Goal: Task Accomplishment & Management: Manage account settings

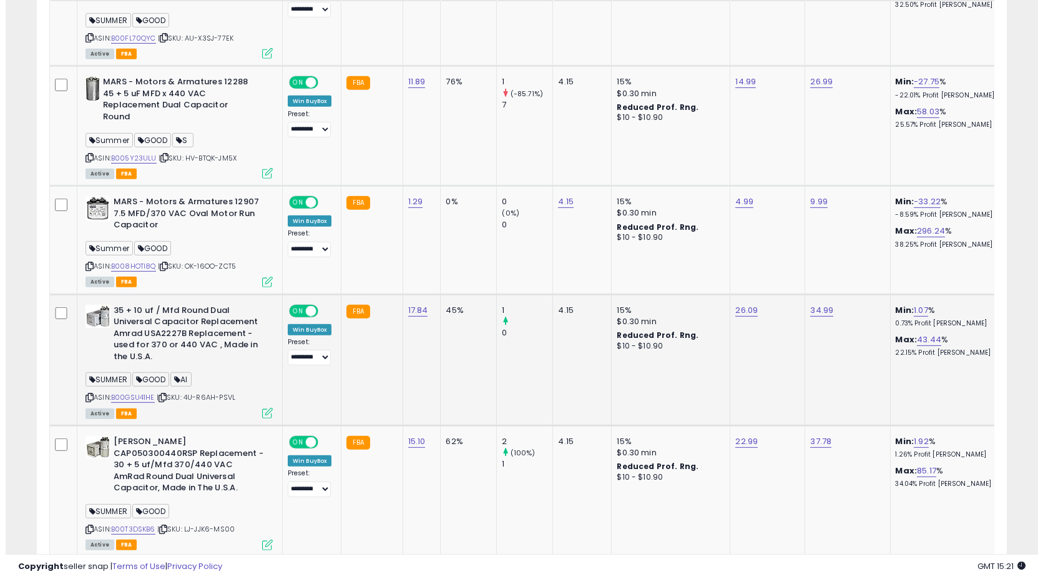
scroll to position [2069, 0]
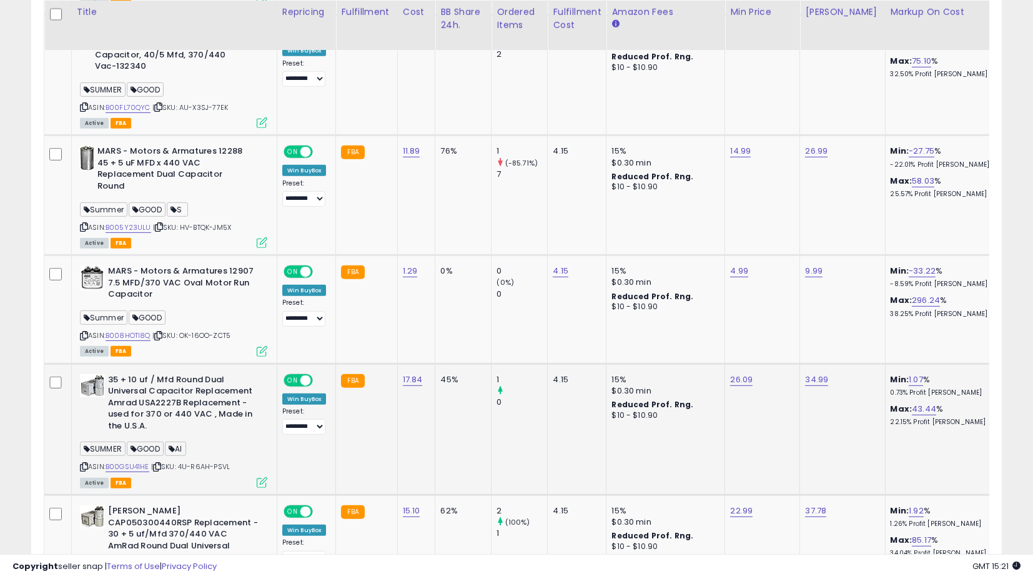
click at [260, 482] on icon at bounding box center [262, 482] width 11 height 11
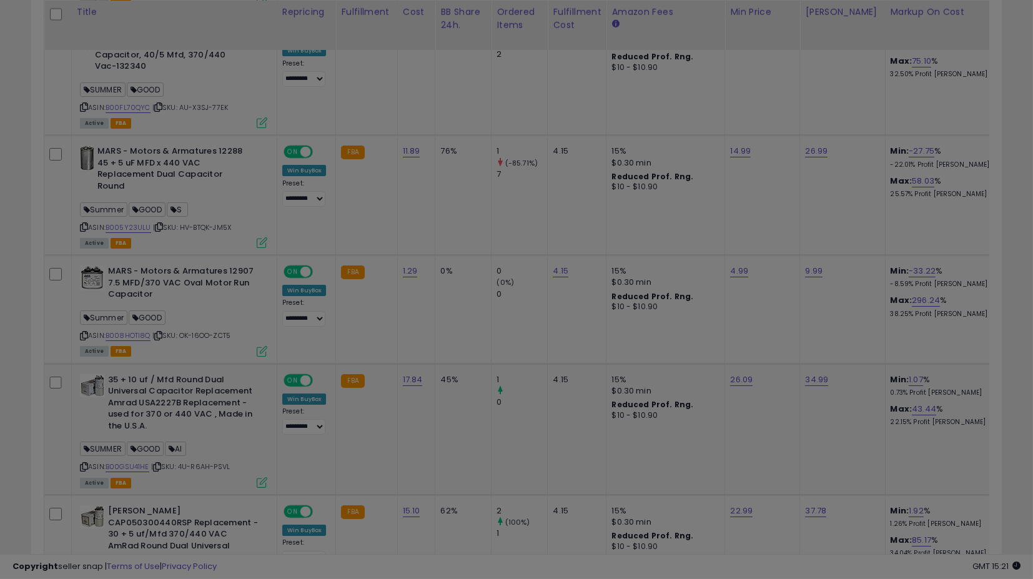
scroll to position [256, 569]
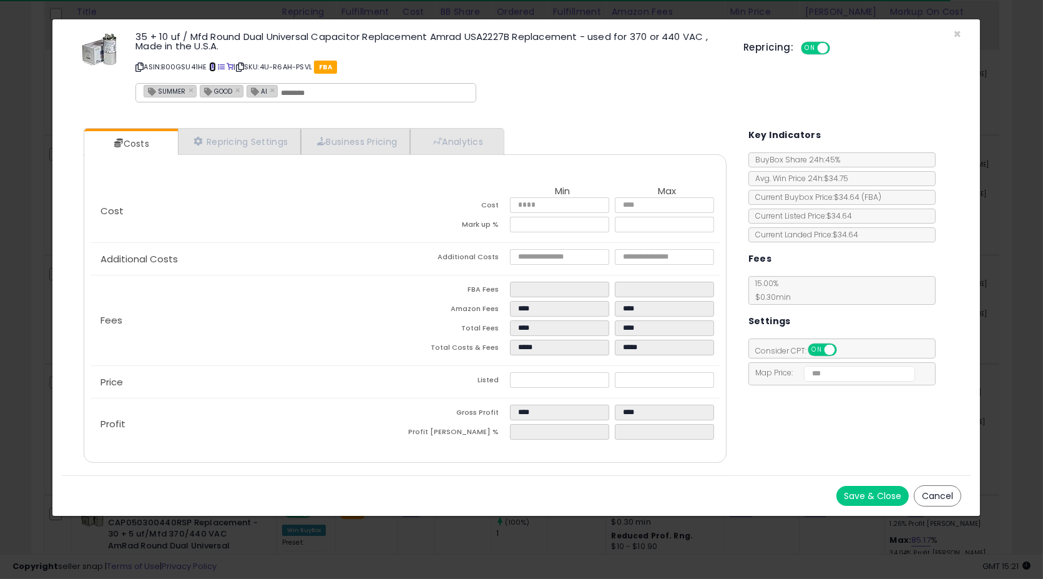
click at [212, 69] on span at bounding box center [212, 67] width 7 height 7
click at [946, 499] on button "Cancel" at bounding box center [937, 495] width 47 height 21
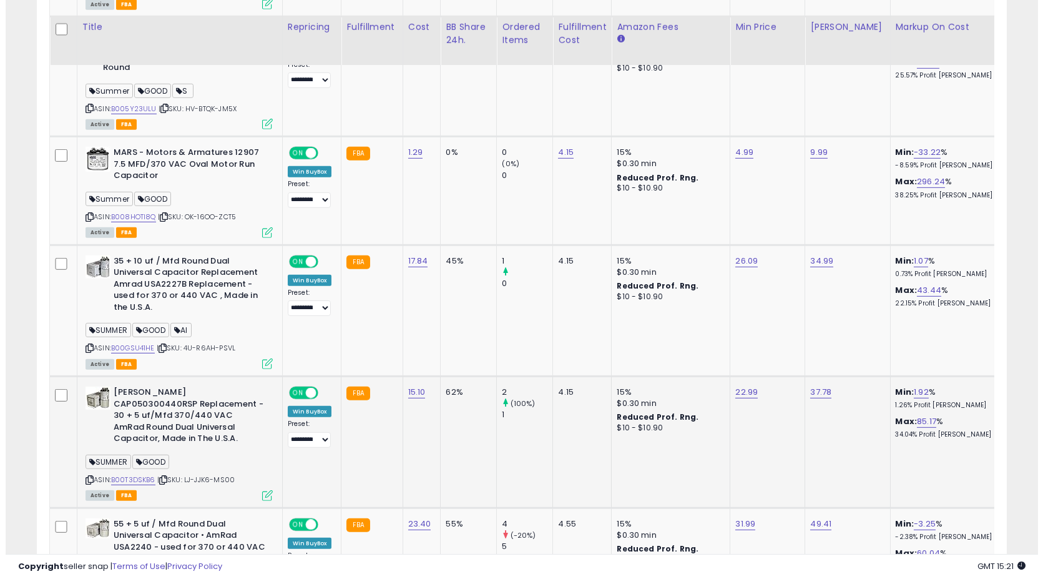
scroll to position [2208, 0]
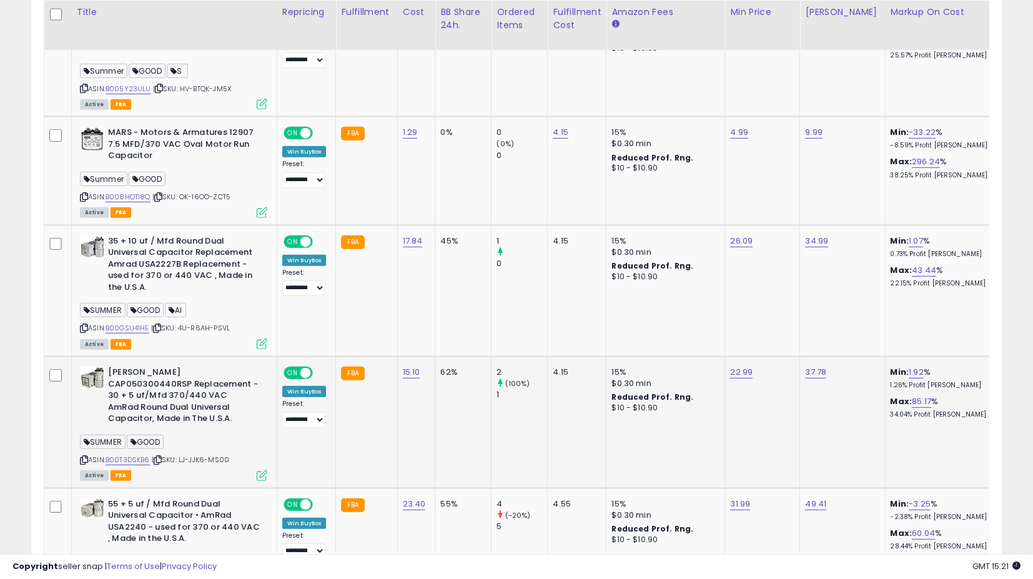
click at [258, 477] on icon at bounding box center [262, 475] width 11 height 11
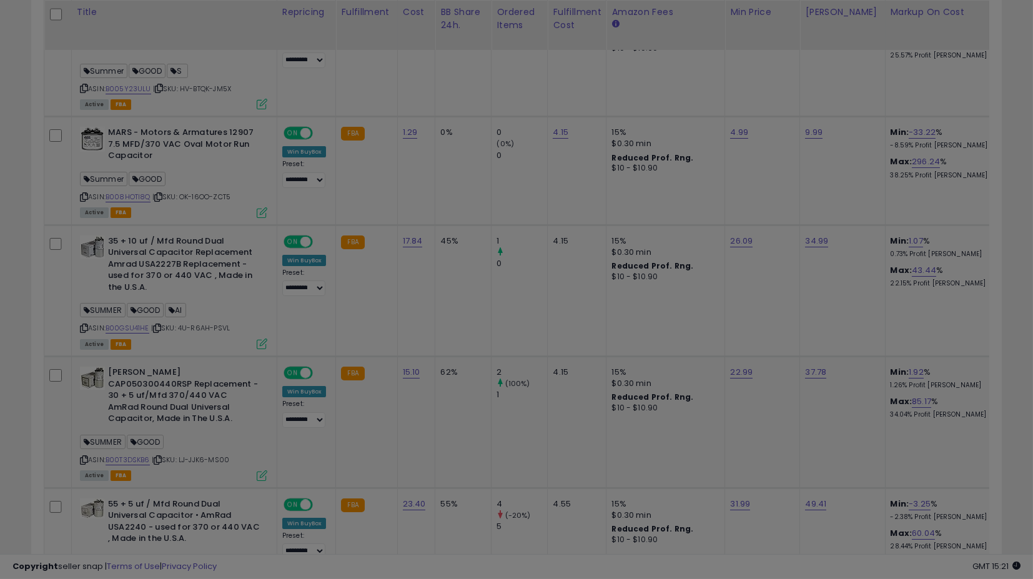
scroll to position [256, 569]
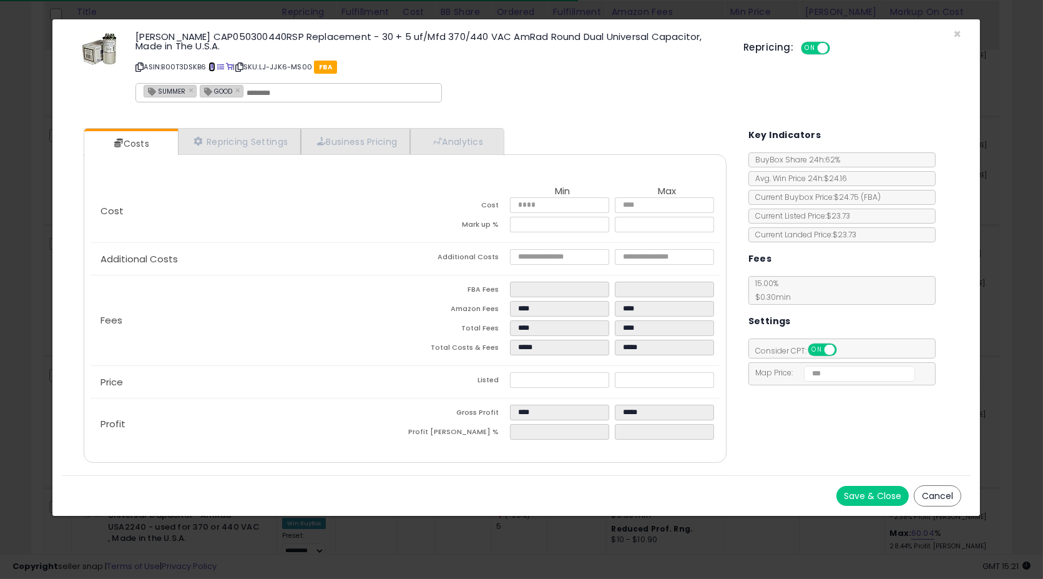
click at [215, 67] on span at bounding box center [212, 67] width 7 height 7
click at [547, 376] on input "*****" at bounding box center [560, 380] width 100 height 16
type input "****"
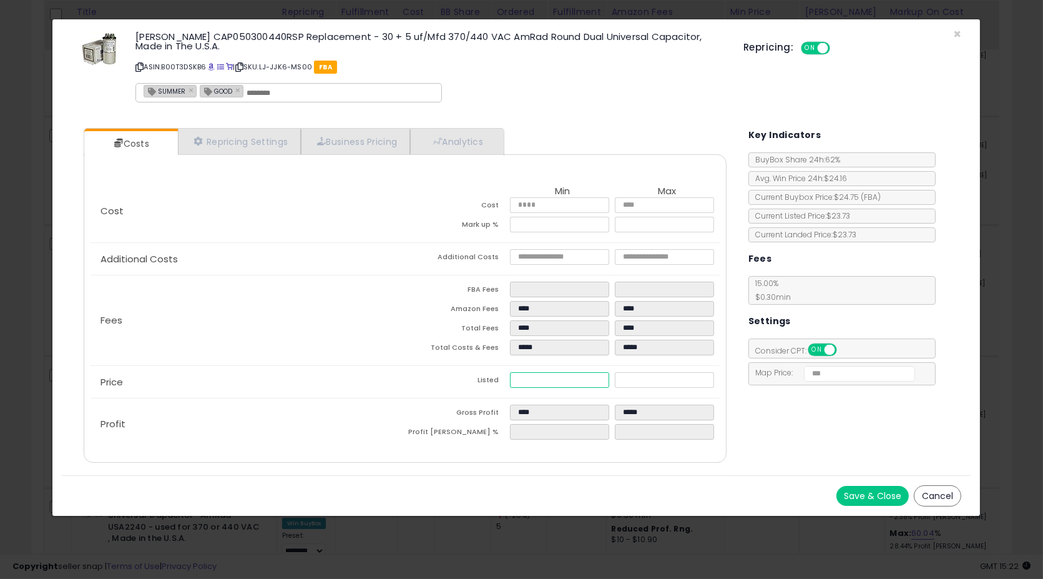
type input "****"
type input "*****"
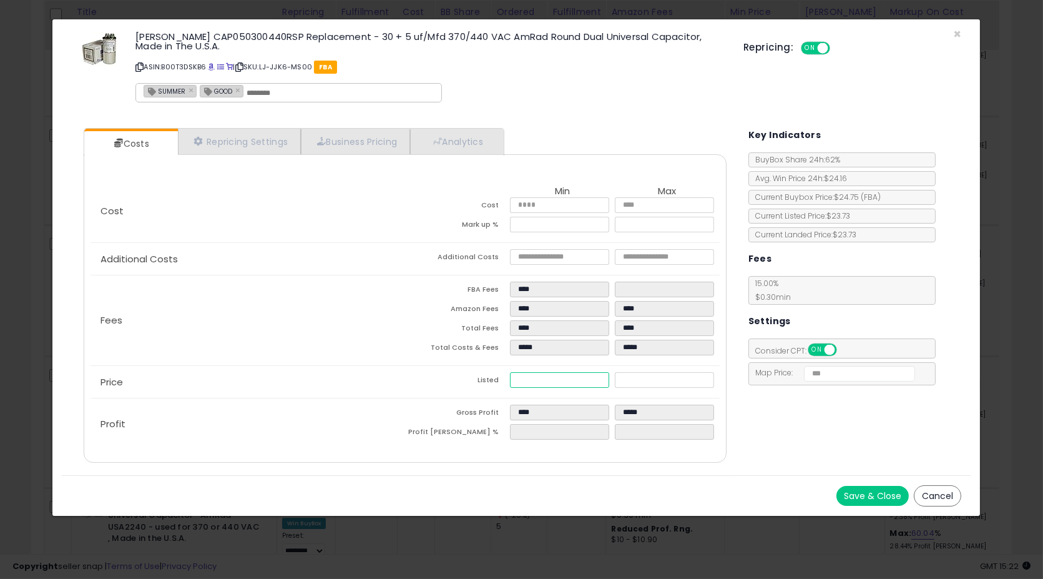
type input "**"
type input "****"
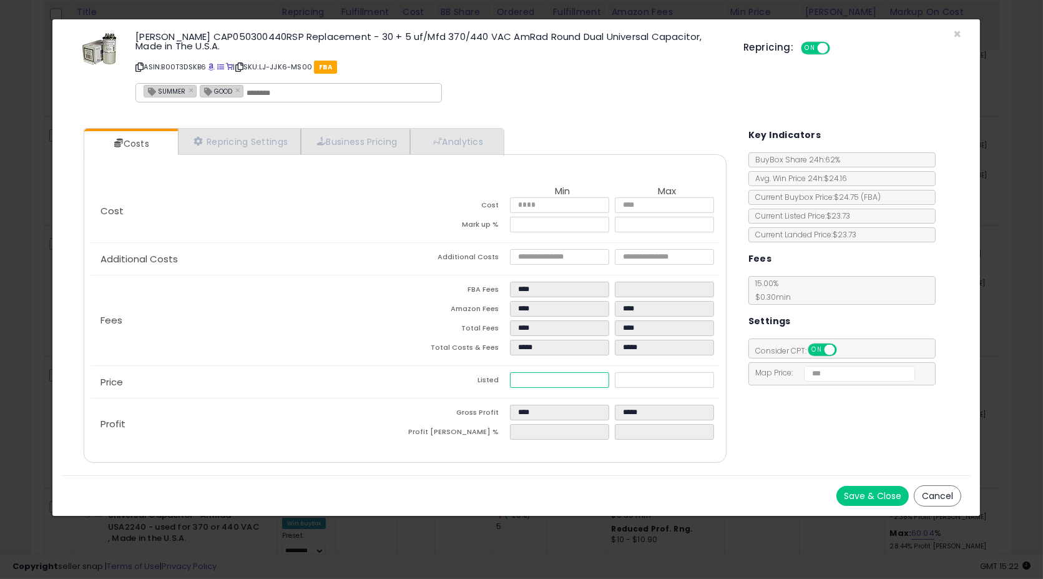
type input "*****"
type input "****"
type input "*****"
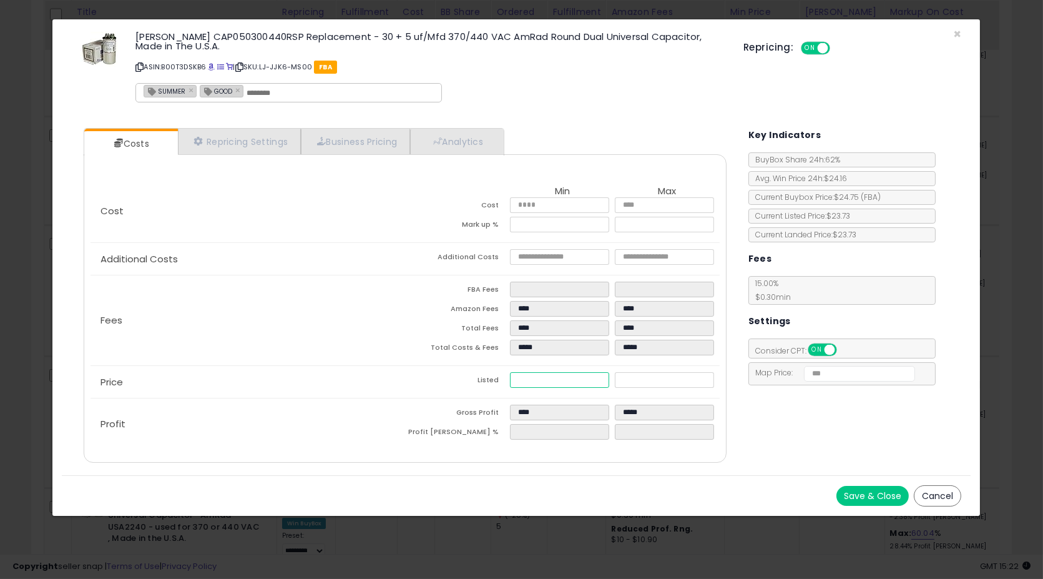
type input "****"
type input "*****"
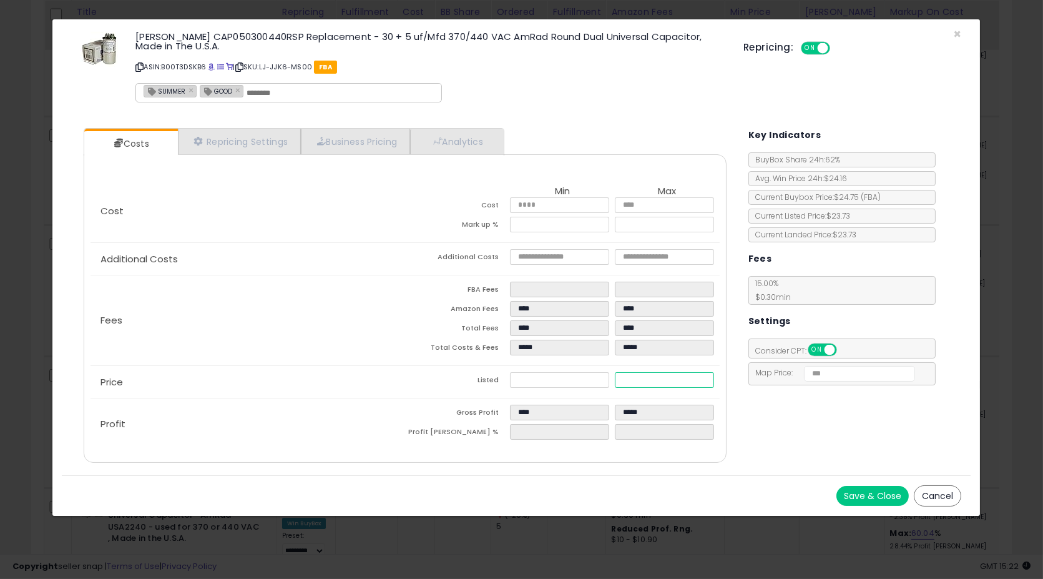
type input "*****"
click at [852, 498] on button "Save & Close" at bounding box center [873, 496] width 72 height 20
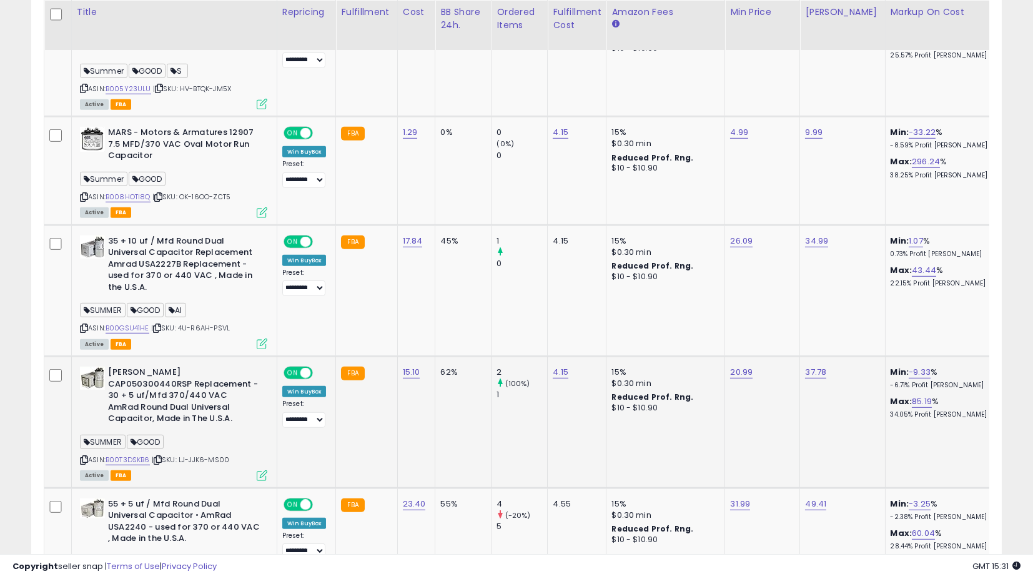
scroll to position [2346, 0]
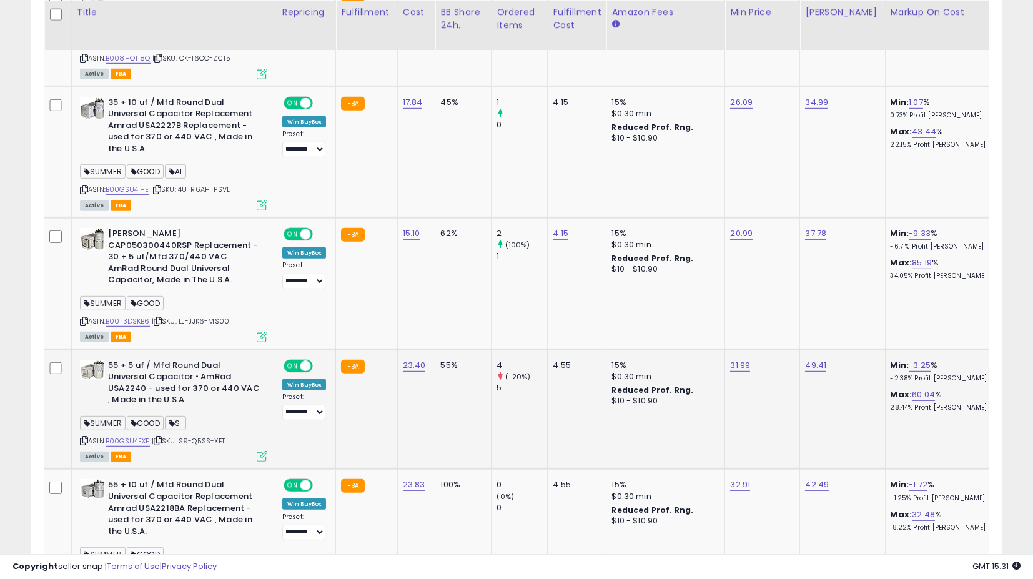
click at [255, 452] on div "Active FBA" at bounding box center [173, 455] width 187 height 9
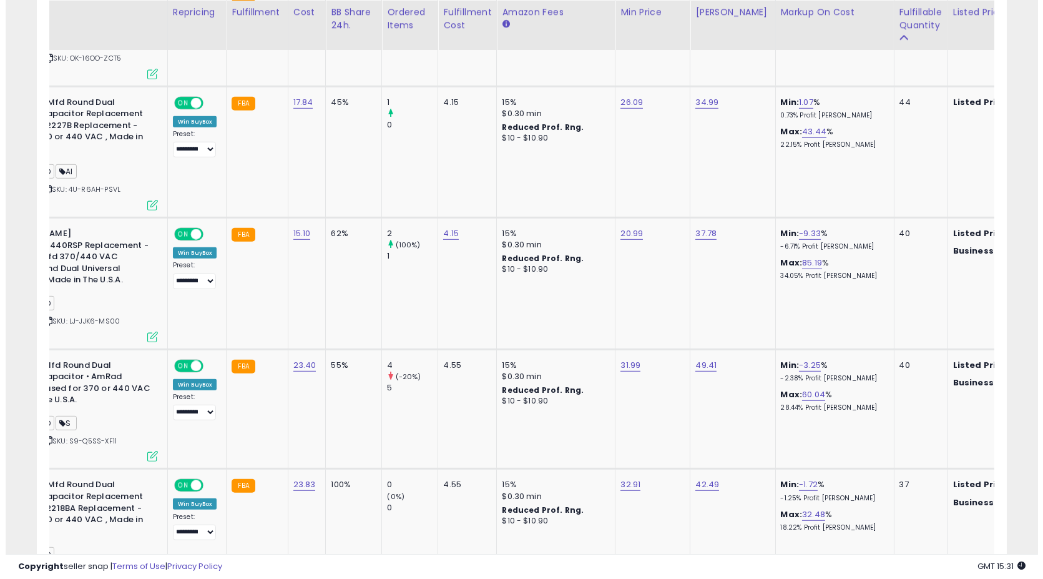
scroll to position [0, 0]
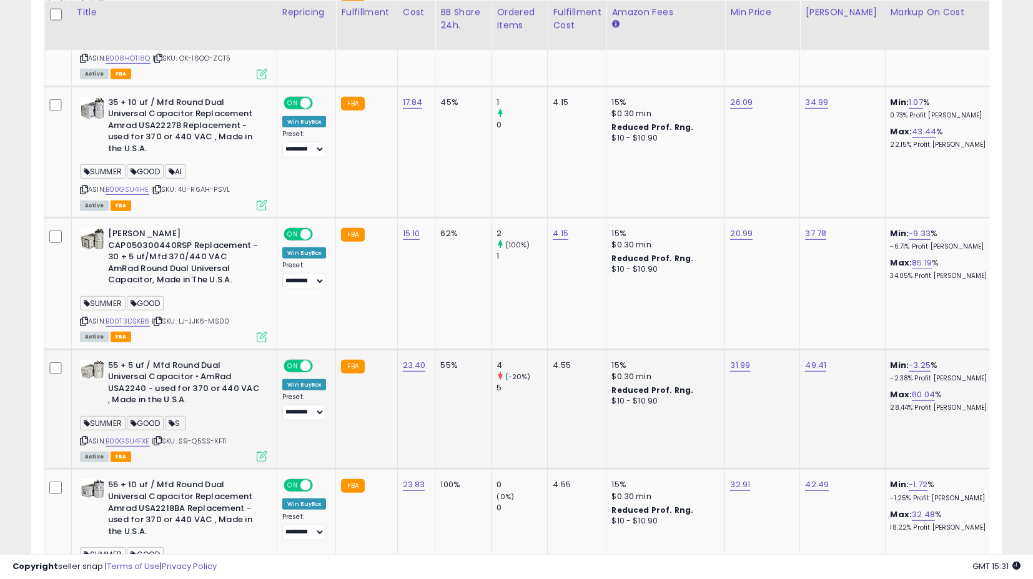
click at [262, 451] on icon at bounding box center [262, 456] width 11 height 11
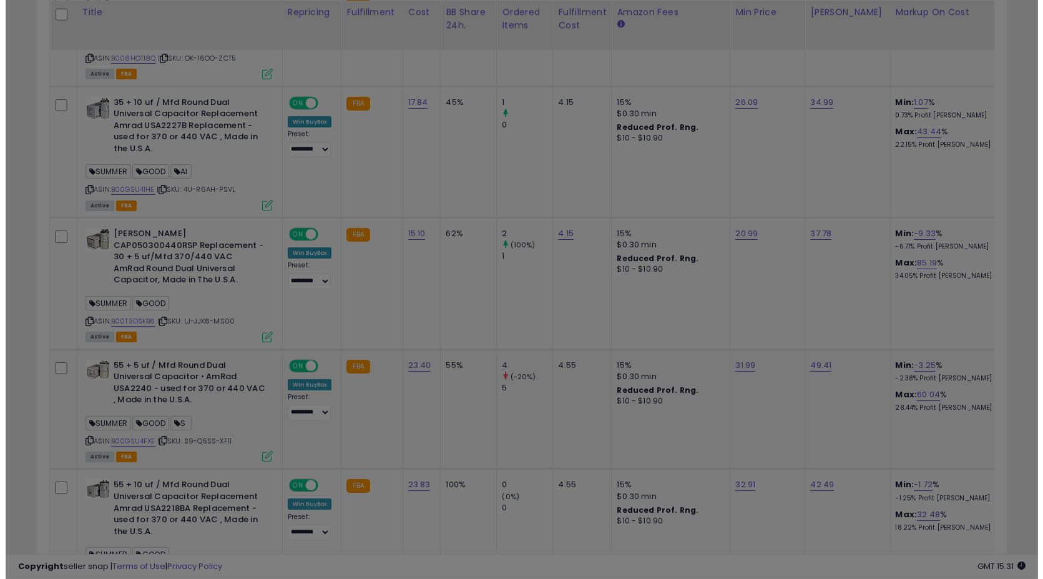
scroll to position [256, 569]
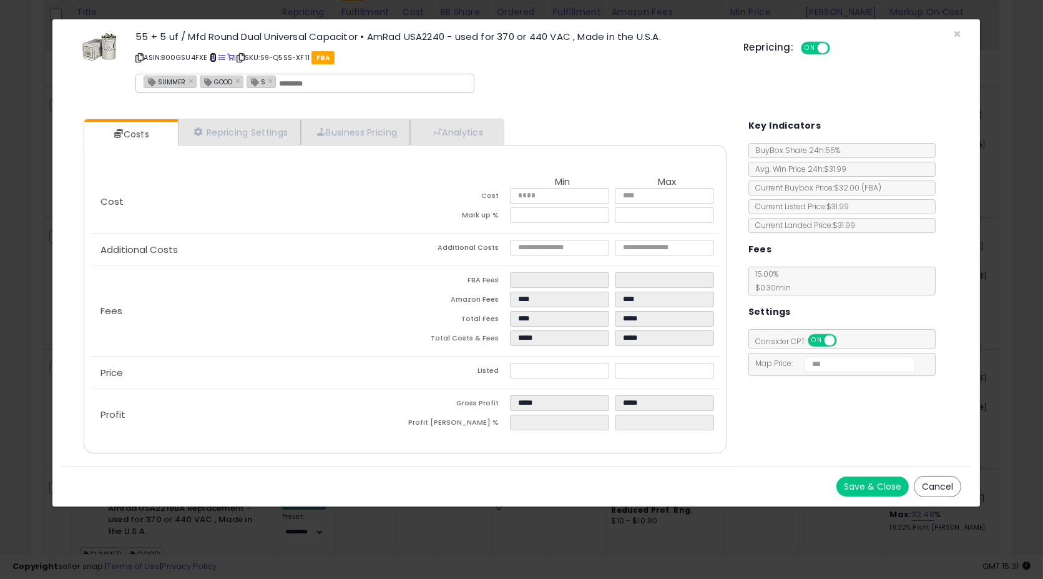
click at [214, 57] on span at bounding box center [213, 57] width 7 height 7
click at [566, 363] on input "*****" at bounding box center [560, 371] width 100 height 16
type input "****"
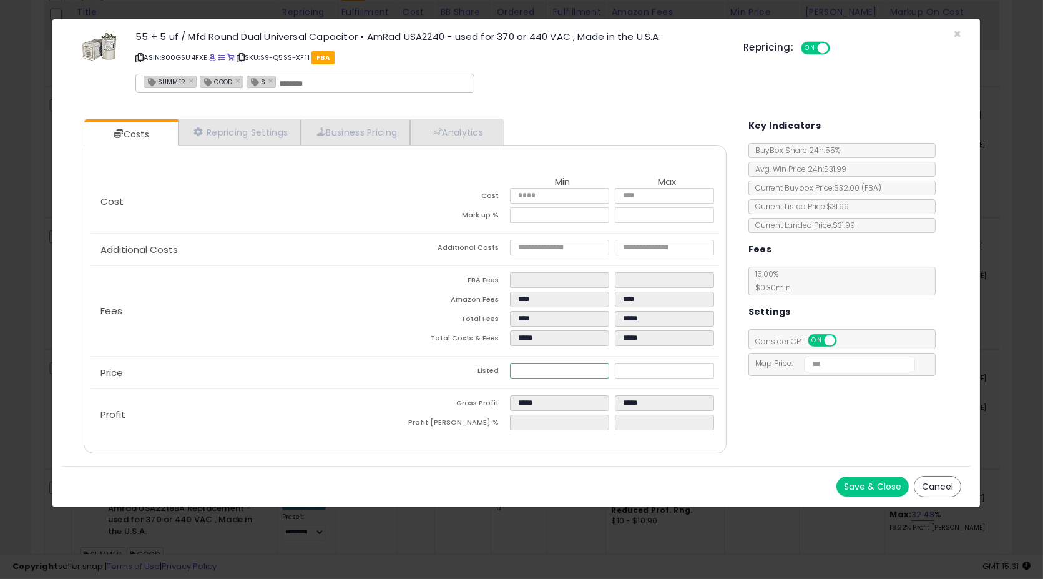
type input "****"
type input "*****"
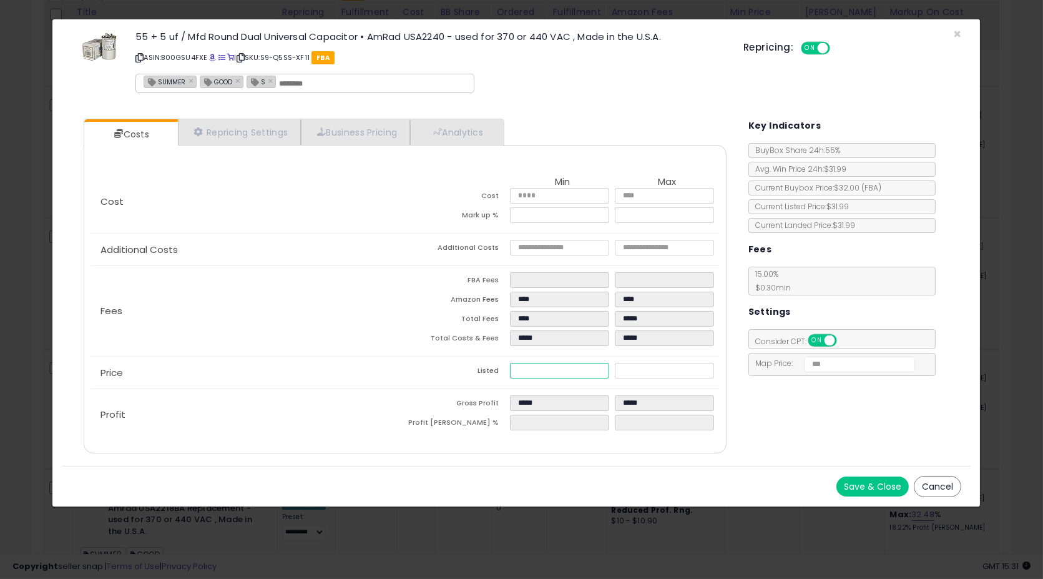
type input "*"
type input "****"
type input "*****"
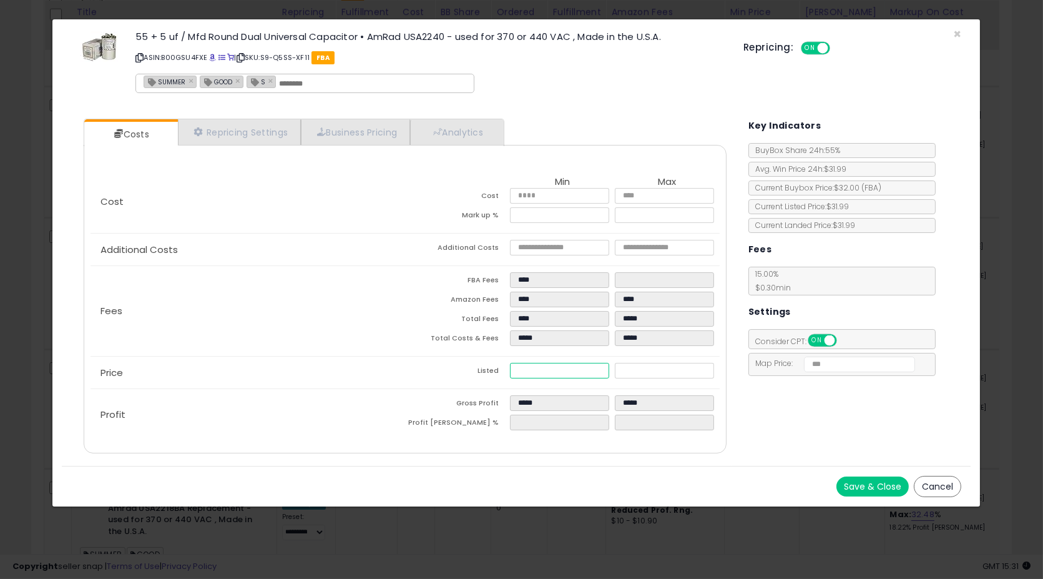
type input "*****"
type input "**"
type input "****"
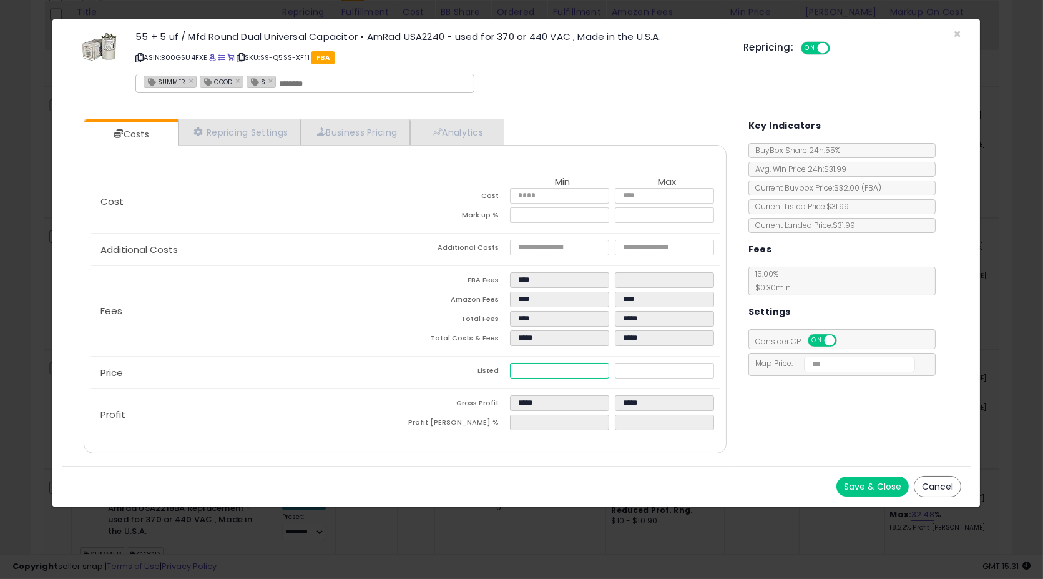
type input "*****"
type input "****"
type input "*****"
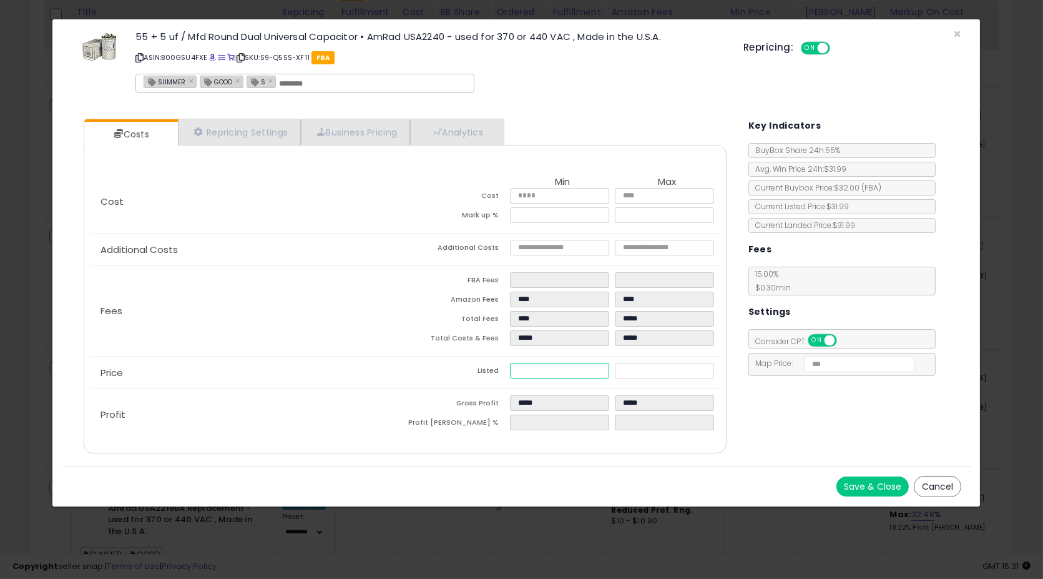
type input "*****"
type input "******"
type input "*****"
drag, startPoint x: 847, startPoint y: 465, endPoint x: 854, endPoint y: 468, distance: 7.5
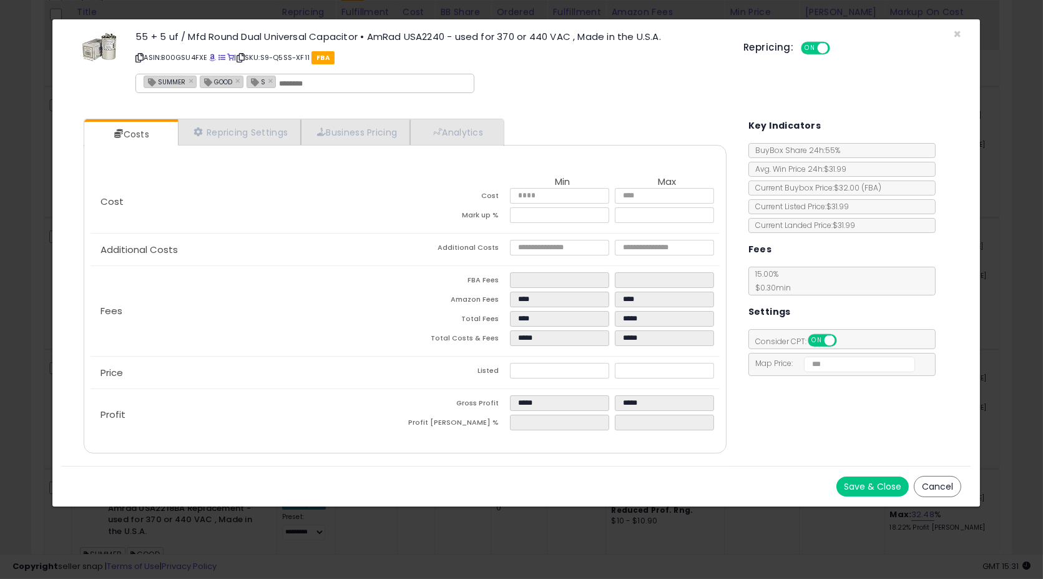
click at [854, 468] on div "Save & Close Cancel" at bounding box center [517, 486] width 910 height 41
click at [859, 488] on button "Save & Close" at bounding box center [873, 486] width 72 height 20
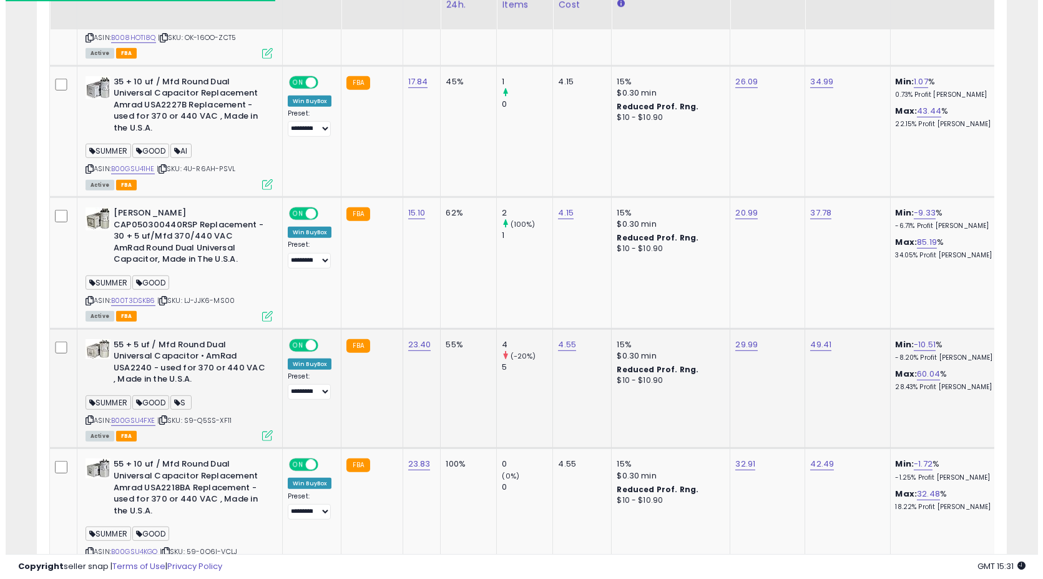
scroll to position [2485, 0]
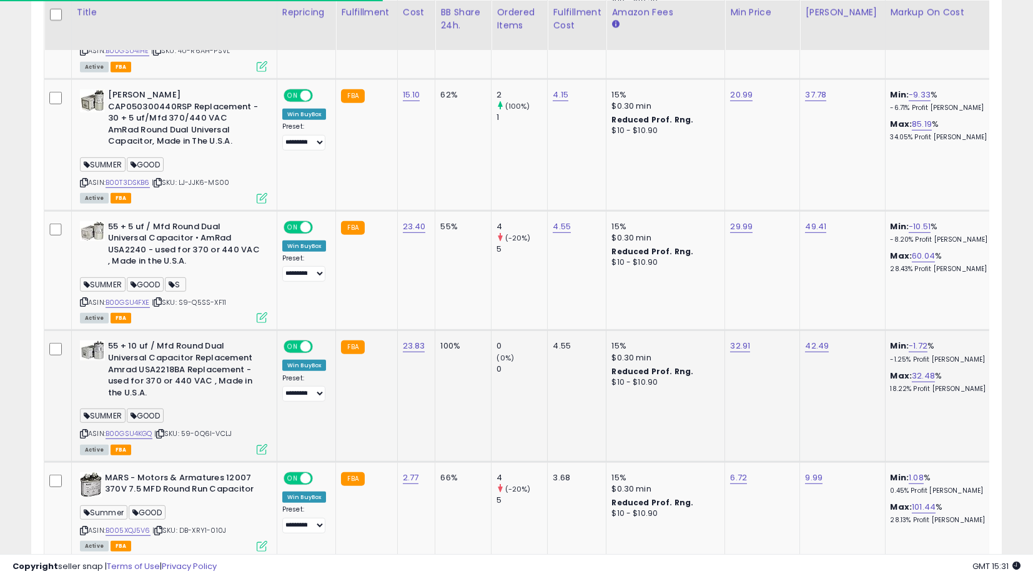
click at [262, 441] on div "ASIN: B00GSU4KGQ | SKU: 59-0Q6I-VCLJ Active FBA" at bounding box center [173, 396] width 187 height 112
click at [262, 444] on icon at bounding box center [262, 449] width 11 height 11
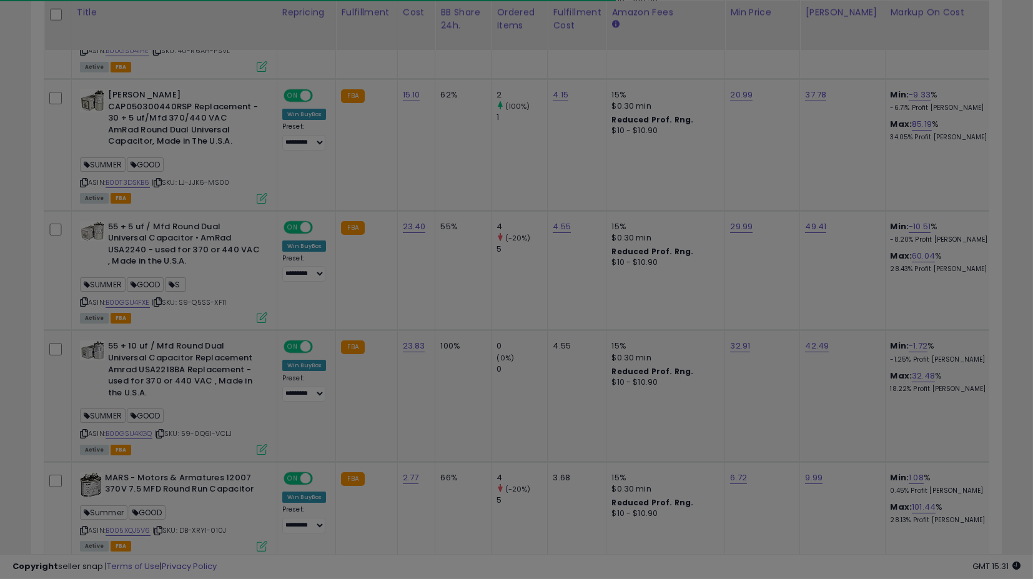
scroll to position [256, 569]
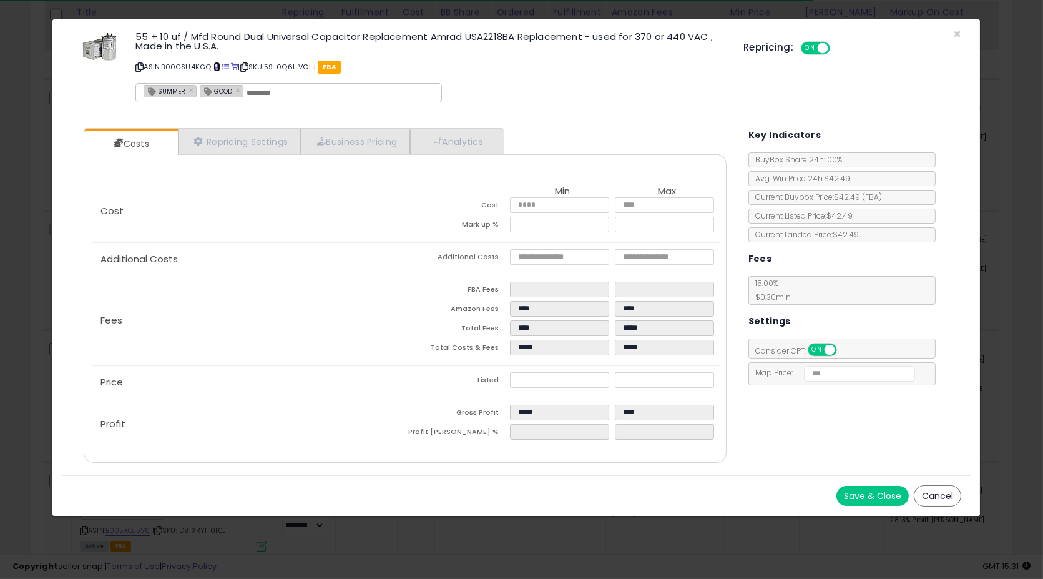
click at [219, 65] on span at bounding box center [217, 67] width 7 height 7
click at [951, 494] on button "Cancel" at bounding box center [937, 495] width 47 height 21
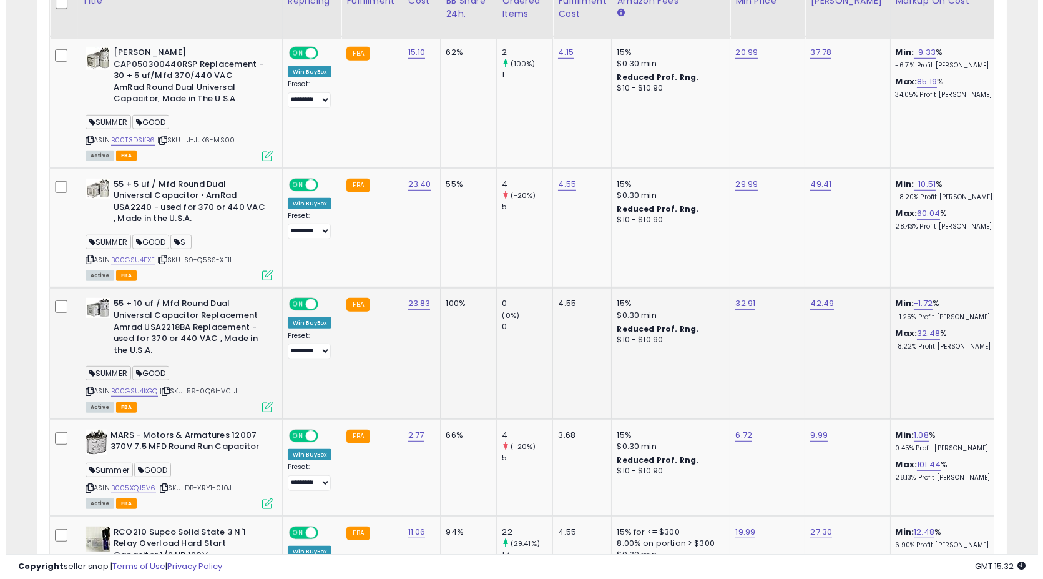
scroll to position [2554, 0]
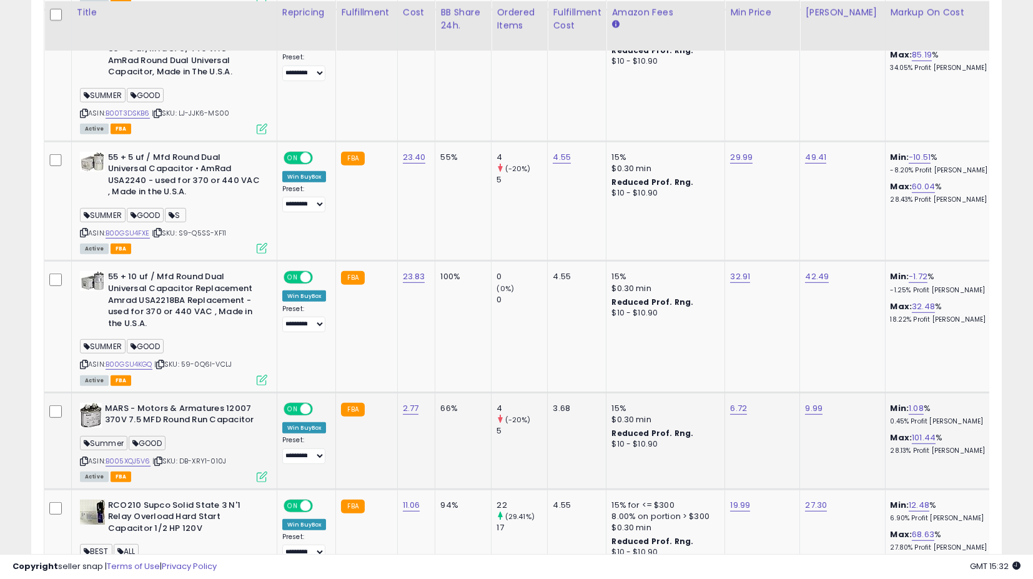
click at [257, 473] on icon at bounding box center [262, 476] width 11 height 11
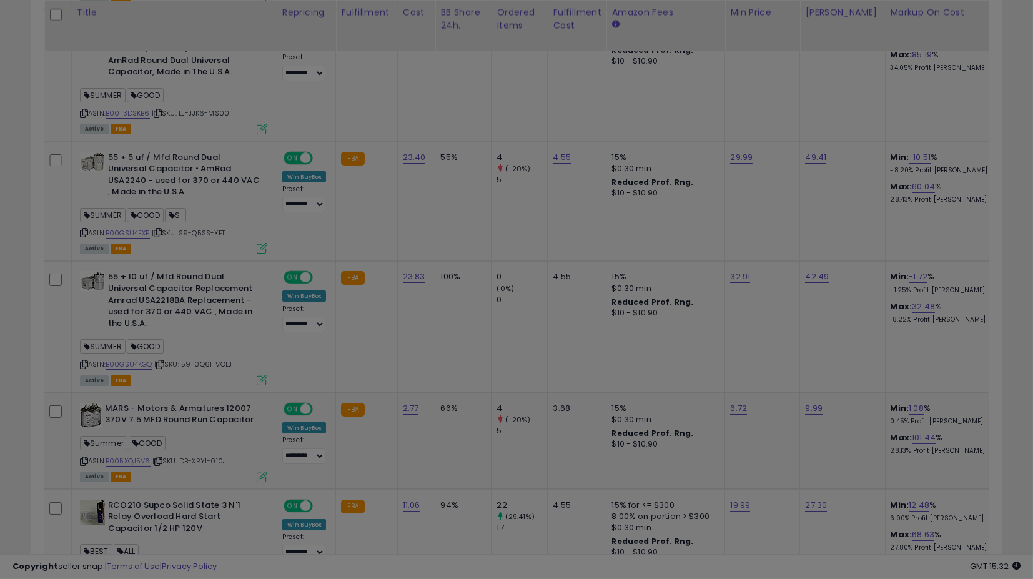
scroll to position [256, 569]
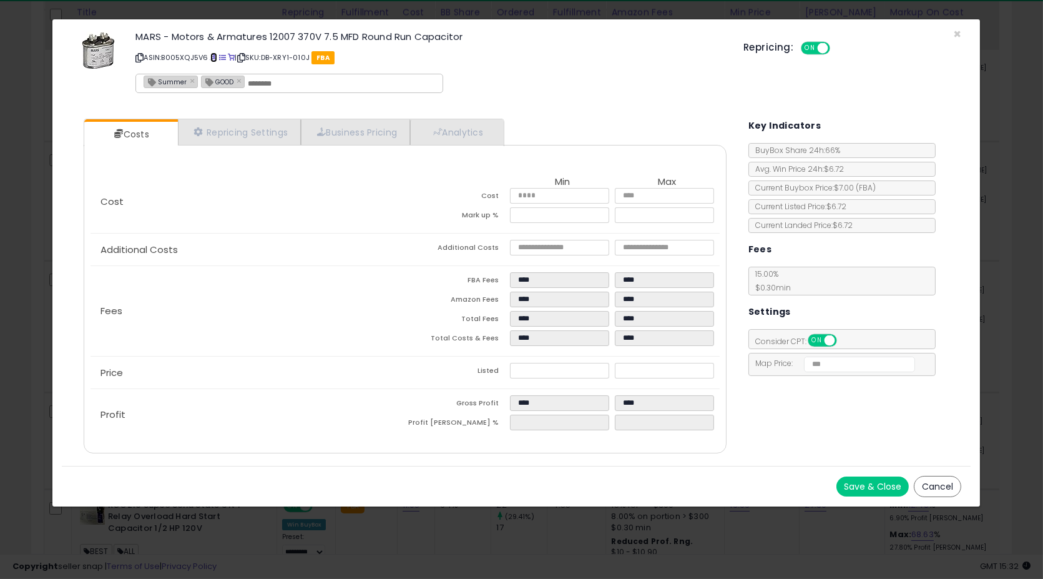
click at [214, 54] on span at bounding box center [213, 57] width 7 height 7
click at [548, 372] on input "****" at bounding box center [560, 371] width 100 height 16
type input "****"
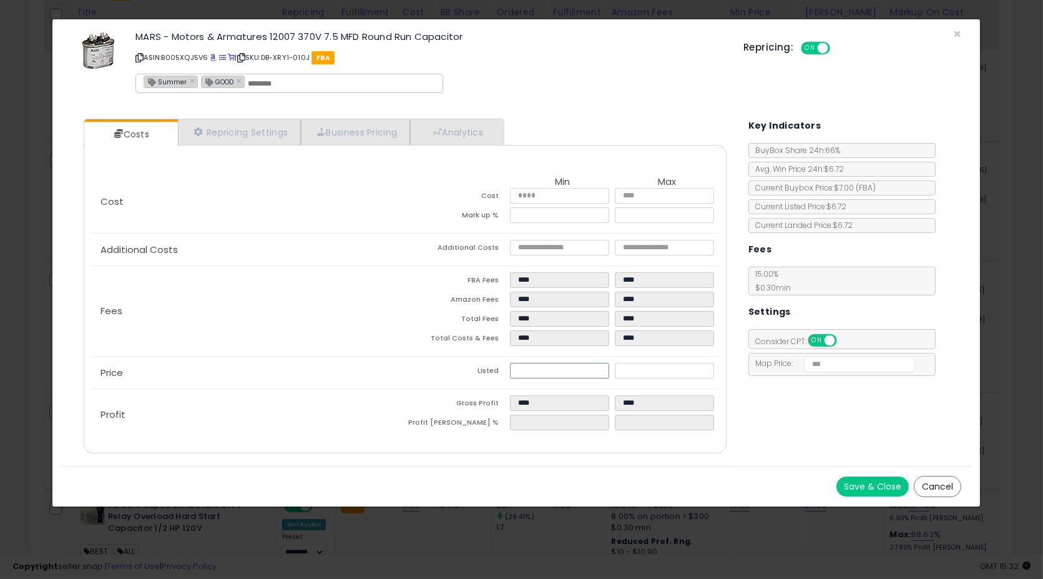
type input "****"
type input "*"
type input "****"
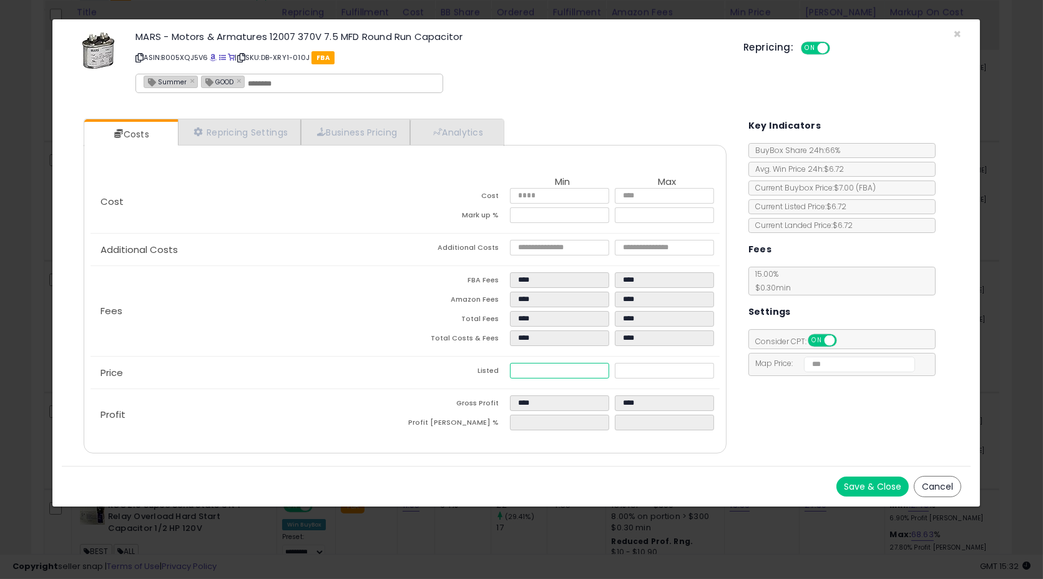
type input "****"
type input "***"
type input "****"
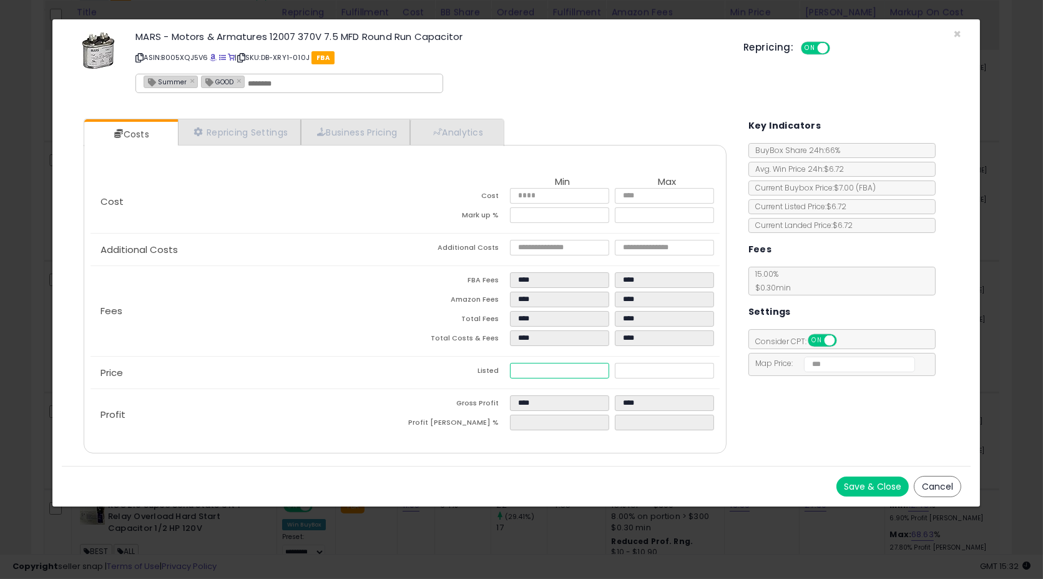
type input "****"
type input "******"
type input "*****"
click at [848, 469] on div "Save & Close Cancel" at bounding box center [517, 486] width 910 height 41
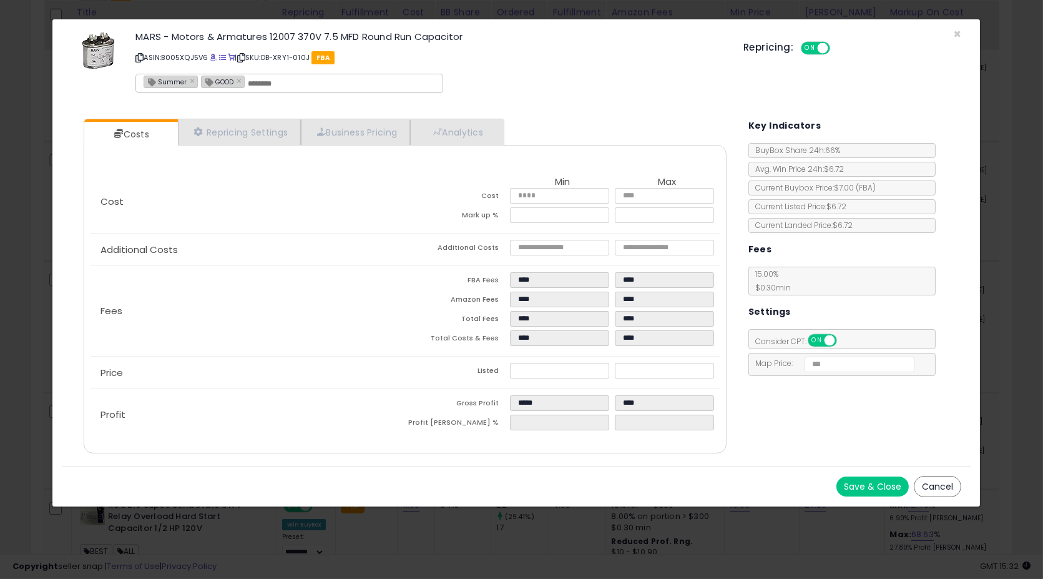
click at [845, 479] on button "Save & Close" at bounding box center [873, 486] width 72 height 20
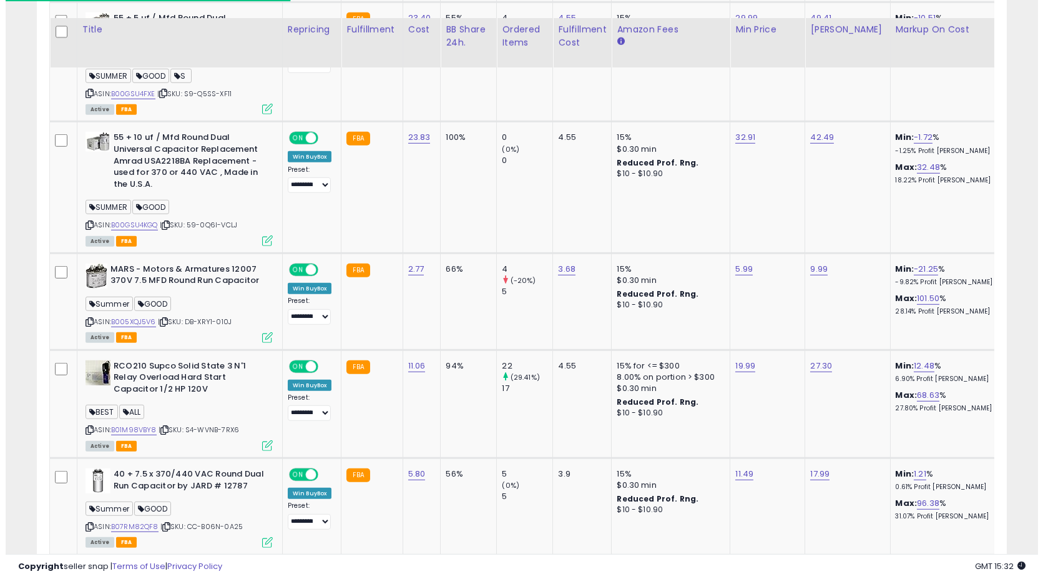
scroll to position [2763, 0]
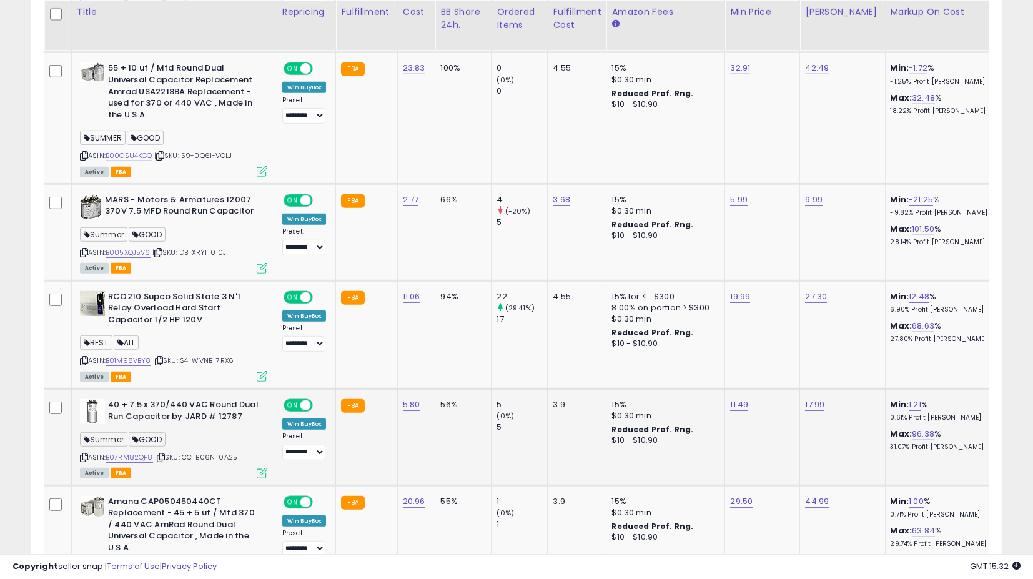
click at [263, 468] on icon at bounding box center [262, 473] width 11 height 11
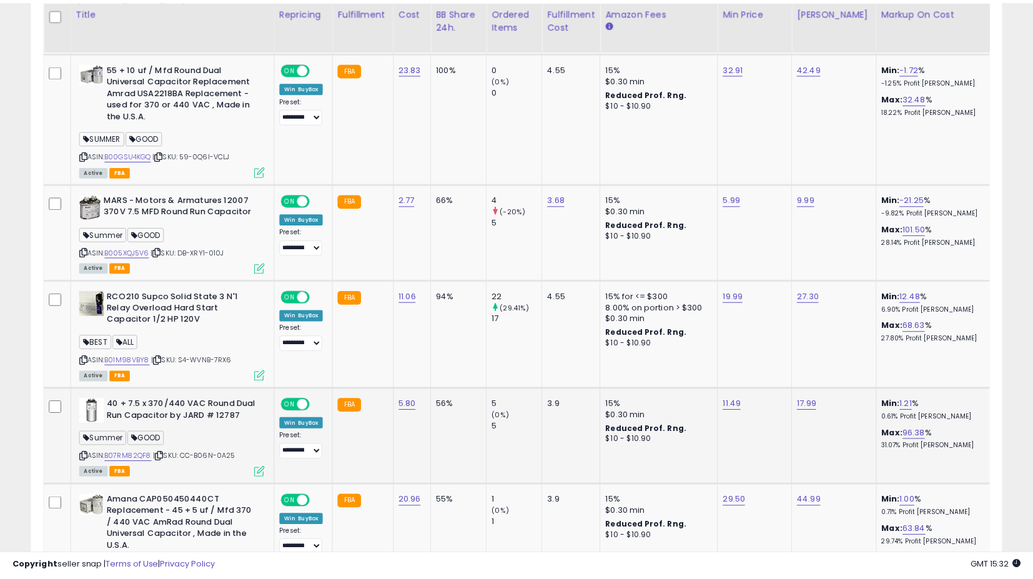
scroll to position [256, 569]
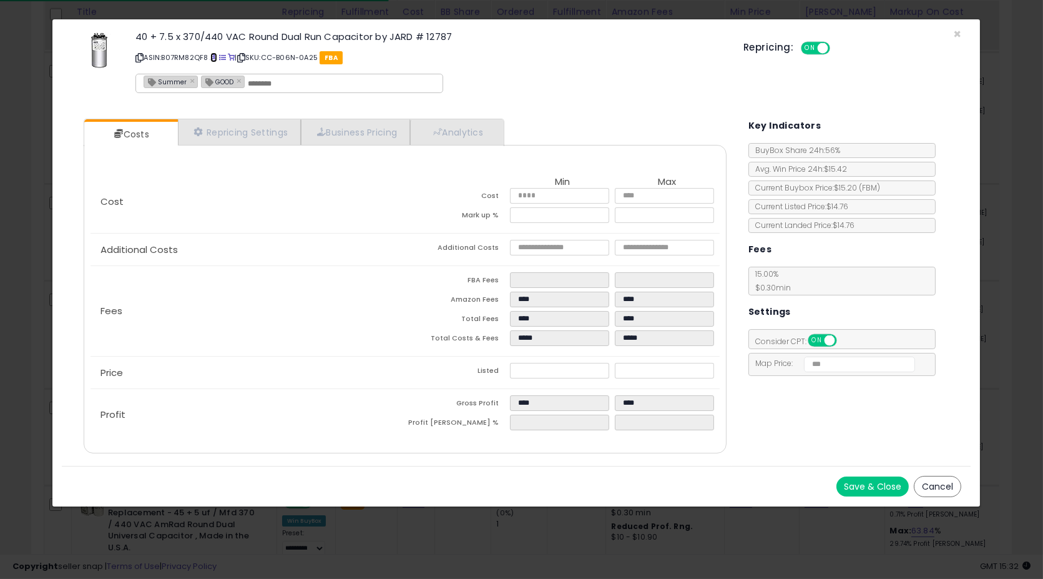
click at [213, 59] on span at bounding box center [213, 57] width 7 height 7
click at [959, 490] on button "Cancel" at bounding box center [937, 486] width 47 height 21
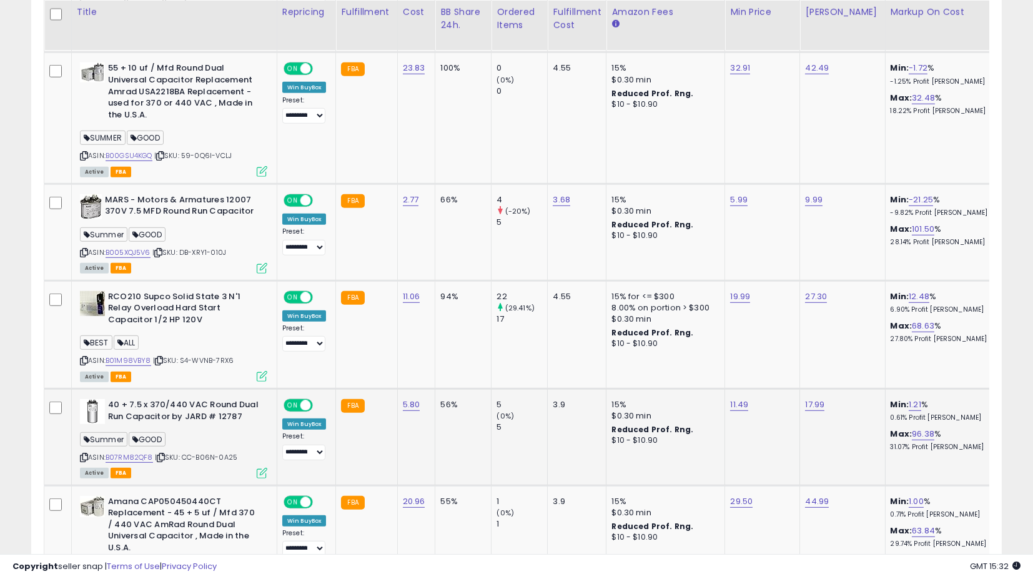
scroll to position [0, 0]
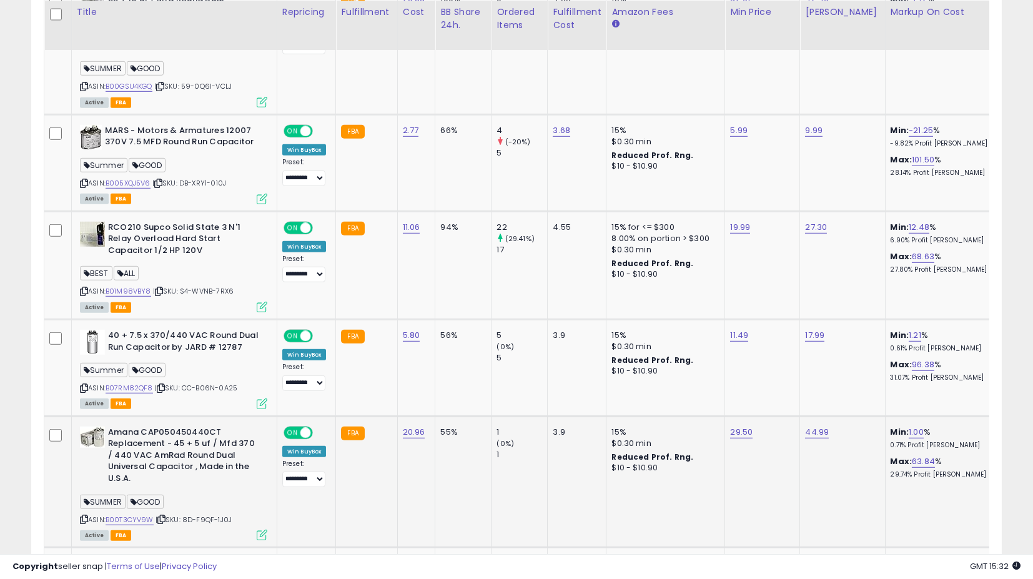
click at [258, 531] on icon at bounding box center [262, 534] width 11 height 11
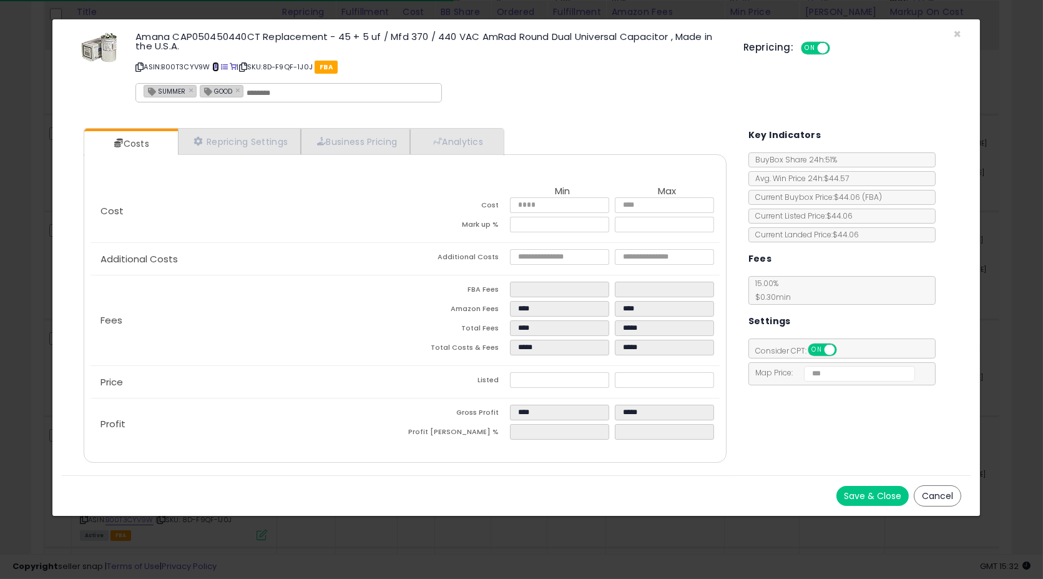
click at [215, 66] on span at bounding box center [215, 67] width 7 height 7
drag, startPoint x: 945, startPoint y: 498, endPoint x: 692, endPoint y: 418, distance: 265.6
click at [945, 497] on button "Cancel" at bounding box center [937, 495] width 47 height 21
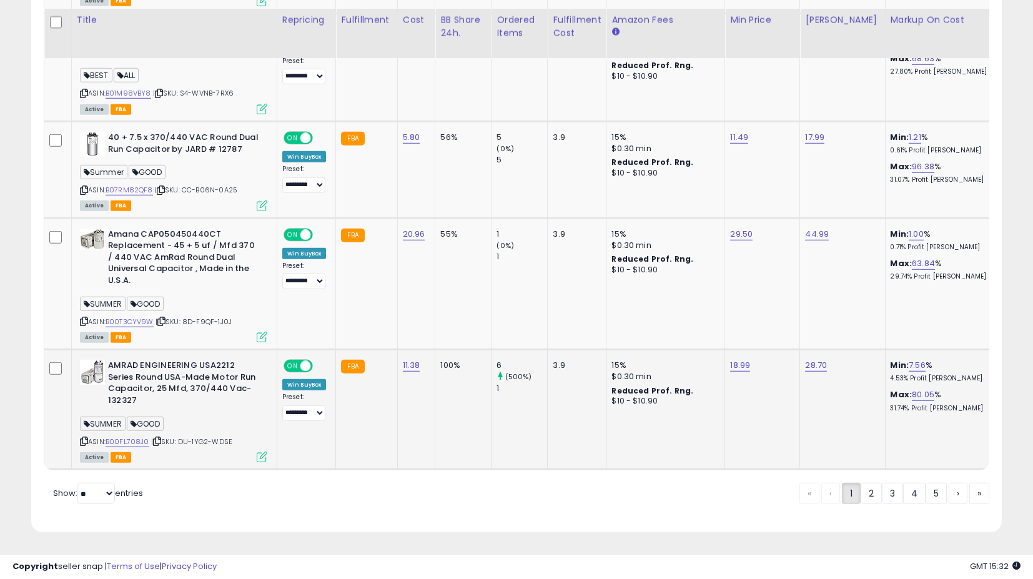
click at [263, 451] on icon at bounding box center [262, 456] width 11 height 11
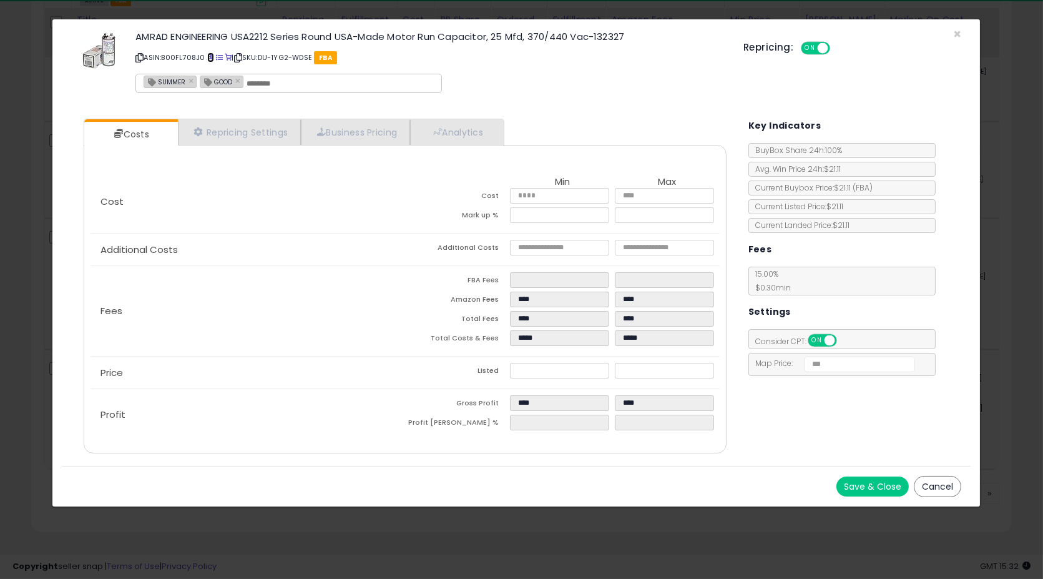
click at [210, 56] on span at bounding box center [210, 57] width 7 height 7
click at [948, 476] on button "Cancel" at bounding box center [937, 486] width 47 height 21
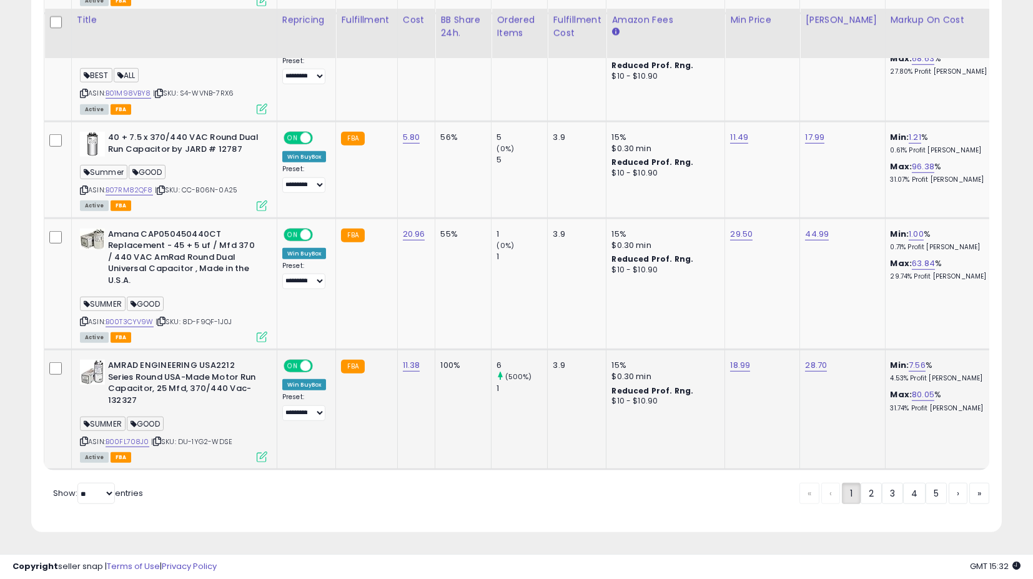
scroll to position [624115, 623809]
click at [869, 499] on link "2" at bounding box center [870, 493] width 21 height 21
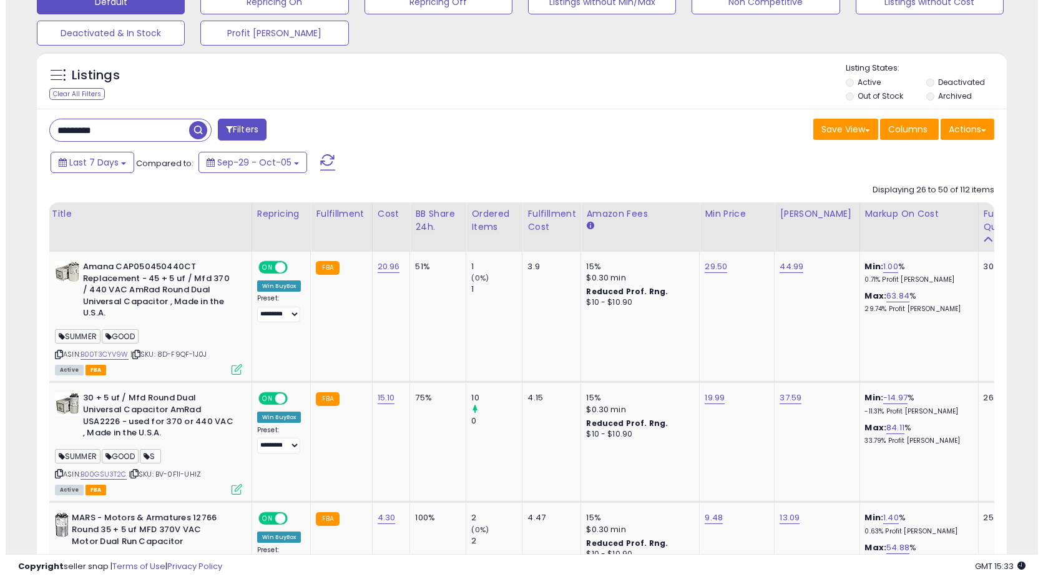
scroll to position [0, 0]
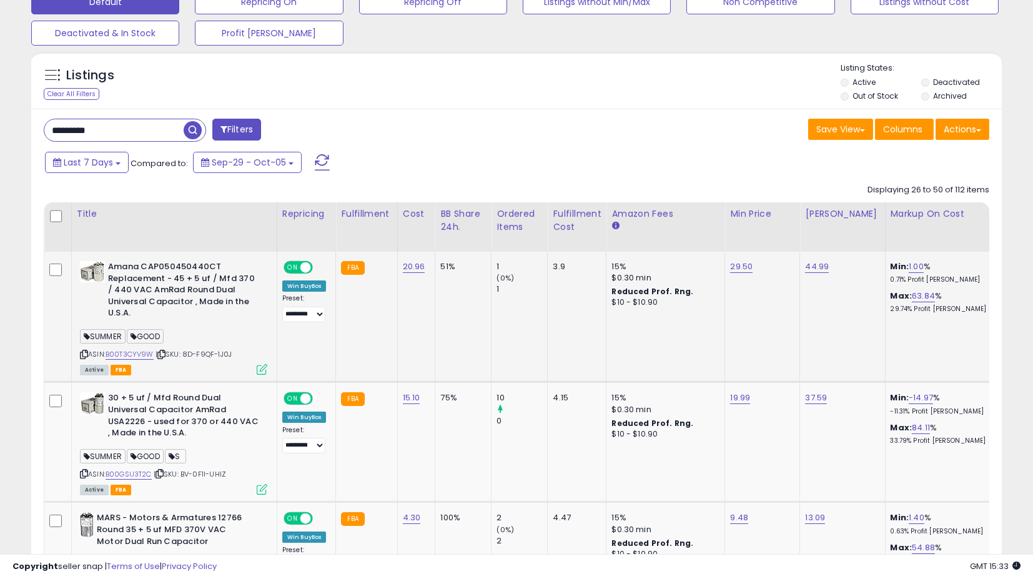
click at [263, 370] on icon at bounding box center [262, 369] width 11 height 11
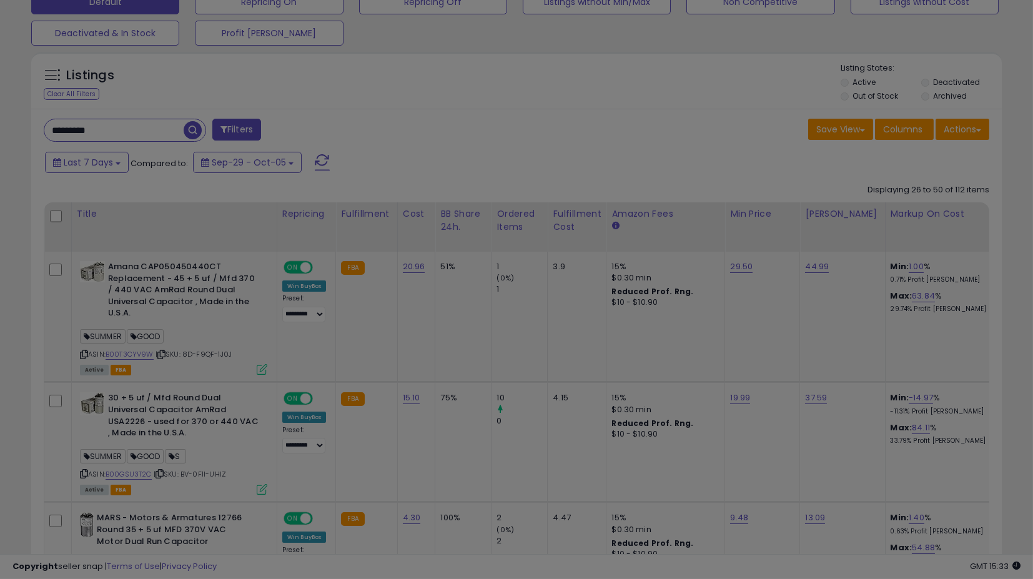
scroll to position [256, 569]
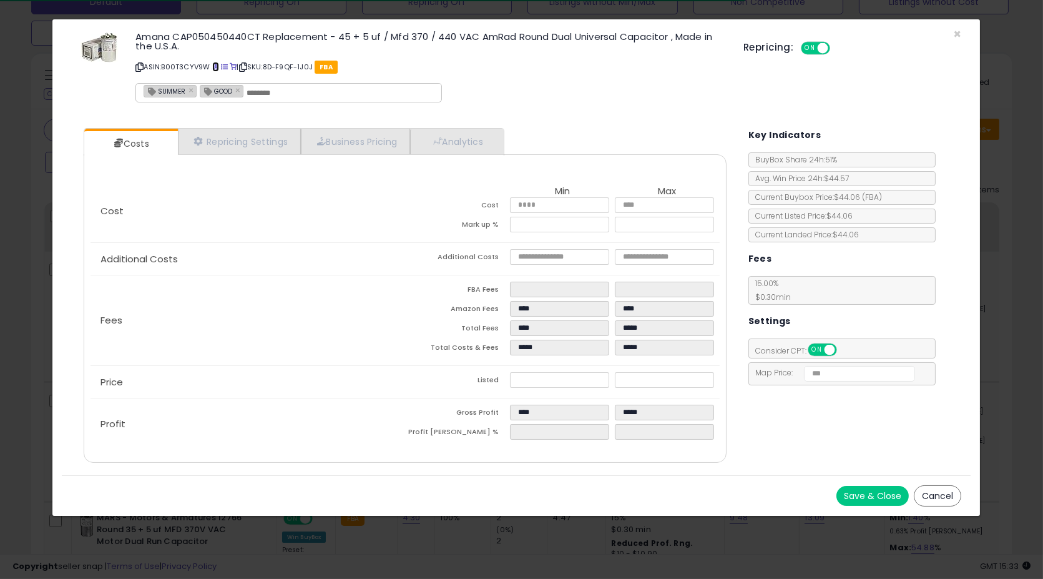
click at [215, 65] on span at bounding box center [215, 67] width 7 height 7
click at [945, 493] on button "Cancel" at bounding box center [937, 495] width 47 height 21
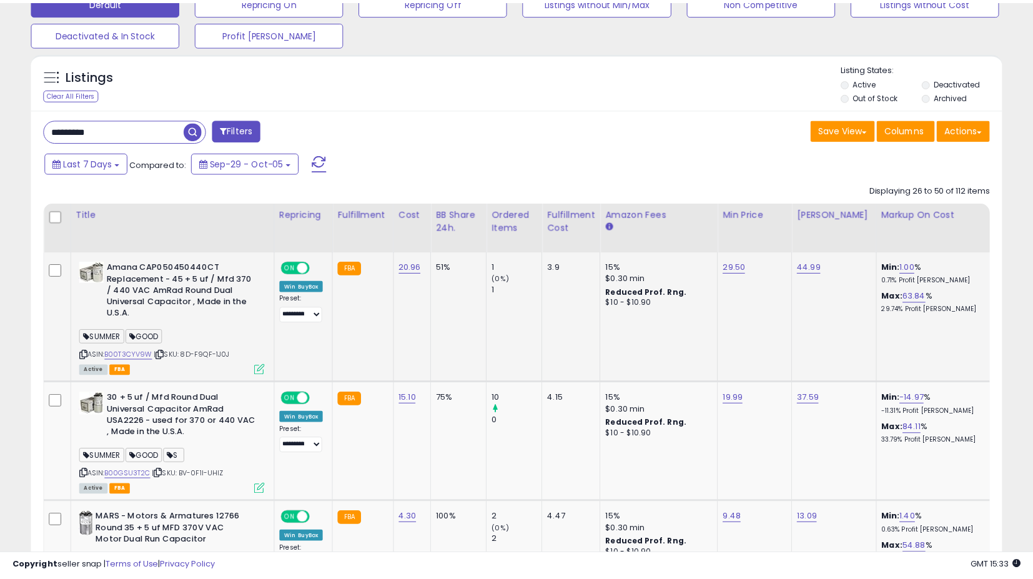
scroll to position [256, 562]
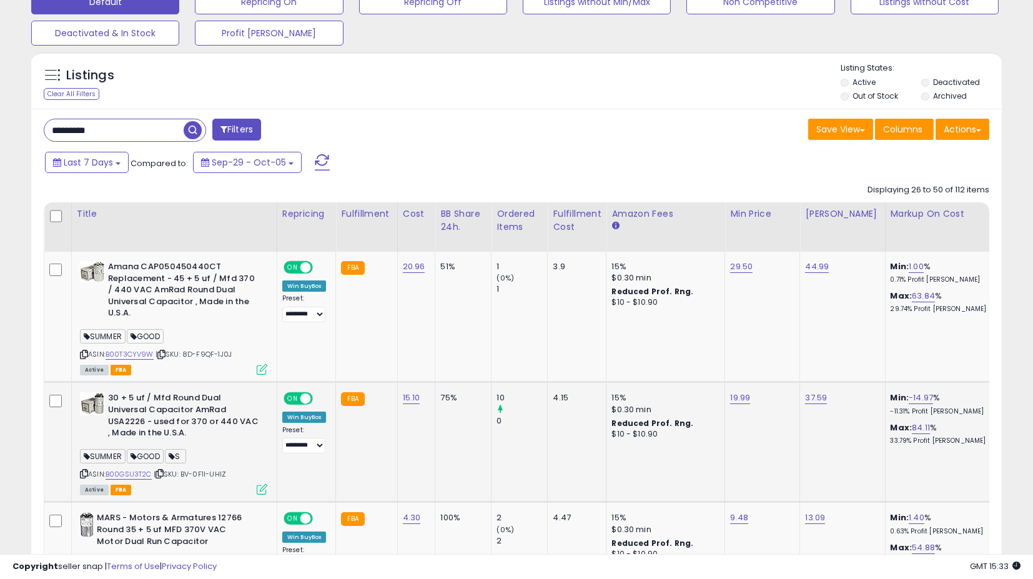
click at [258, 490] on icon at bounding box center [262, 489] width 11 height 11
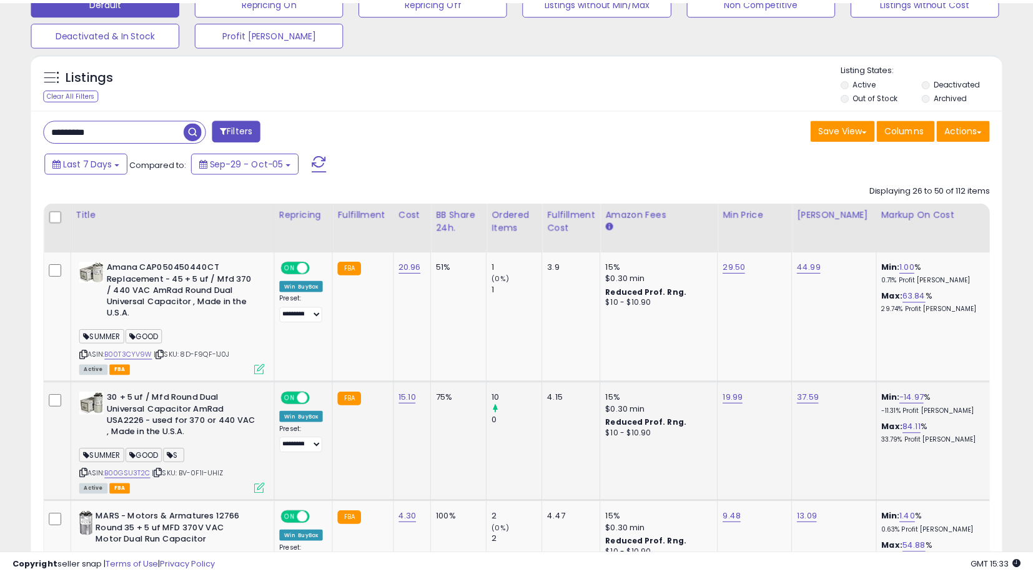
scroll to position [256, 569]
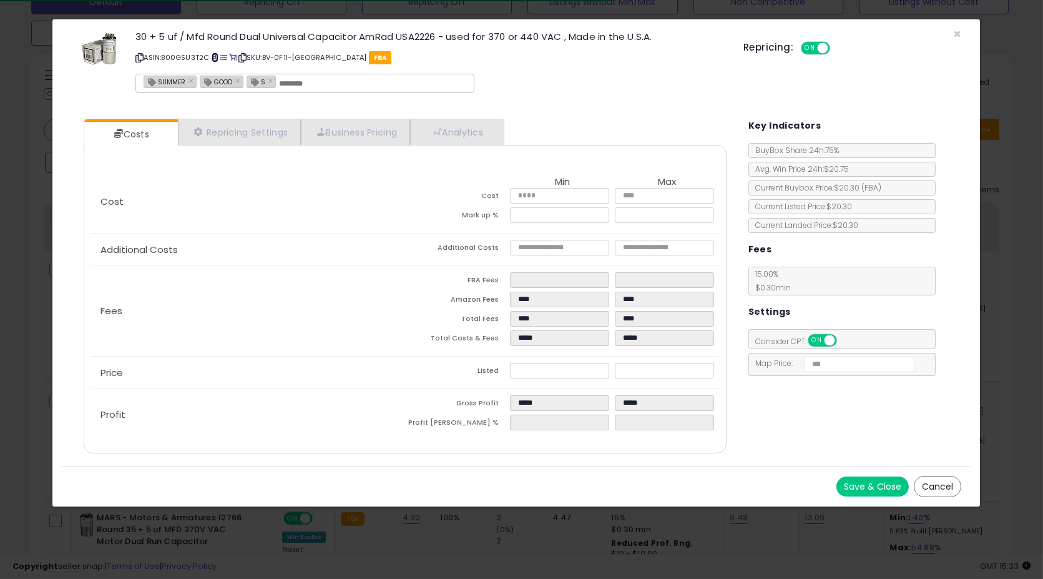
click at [214, 52] on link at bounding box center [215, 57] width 7 height 10
click at [947, 478] on button "Cancel" at bounding box center [937, 486] width 47 height 21
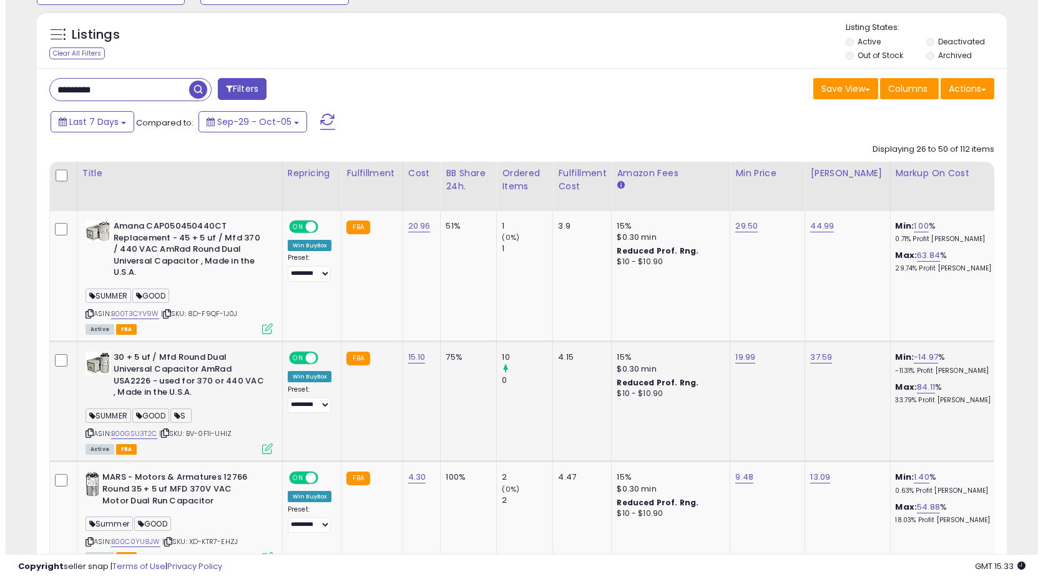
scroll to position [473, 0]
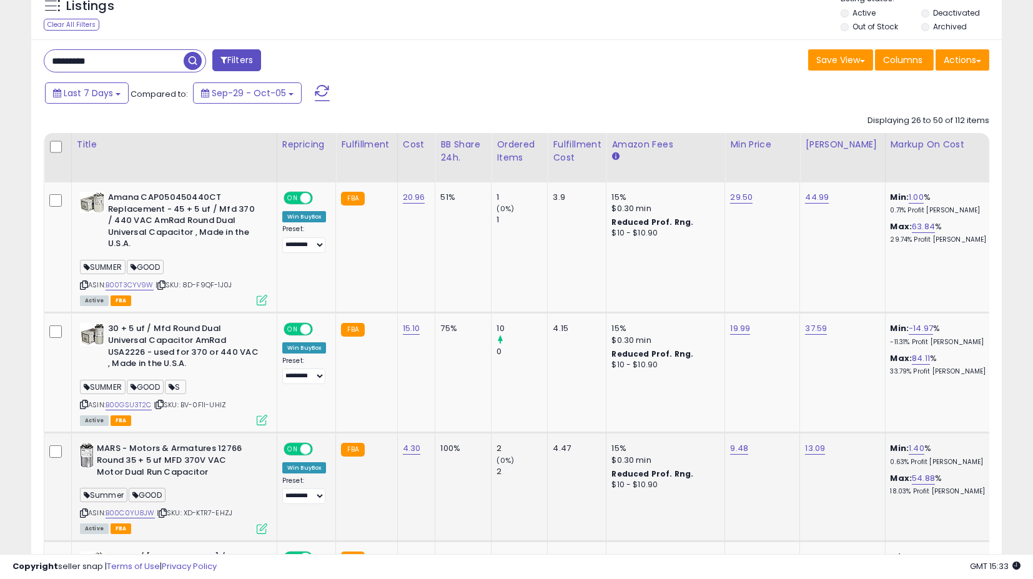
click at [259, 523] on icon at bounding box center [262, 528] width 11 height 11
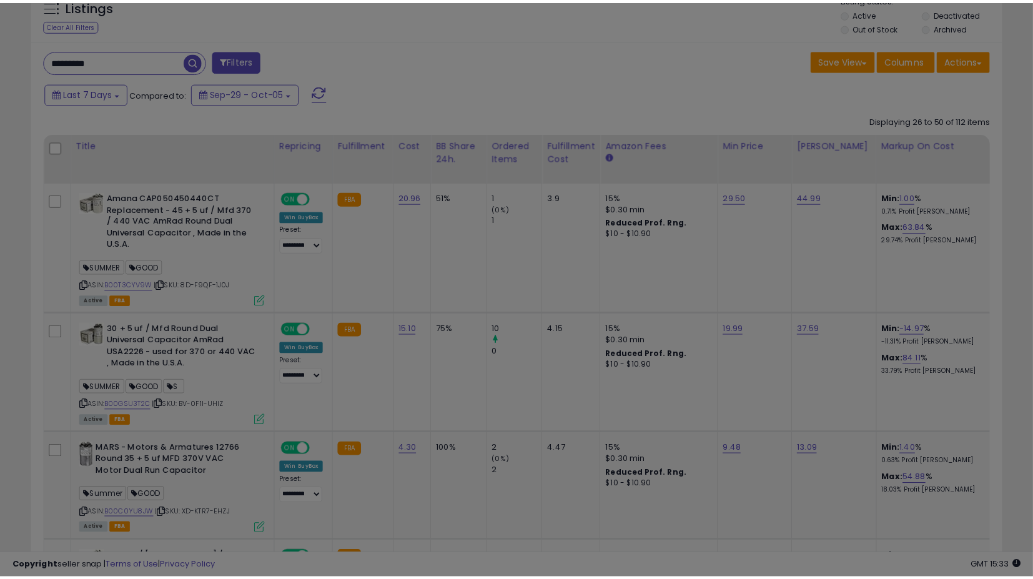
scroll to position [256, 569]
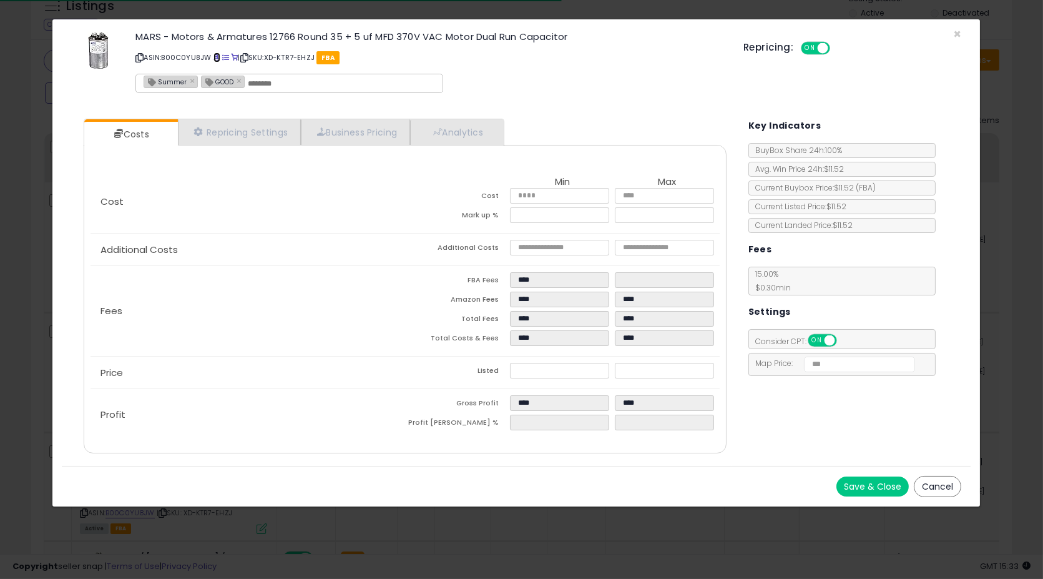
click at [219, 57] on span at bounding box center [217, 57] width 7 height 7
click at [933, 487] on button "Cancel" at bounding box center [937, 486] width 47 height 21
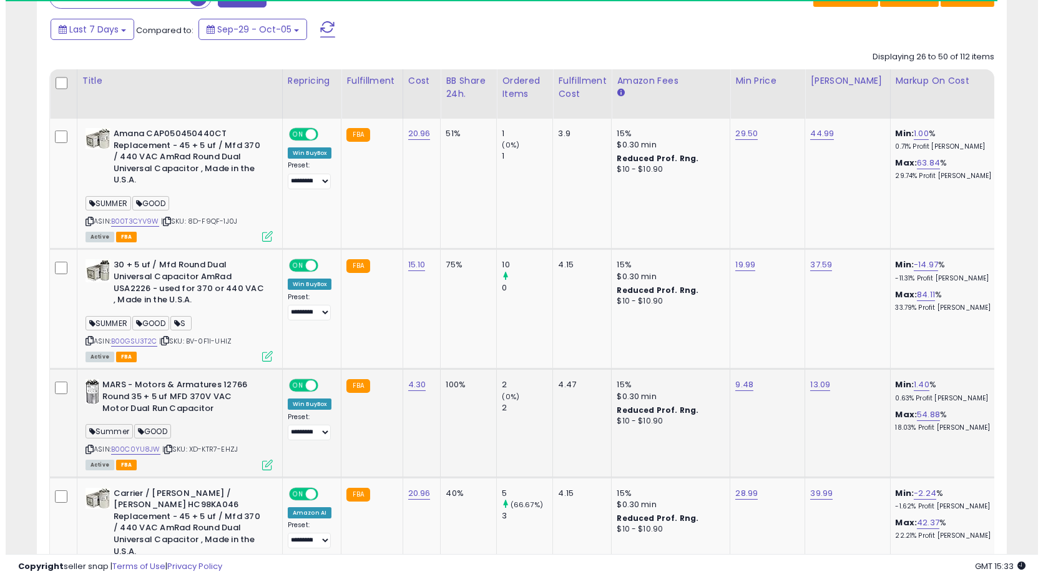
scroll to position [612, 0]
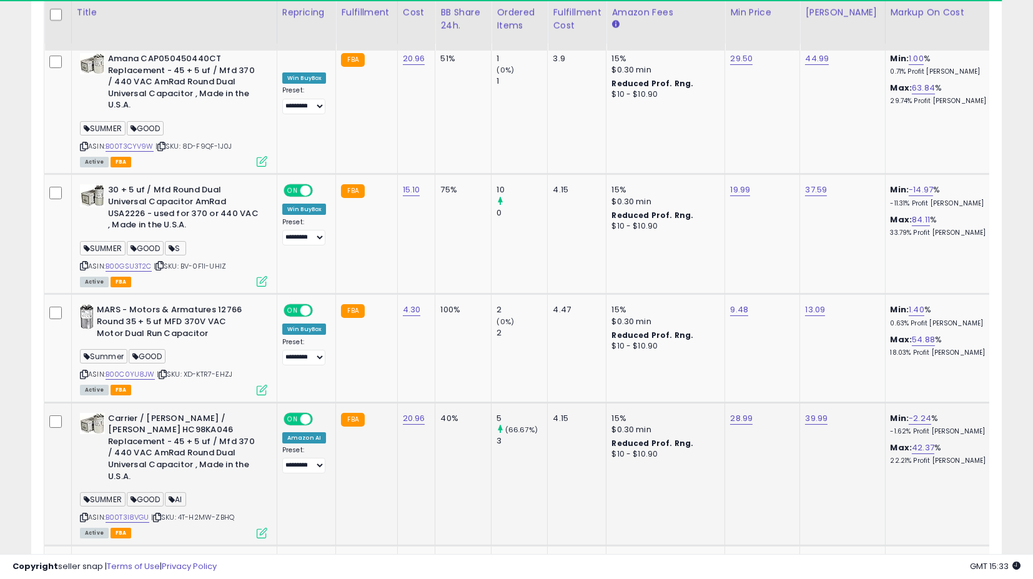
click at [260, 528] on icon at bounding box center [262, 533] width 11 height 11
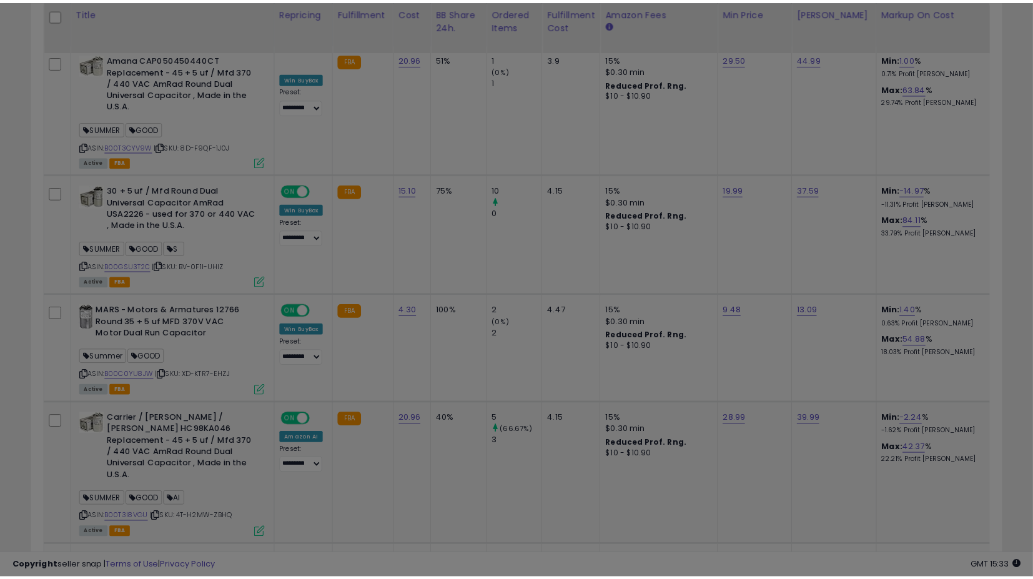
scroll to position [256, 569]
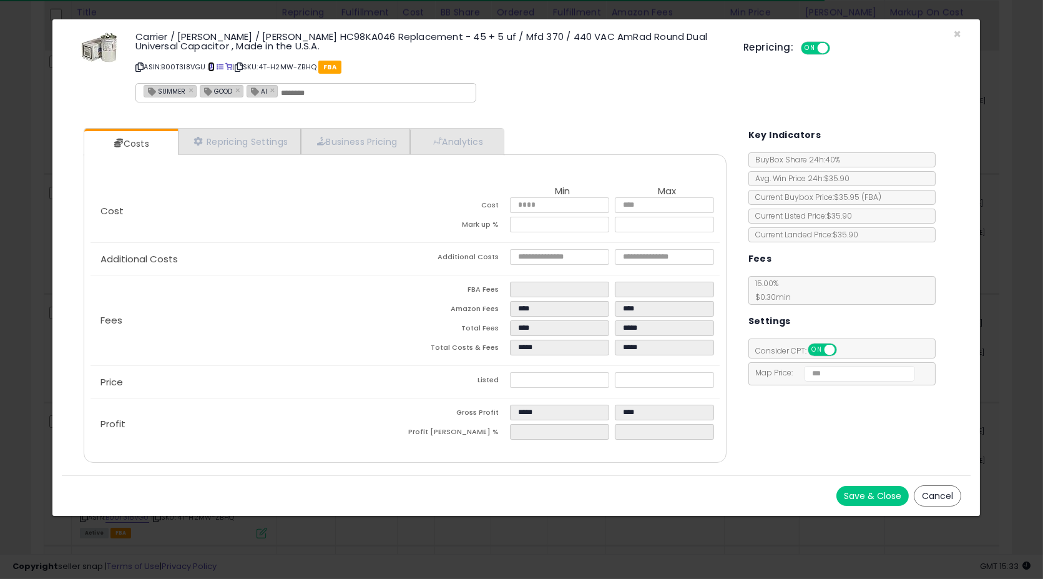
click at [212, 64] on span at bounding box center [211, 67] width 7 height 7
click at [943, 493] on button "Cancel" at bounding box center [937, 495] width 47 height 21
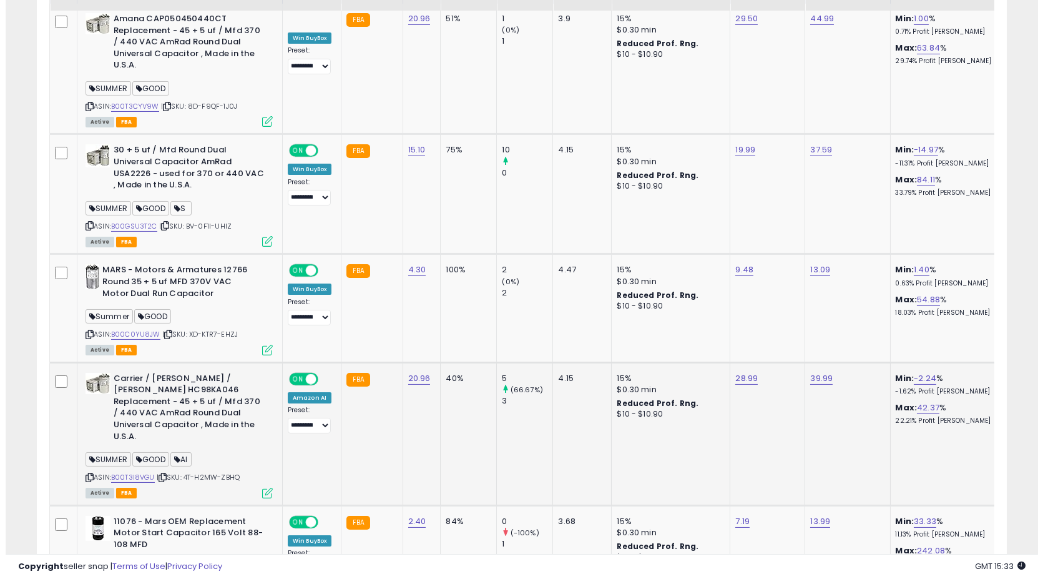
scroll to position [750, 0]
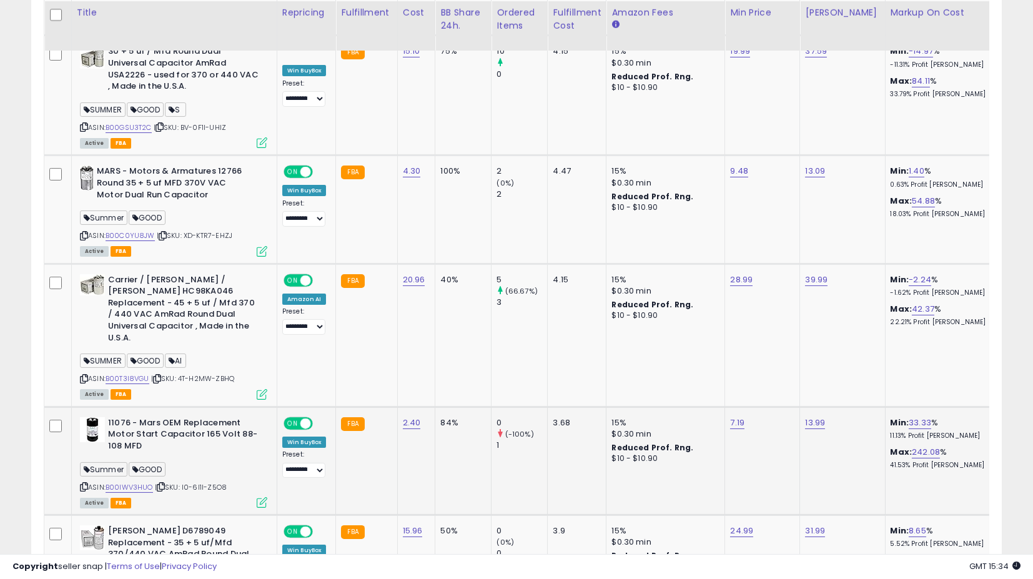
click at [269, 491] on td "11076 - Mars OEM Replacement Motor Start Capacitor 165 Volt 88-108 MFD Summer G…" at bounding box center [173, 460] width 205 height 108
click at [264, 497] on icon at bounding box center [262, 502] width 11 height 11
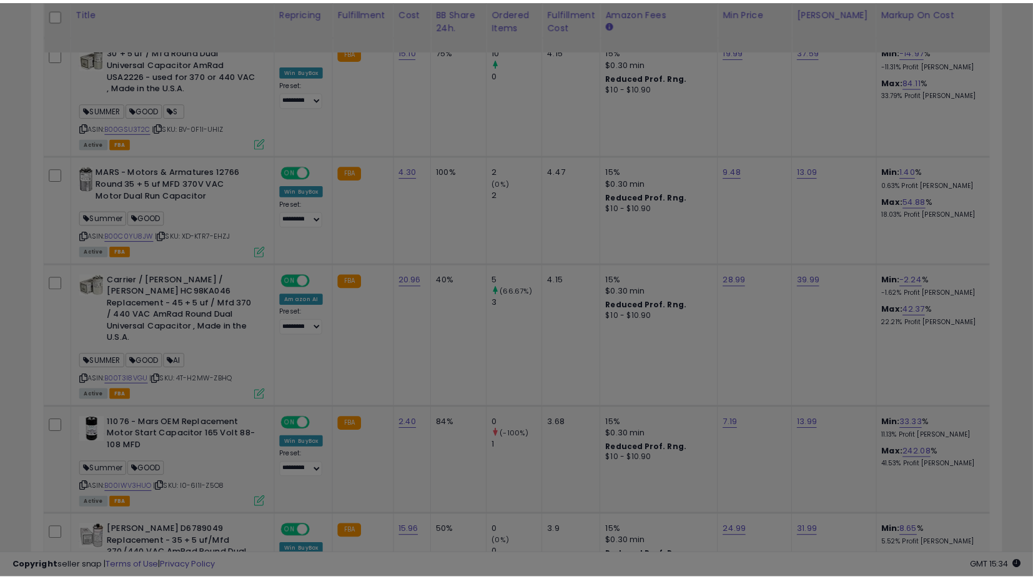
scroll to position [256, 569]
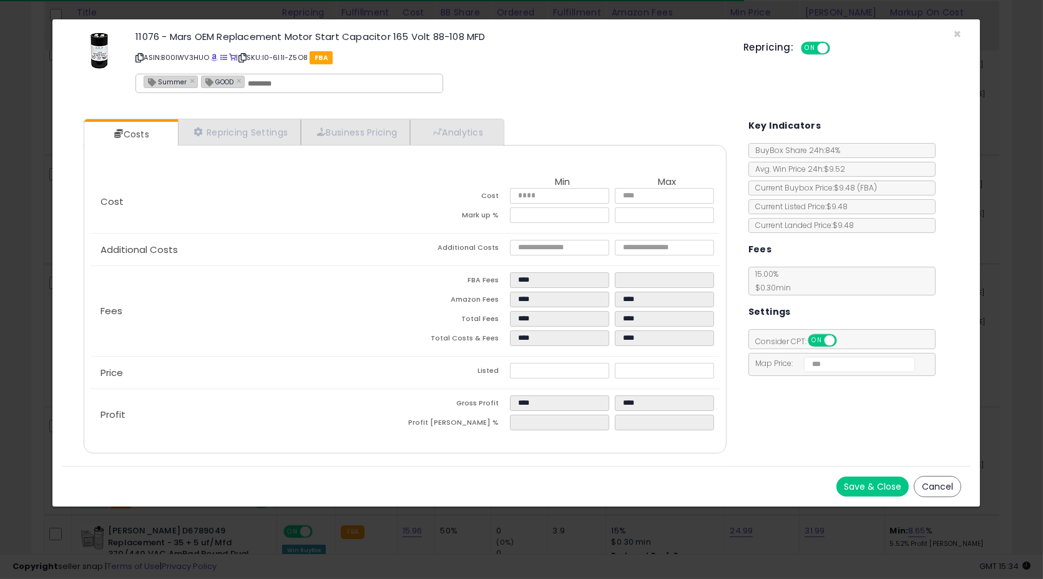
click at [215, 51] on p "ASIN: B00IWV3HUO | SKU: I0-6I1I-Z5O8 FBA" at bounding box center [429, 57] width 589 height 20
click at [214, 52] on link at bounding box center [215, 57] width 7 height 10
drag, startPoint x: 954, startPoint y: 491, endPoint x: 307, endPoint y: 398, distance: 654.1
click at [954, 491] on button "Cancel" at bounding box center [937, 486] width 47 height 21
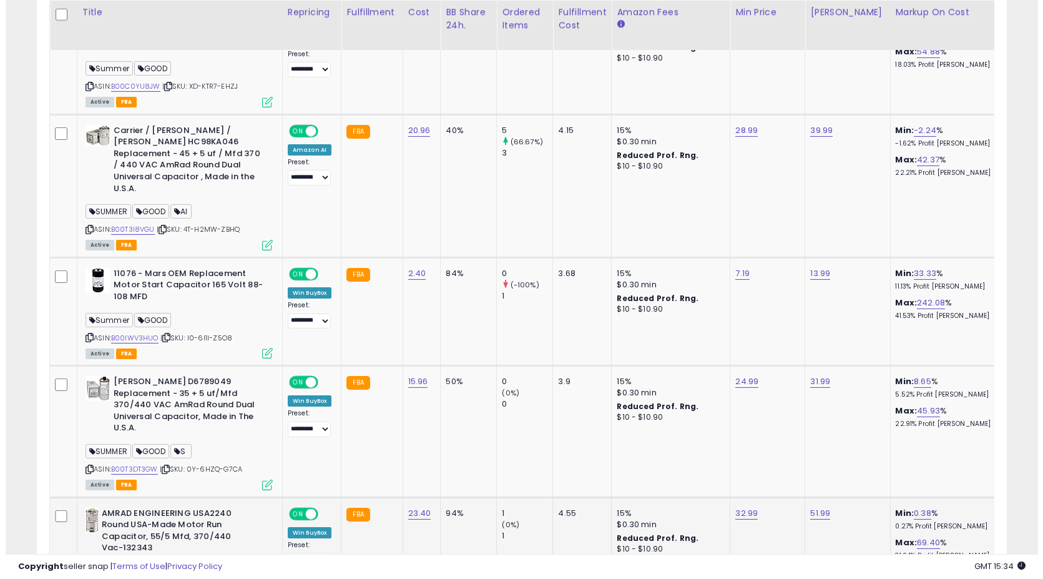
scroll to position [959, 0]
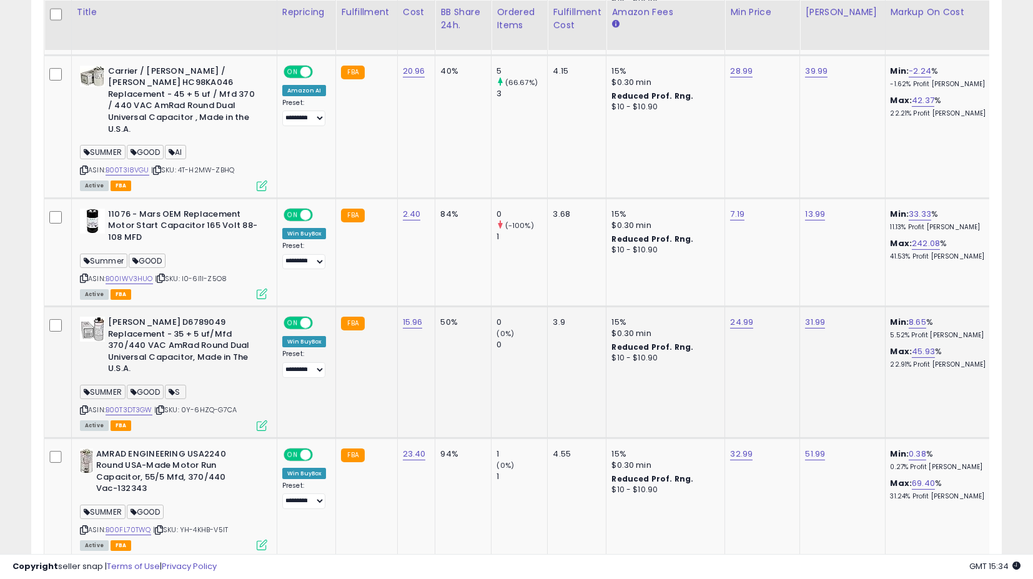
click at [267, 402] on td "Goodman D6789049 Replacement - 35 + 5 uf/Mfd 370/440 VAC AmRad Round Dual Unive…" at bounding box center [173, 372] width 205 height 131
click at [258, 420] on icon at bounding box center [262, 425] width 11 height 11
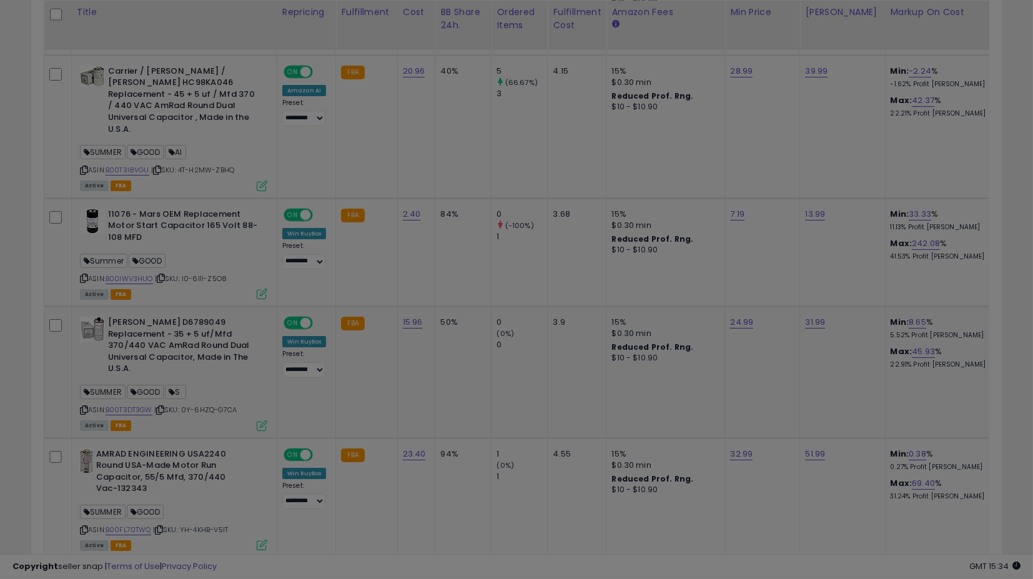
scroll to position [256, 569]
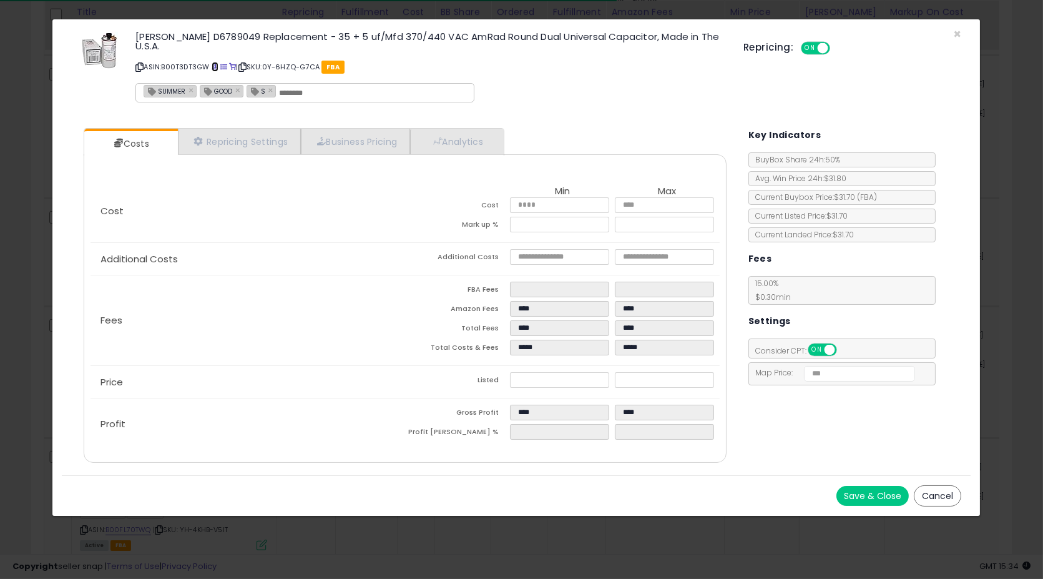
click at [216, 64] on span at bounding box center [215, 67] width 7 height 7
click at [943, 485] on button "Cancel" at bounding box center [937, 495] width 47 height 21
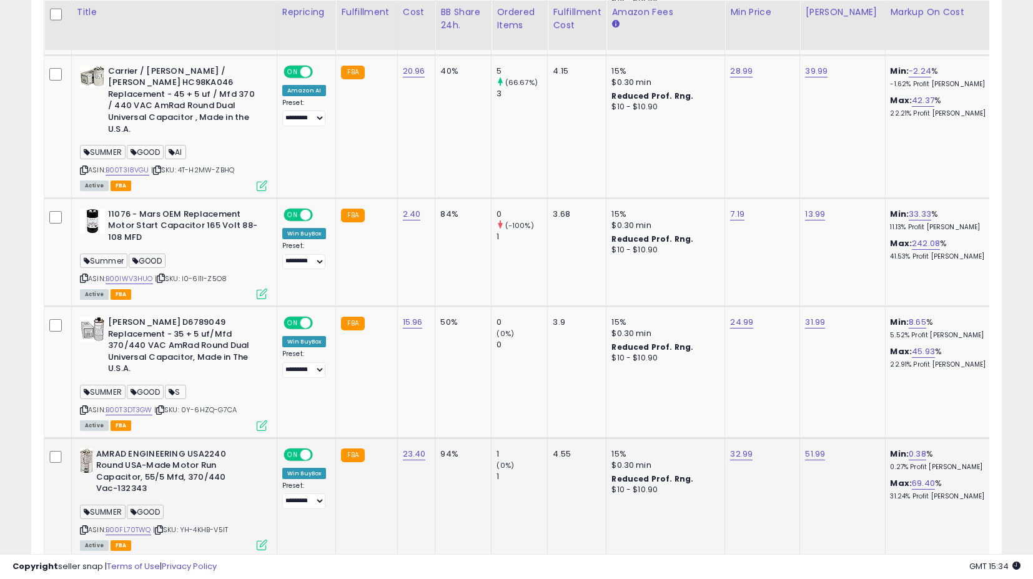
scroll to position [256, 562]
click at [259, 539] on icon at bounding box center [262, 544] width 11 height 11
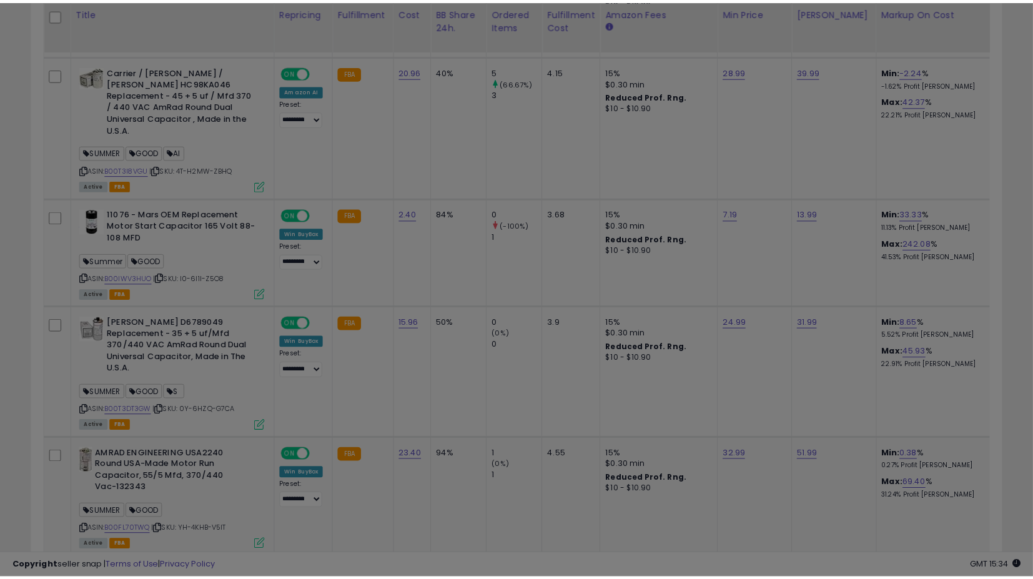
scroll to position [256, 569]
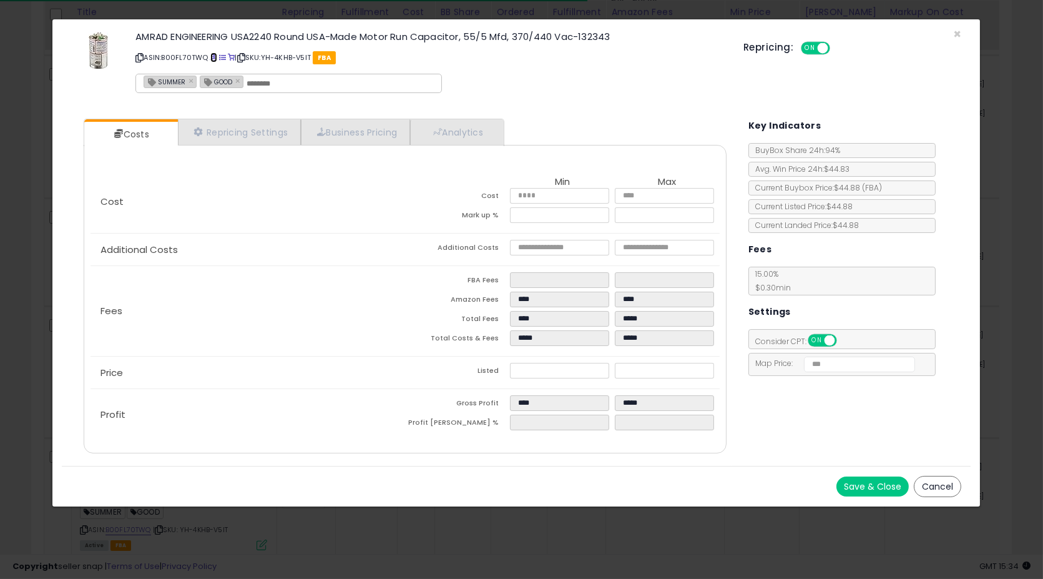
click at [214, 56] on span at bounding box center [213, 57] width 7 height 7
click at [927, 487] on button "Cancel" at bounding box center [937, 486] width 47 height 21
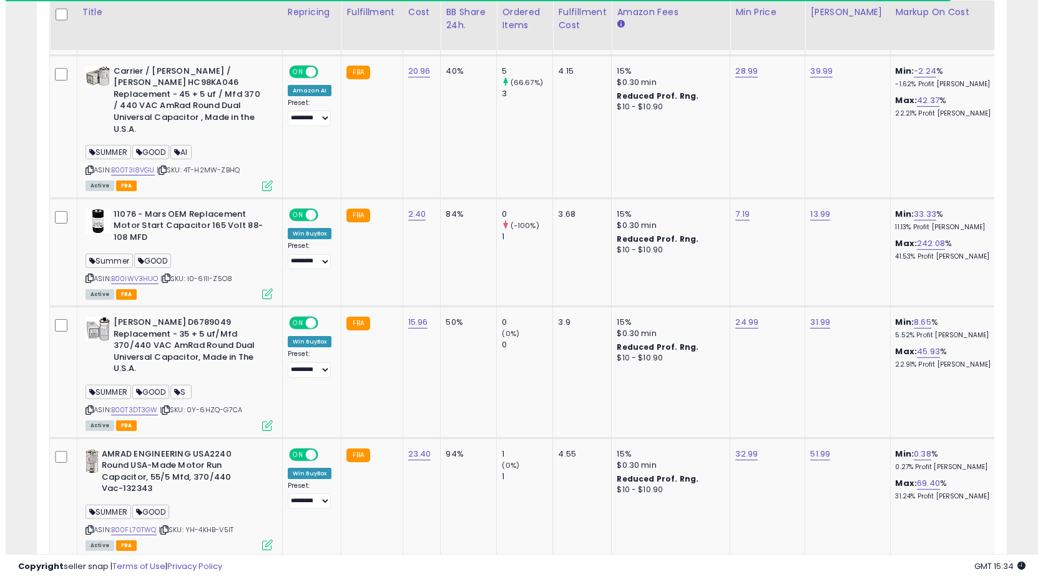
scroll to position [1098, 0]
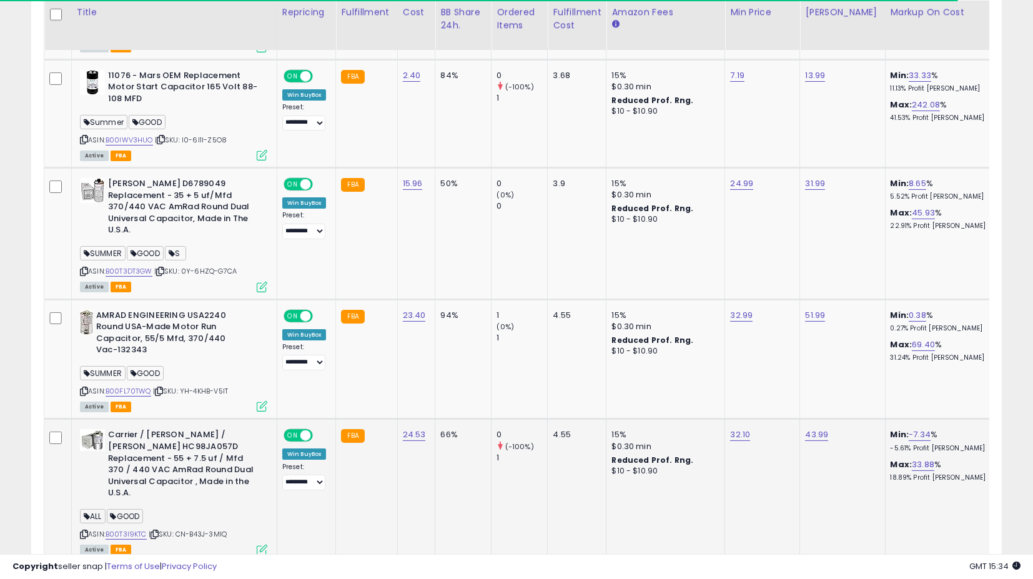
click at [261, 544] on icon at bounding box center [262, 549] width 11 height 11
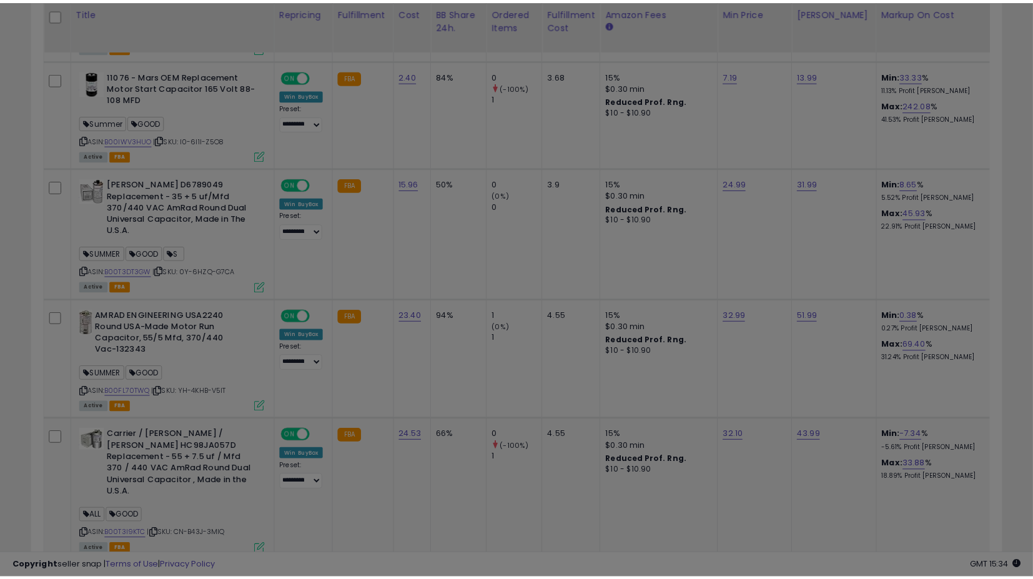
scroll to position [256, 569]
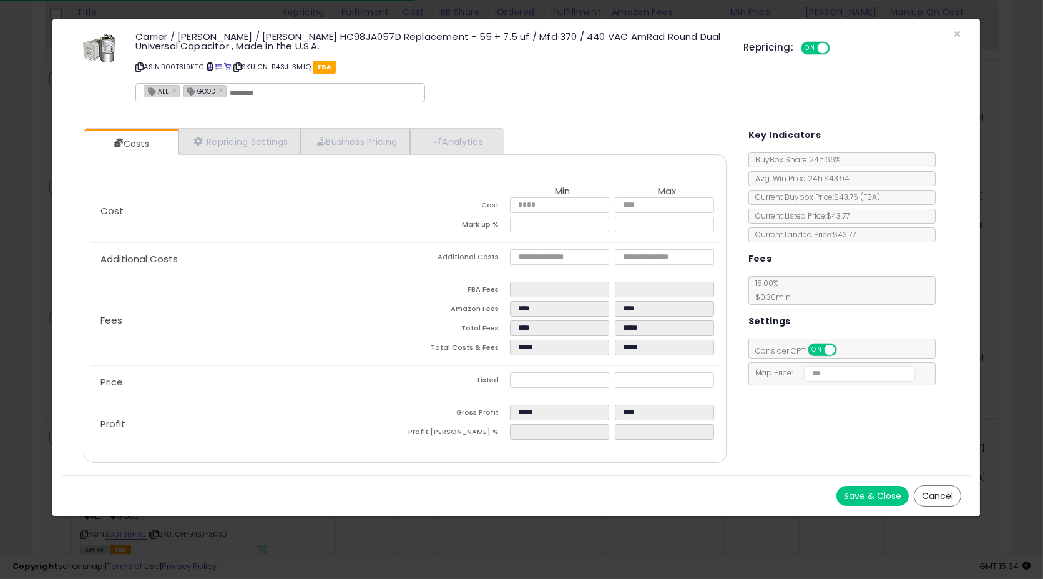
click at [209, 64] on span at bounding box center [210, 67] width 7 height 7
click at [940, 499] on button "Cancel" at bounding box center [937, 495] width 47 height 21
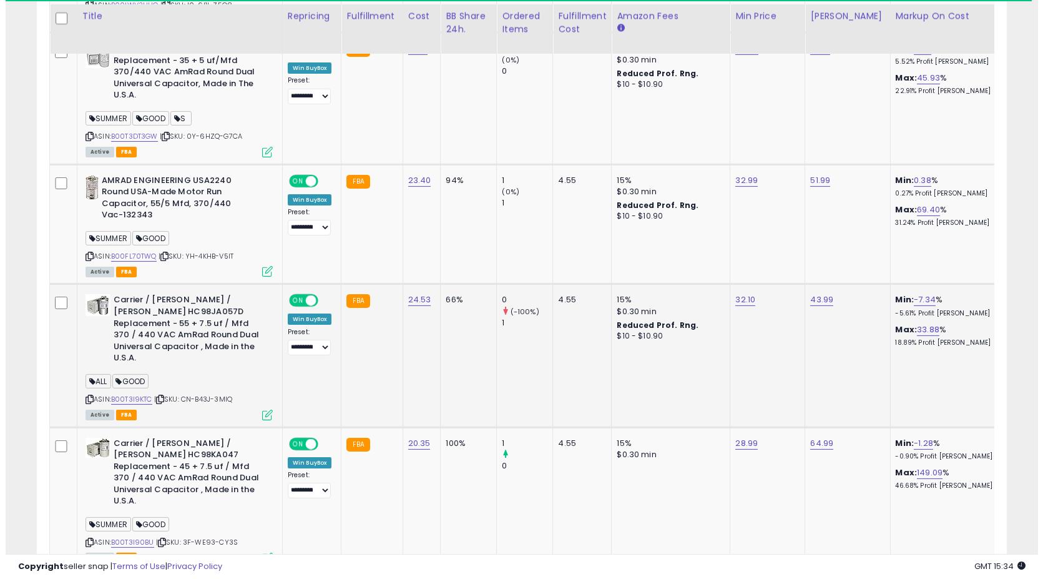
scroll to position [1236, 0]
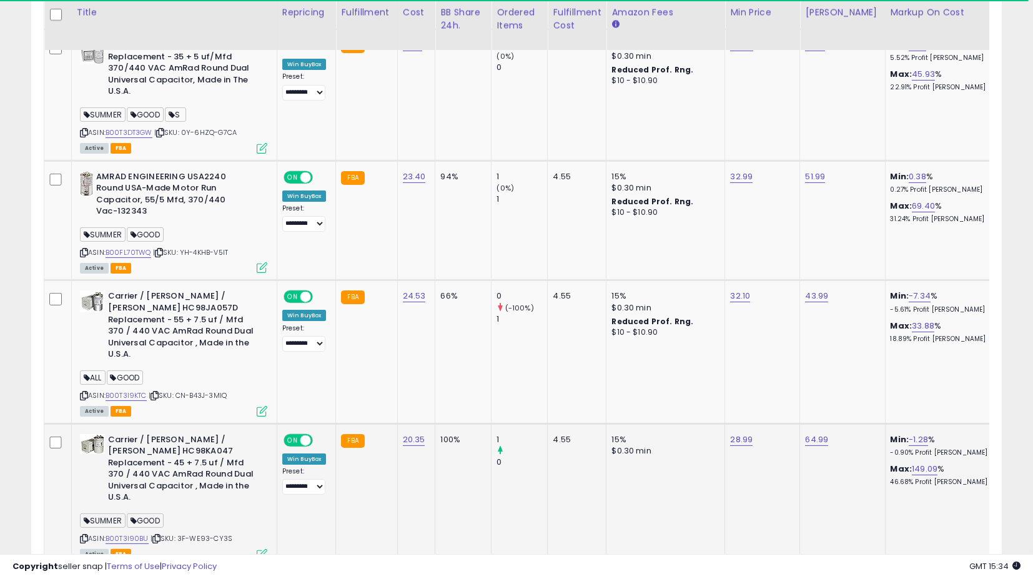
click at [258, 549] on icon at bounding box center [262, 554] width 11 height 11
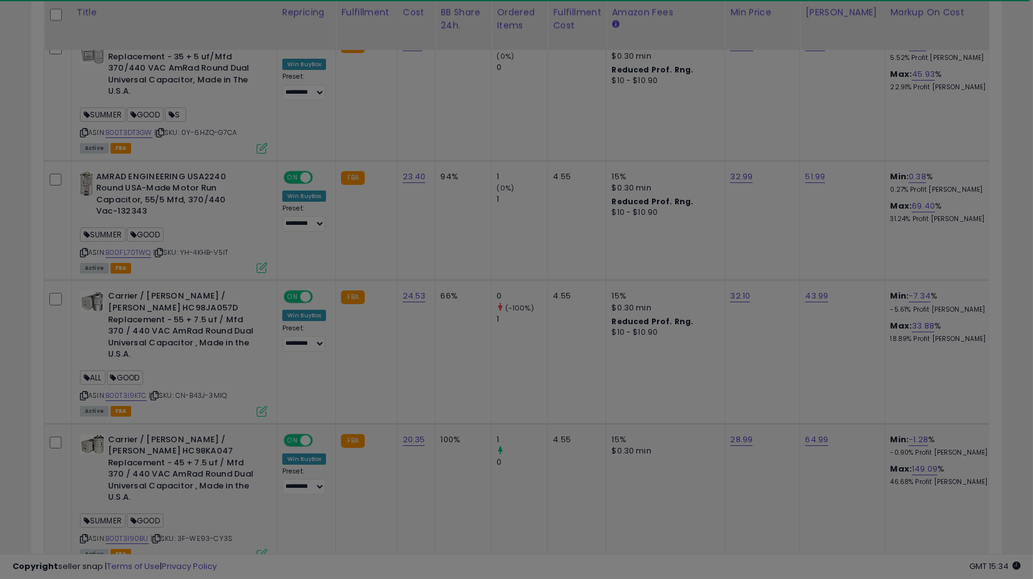
scroll to position [256, 569]
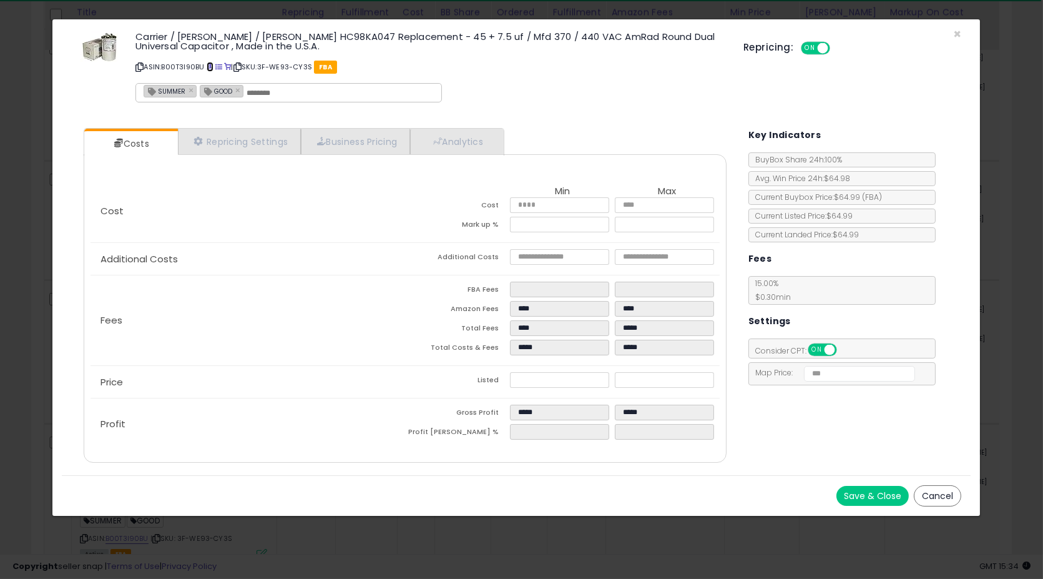
click at [210, 67] on span at bounding box center [210, 67] width 7 height 7
click at [931, 499] on button "Cancel" at bounding box center [937, 495] width 47 height 21
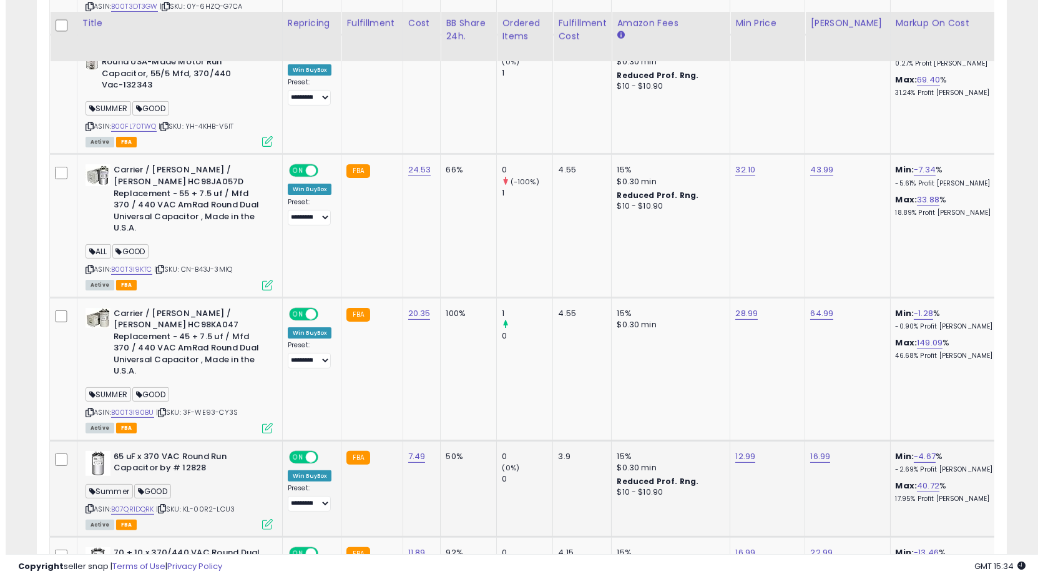
scroll to position [1375, 0]
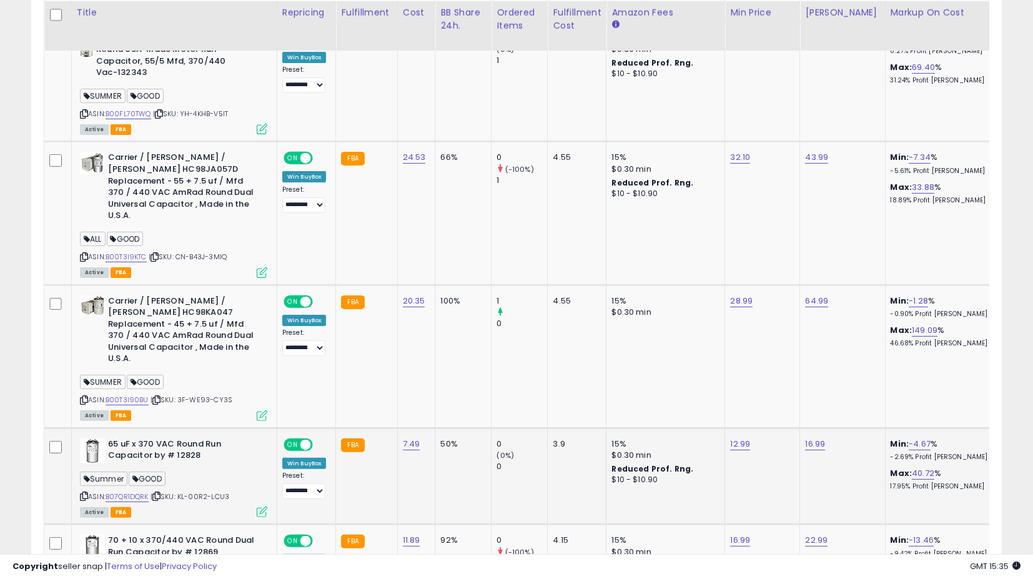
click at [261, 506] on icon at bounding box center [262, 511] width 11 height 11
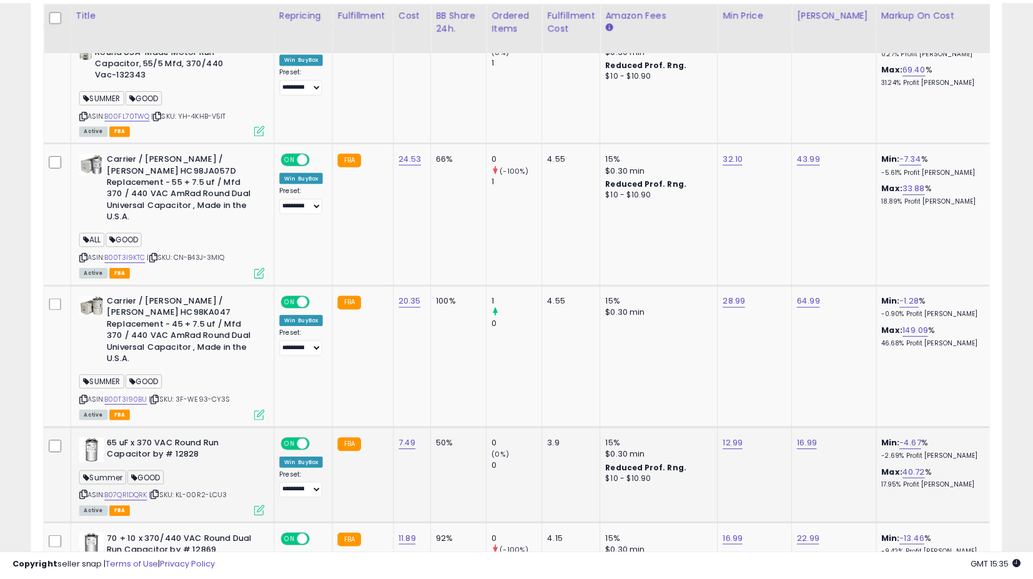
scroll to position [256, 569]
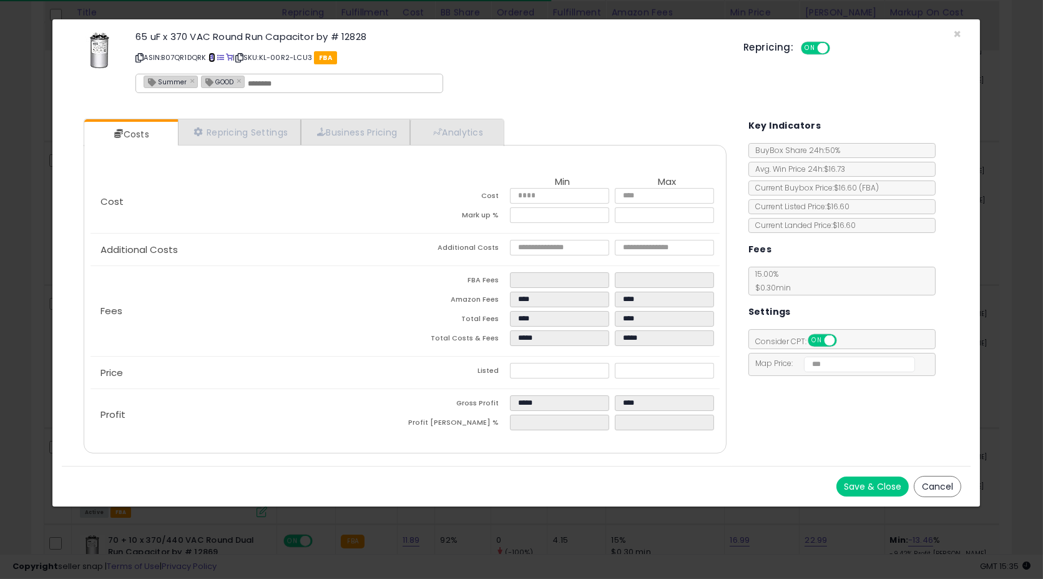
click at [210, 56] on span at bounding box center [212, 57] width 7 height 7
click at [933, 479] on button "Cancel" at bounding box center [937, 486] width 47 height 21
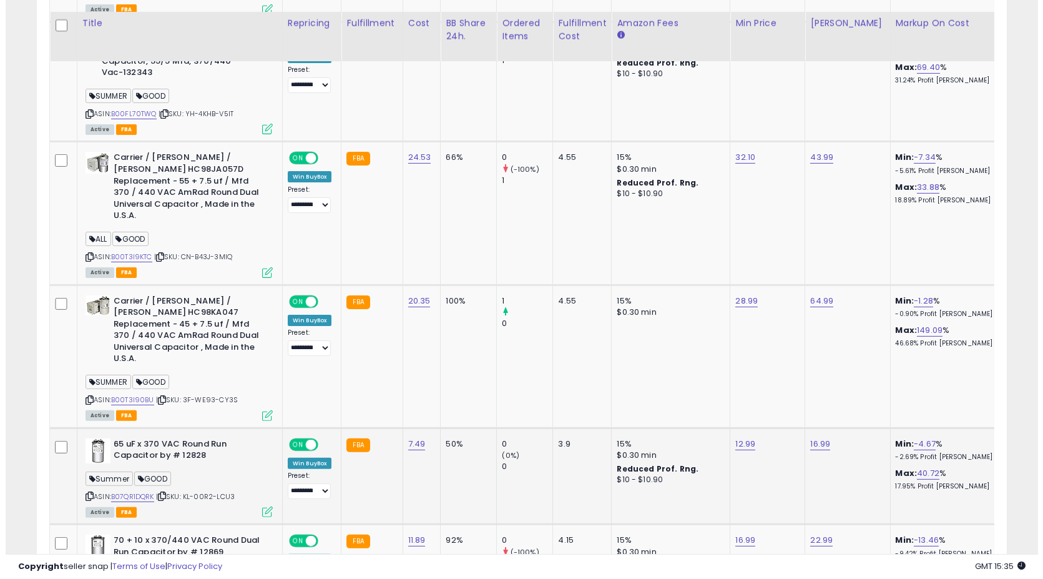
scroll to position [1445, 0]
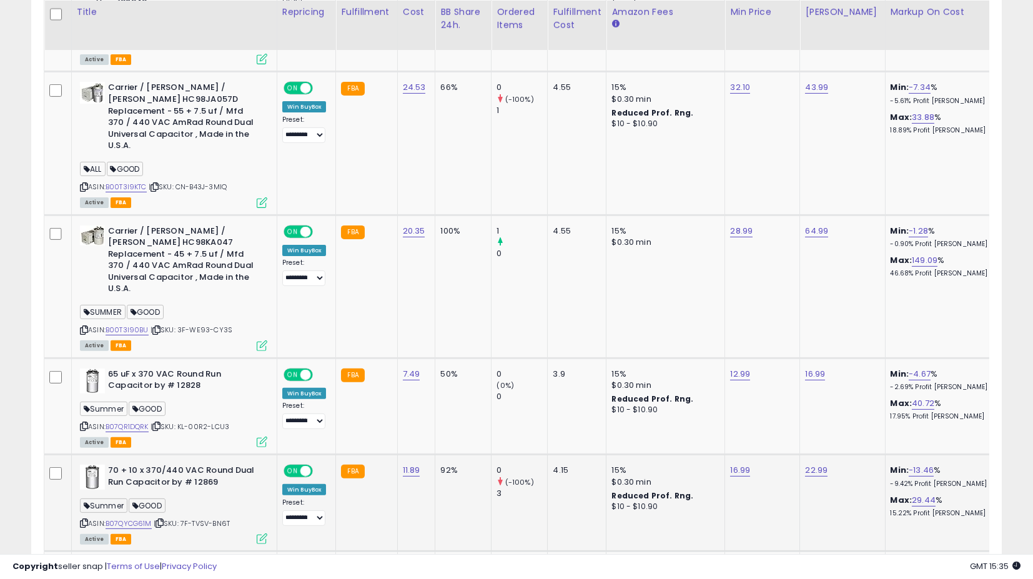
click at [259, 533] on icon at bounding box center [262, 538] width 11 height 11
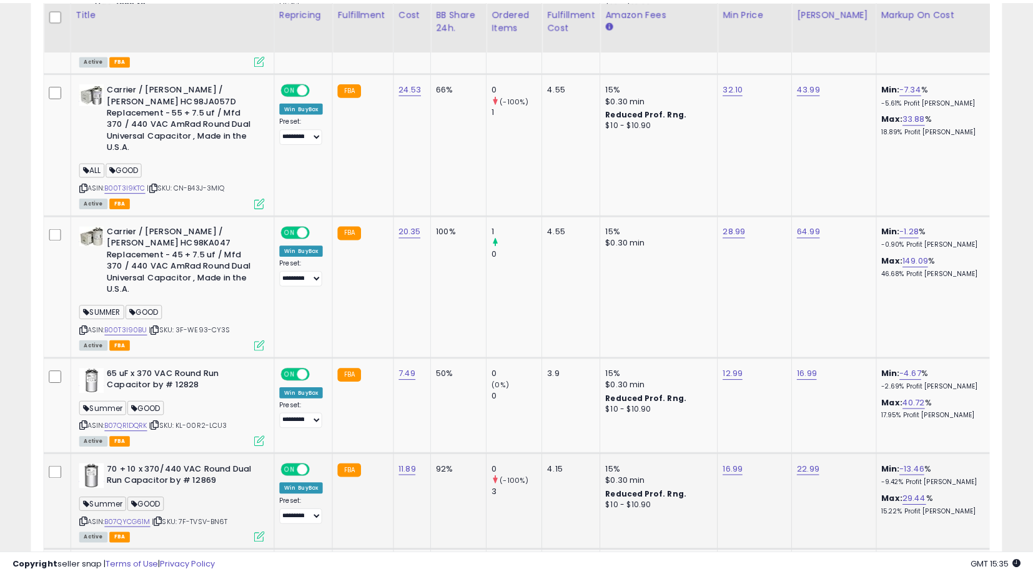
scroll to position [256, 569]
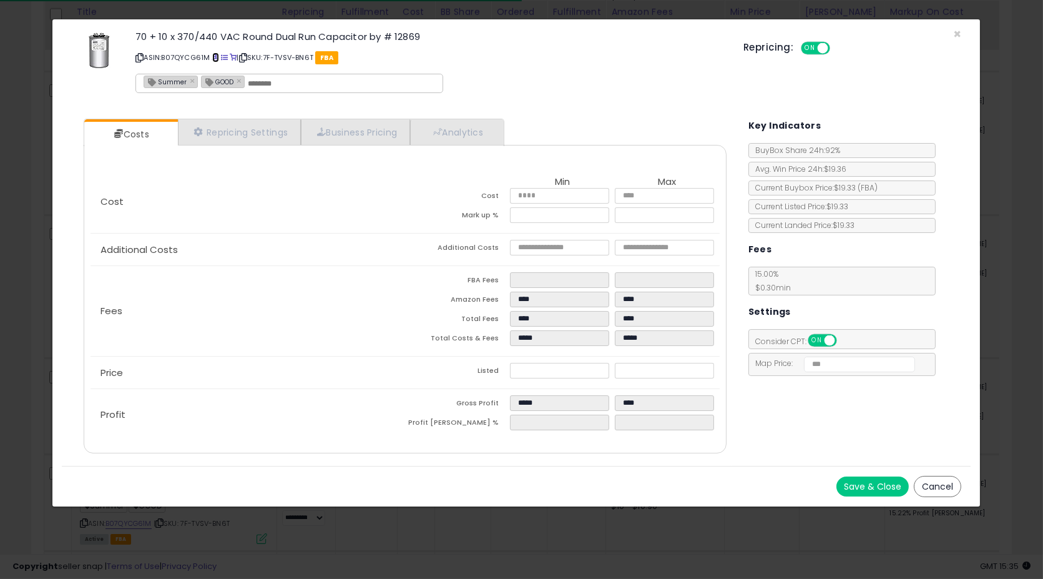
click at [212, 54] on span at bounding box center [215, 57] width 7 height 7
click at [928, 501] on div "Save & Close Cancel" at bounding box center [517, 486] width 910 height 41
click at [940, 490] on button "Cancel" at bounding box center [937, 486] width 47 height 21
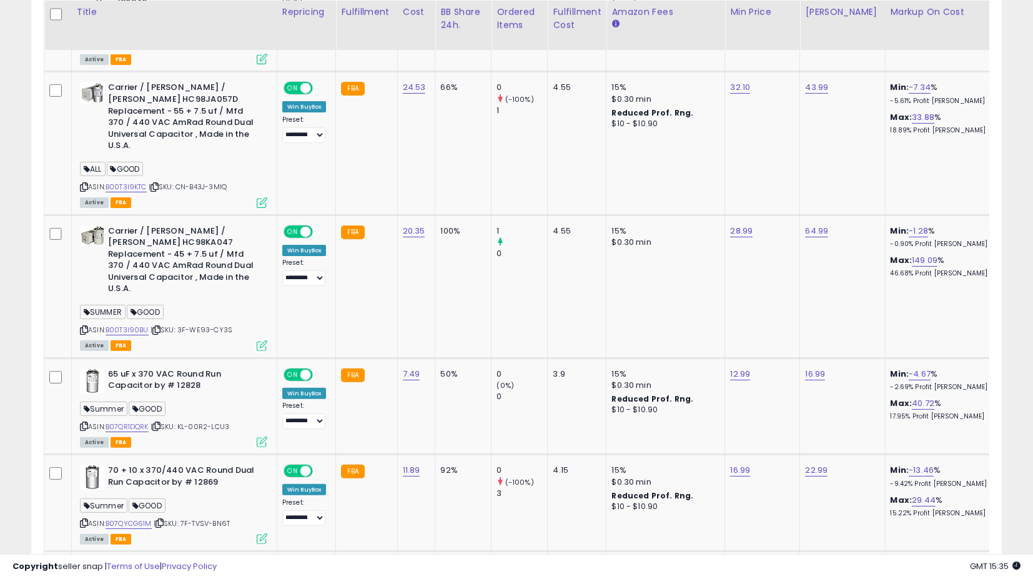
scroll to position [256, 562]
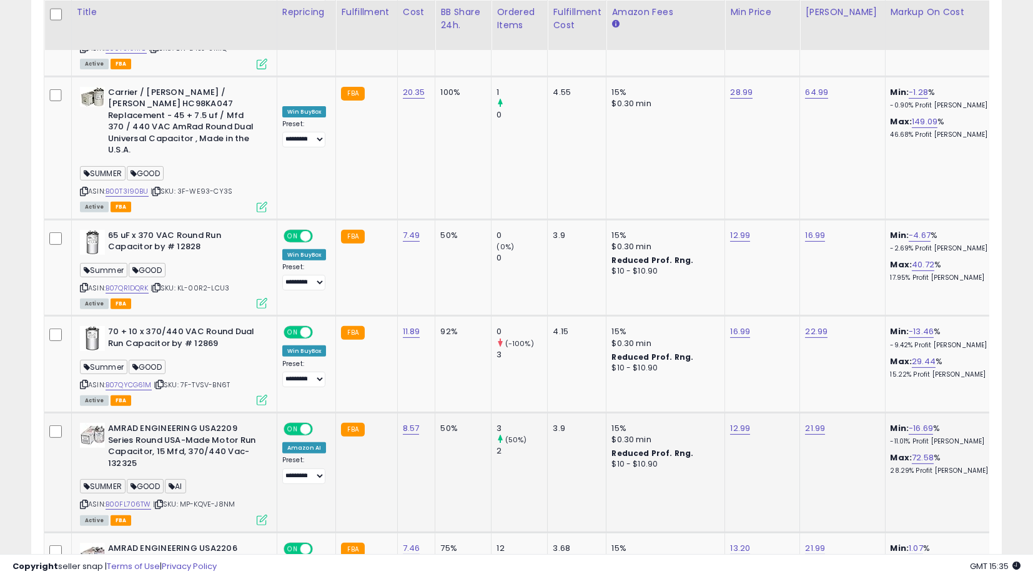
click at [263, 514] on icon at bounding box center [262, 519] width 11 height 11
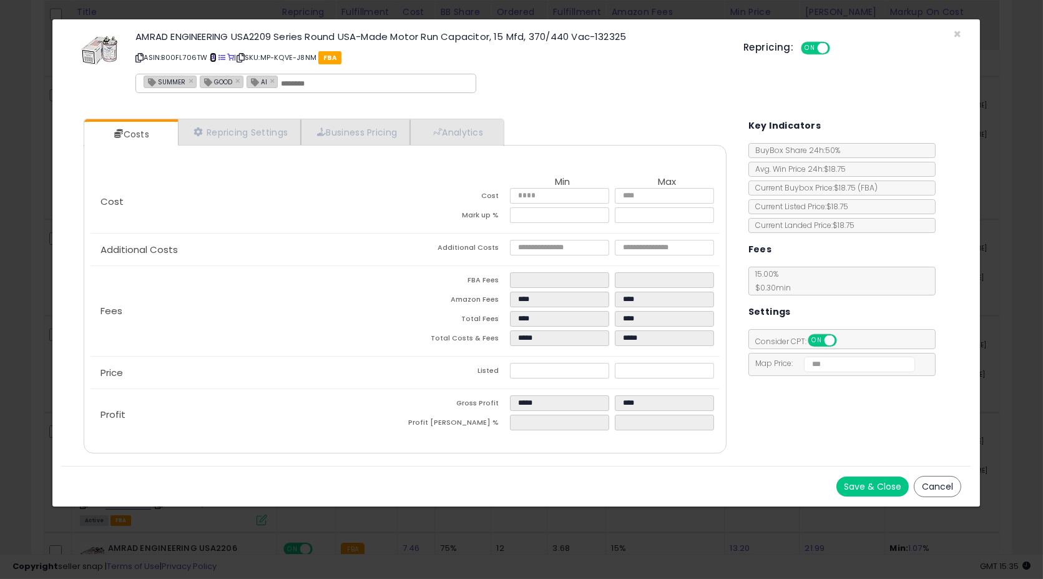
click at [211, 57] on span at bounding box center [213, 57] width 7 height 7
click at [925, 479] on button "Cancel" at bounding box center [937, 486] width 47 height 21
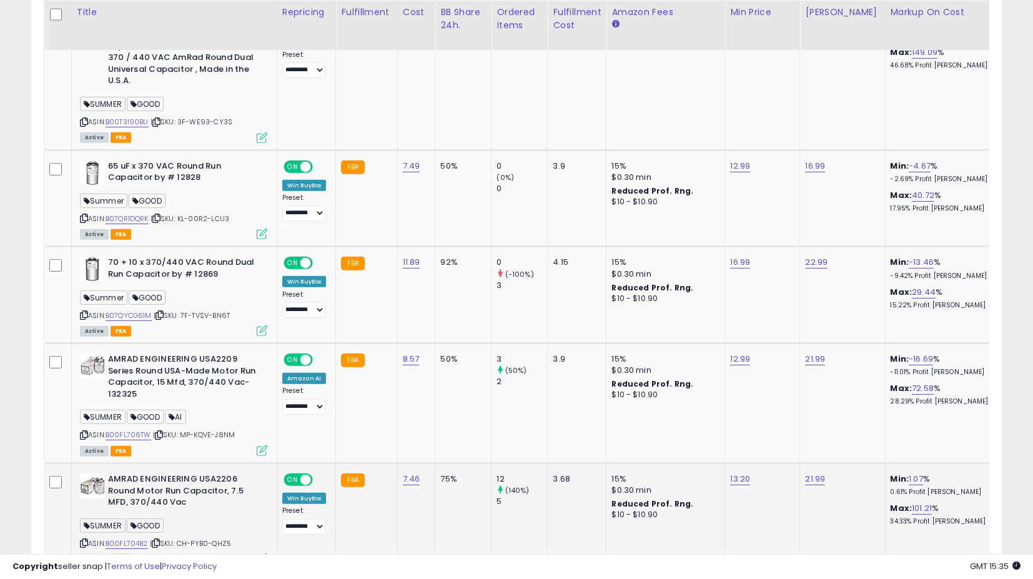
click at [260, 553] on icon at bounding box center [262, 558] width 11 height 11
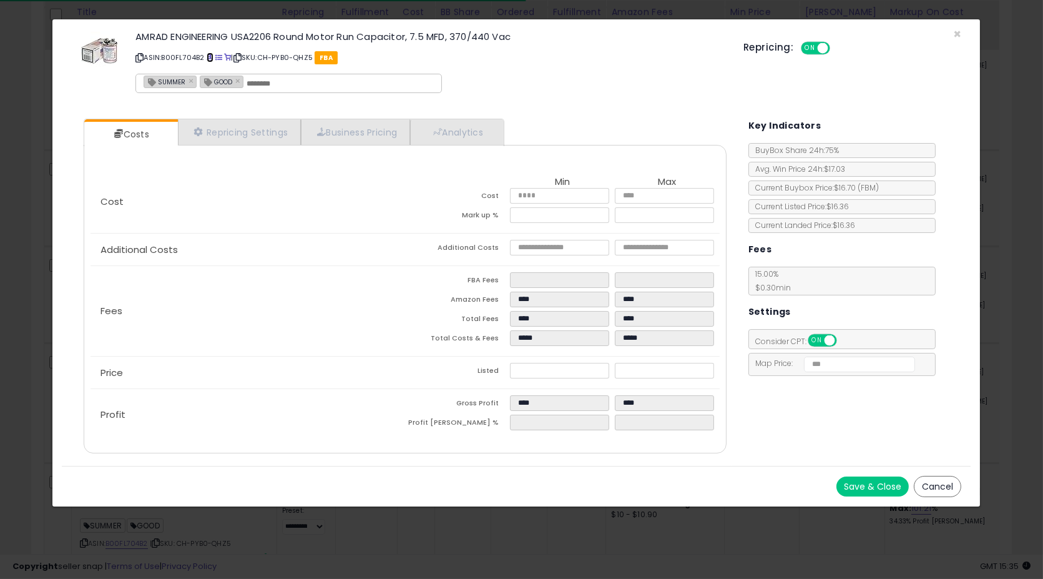
click at [210, 54] on span at bounding box center [210, 57] width 7 height 7
click at [930, 491] on button "Cancel" at bounding box center [937, 486] width 47 height 21
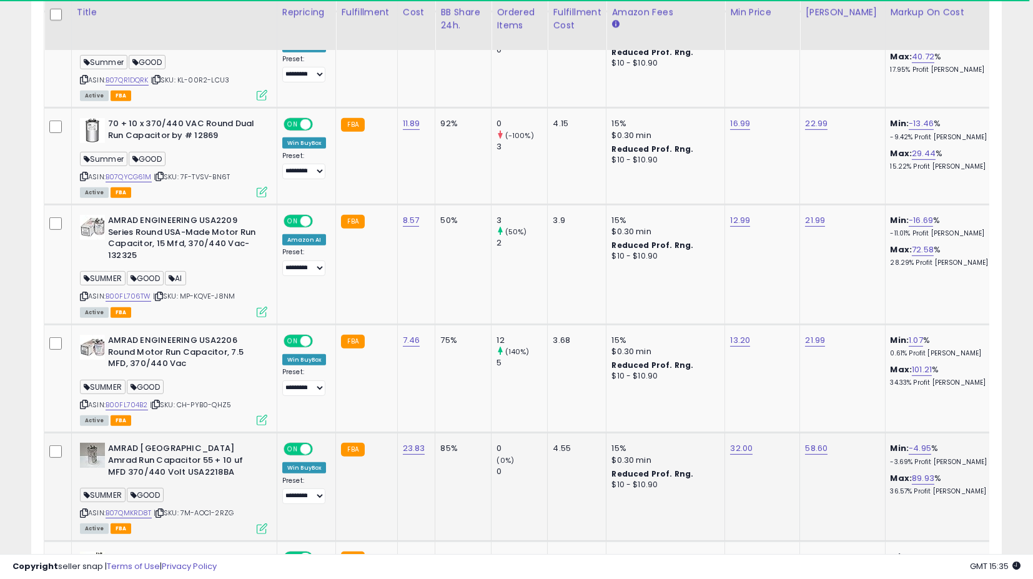
click at [257, 523] on icon at bounding box center [262, 528] width 11 height 11
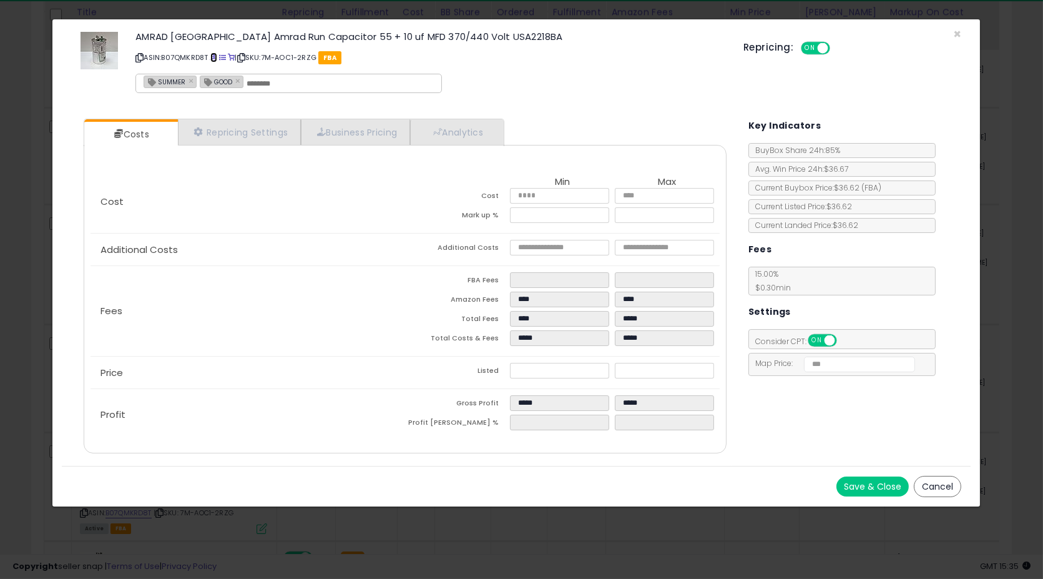
click at [214, 56] on span at bounding box center [213, 57] width 7 height 7
click at [943, 482] on button "Cancel" at bounding box center [937, 486] width 47 height 21
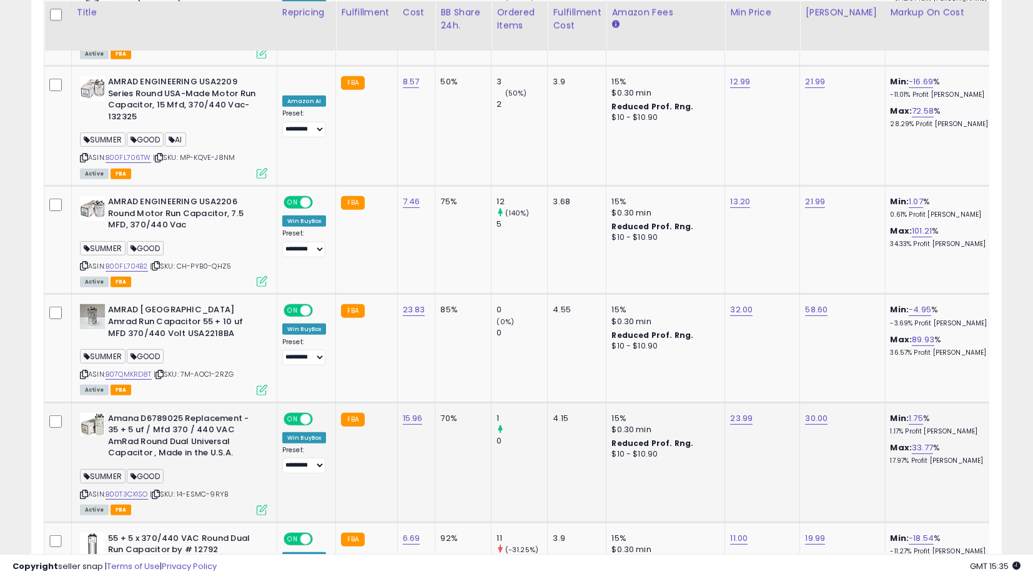
click at [257, 504] on icon at bounding box center [262, 509] width 11 height 11
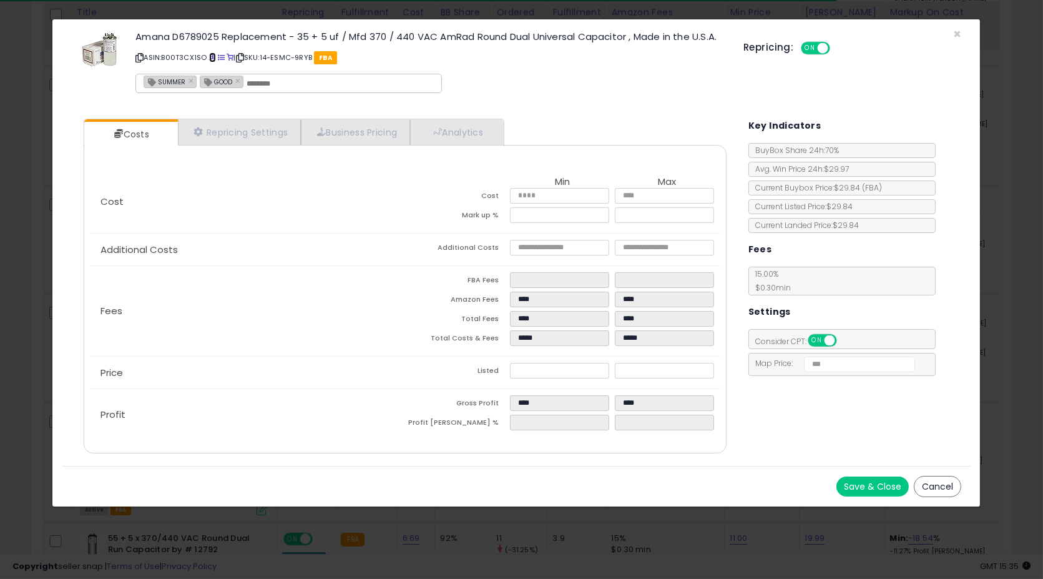
click at [213, 56] on span at bounding box center [212, 57] width 7 height 7
click at [942, 478] on button "Cancel" at bounding box center [937, 486] width 47 height 21
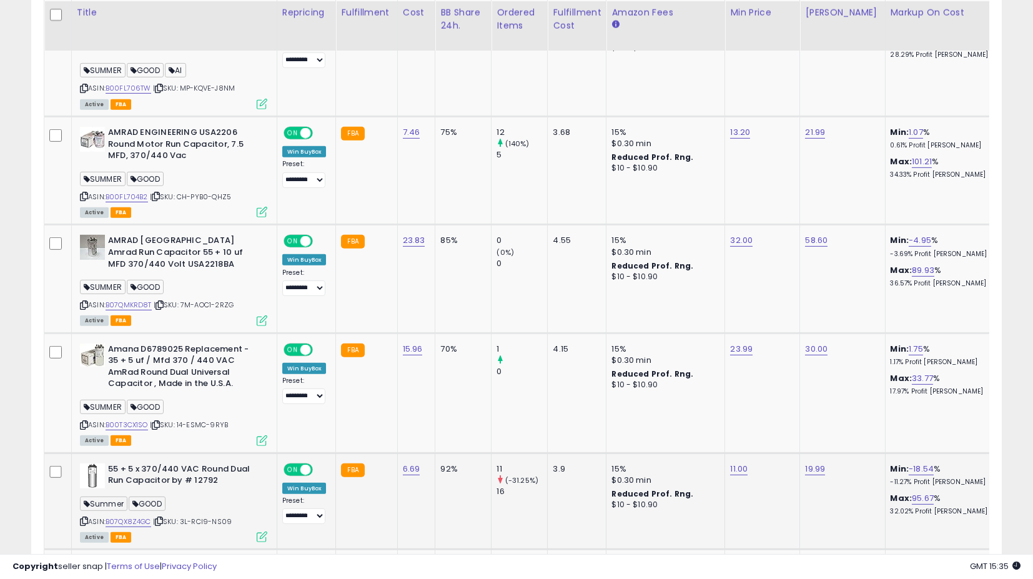
click at [261, 531] on icon at bounding box center [262, 536] width 11 height 11
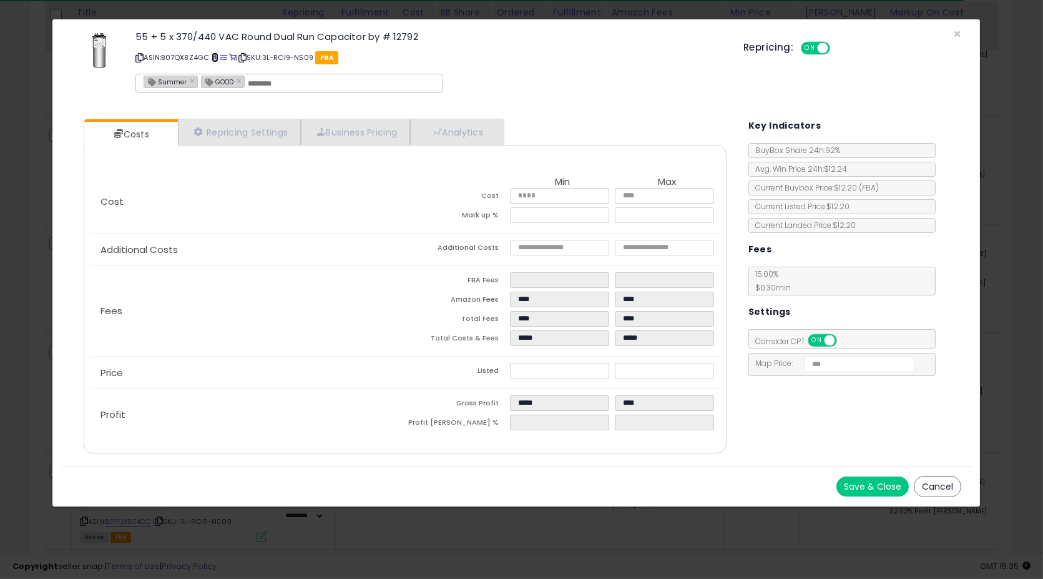
click at [212, 55] on span at bounding box center [215, 57] width 7 height 7
click at [941, 486] on button "Cancel" at bounding box center [937, 486] width 47 height 21
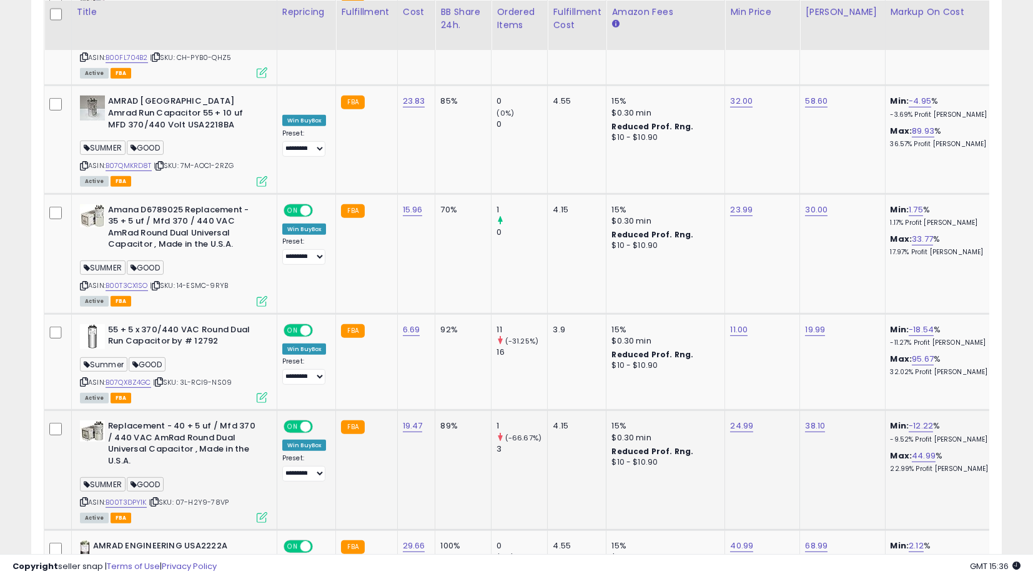
click at [260, 512] on icon at bounding box center [262, 517] width 11 height 11
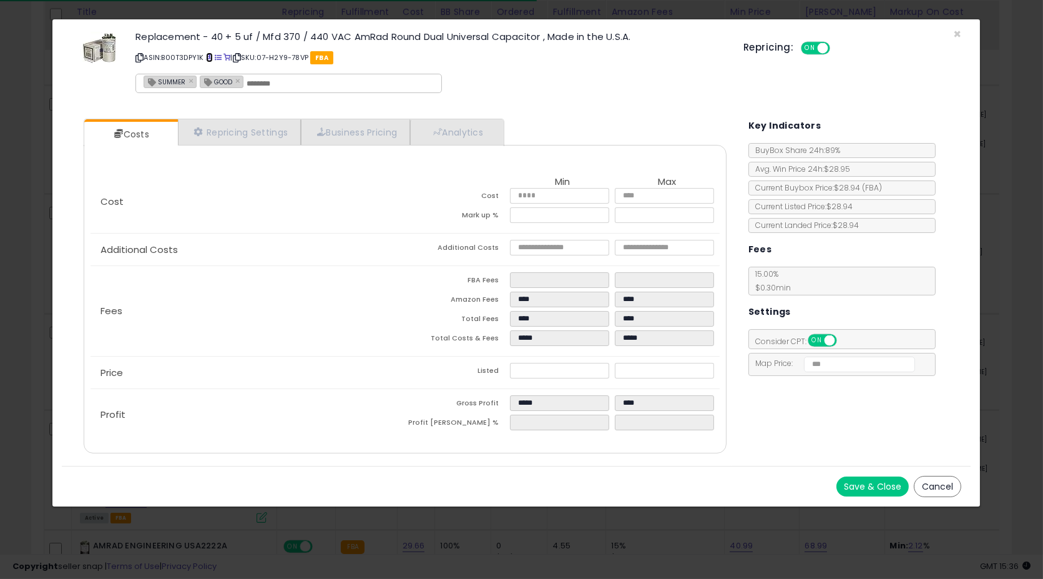
click at [210, 57] on span at bounding box center [209, 57] width 7 height 7
click at [937, 490] on button "Cancel" at bounding box center [937, 486] width 47 height 21
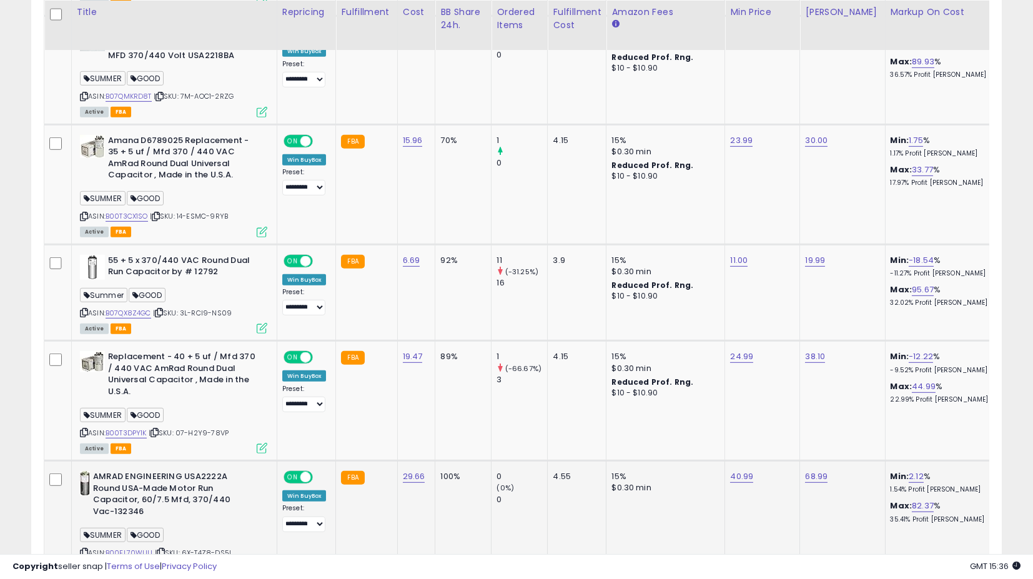
click at [263, 563] on icon at bounding box center [262, 568] width 11 height 11
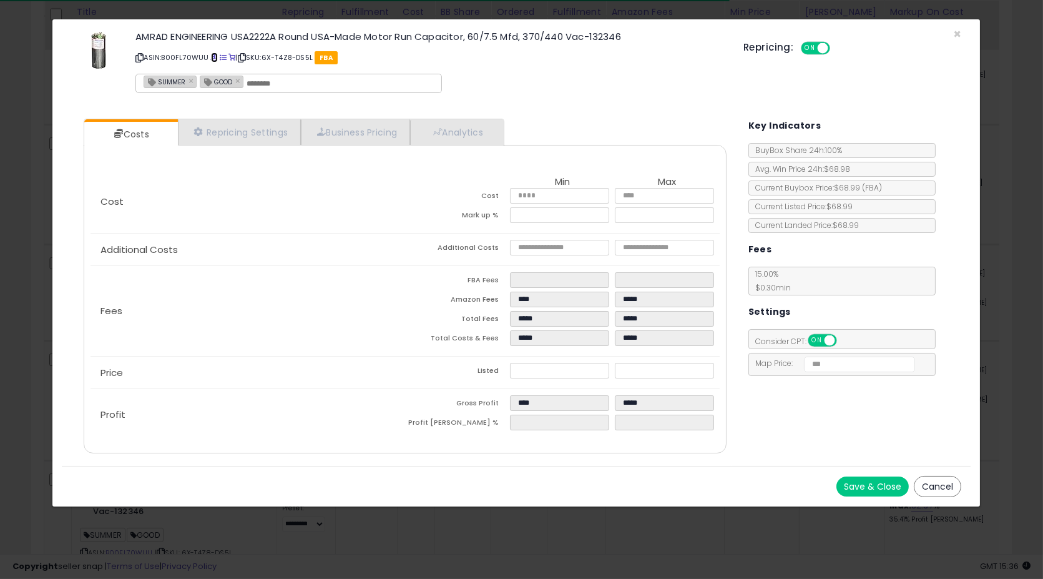
click at [213, 57] on span at bounding box center [214, 57] width 7 height 7
click at [921, 481] on button "Cancel" at bounding box center [937, 486] width 47 height 21
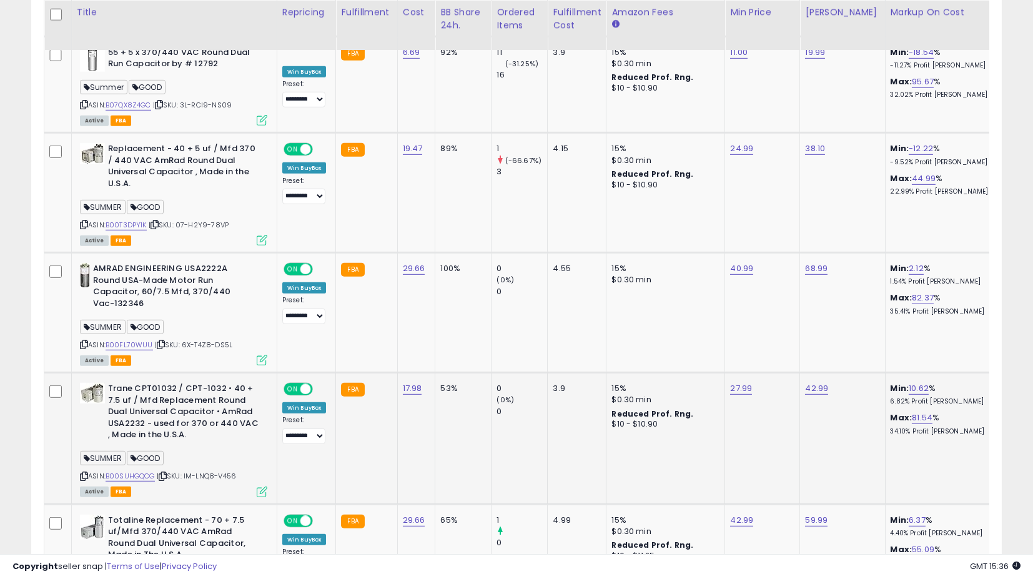
click at [260, 486] on icon at bounding box center [262, 491] width 11 height 11
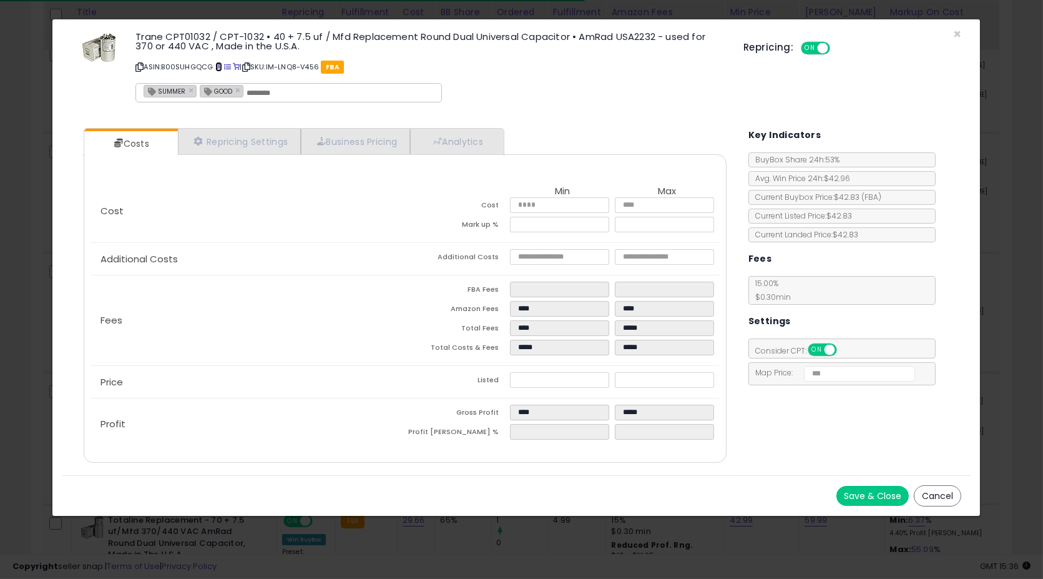
click at [217, 64] on span at bounding box center [218, 67] width 7 height 7
click at [933, 495] on button "Cancel" at bounding box center [937, 495] width 47 height 21
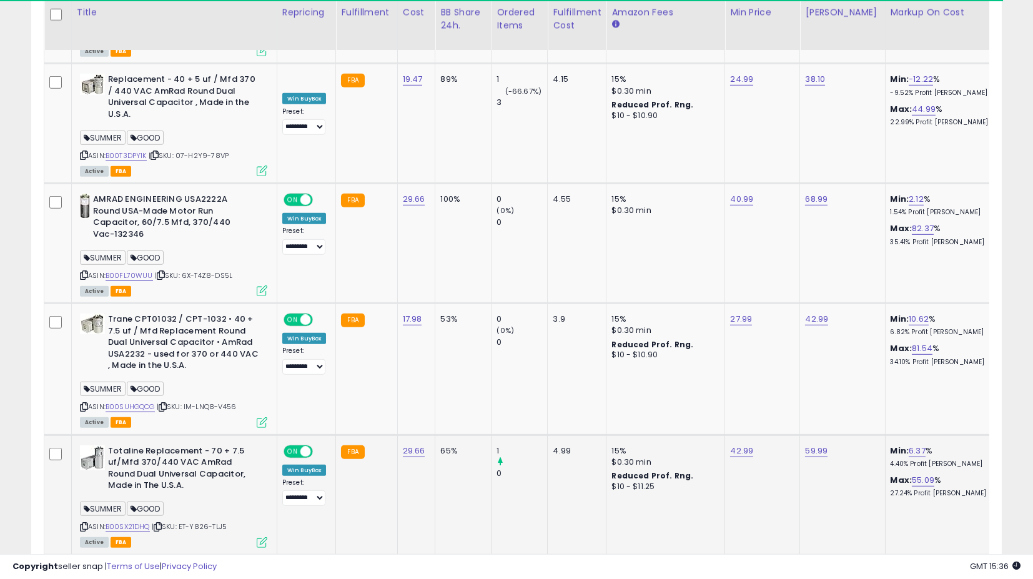
click at [264, 537] on icon at bounding box center [262, 542] width 11 height 11
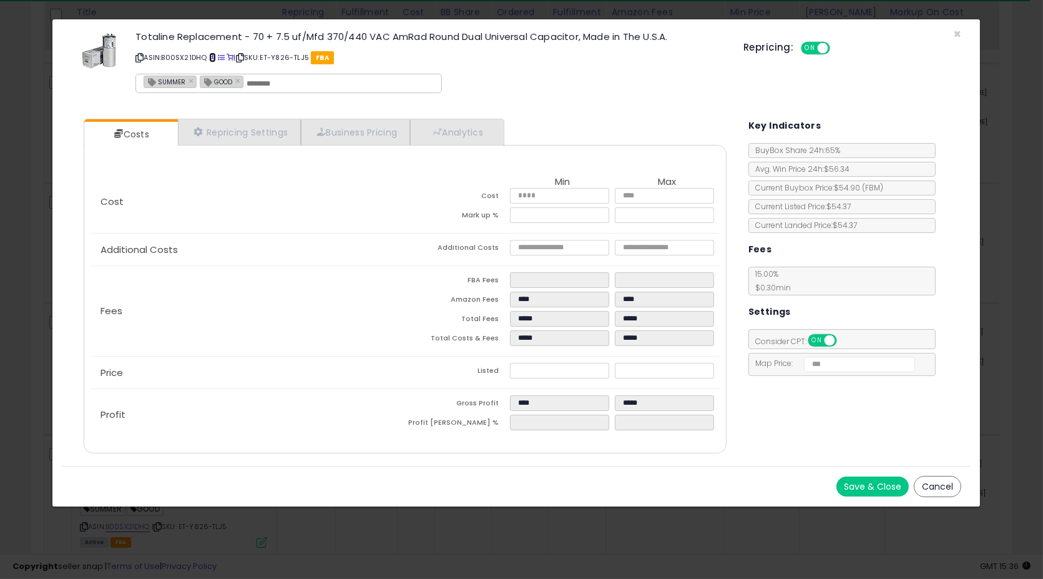
click at [215, 58] on span at bounding box center [212, 57] width 7 height 7
click at [944, 493] on button "Cancel" at bounding box center [937, 486] width 47 height 21
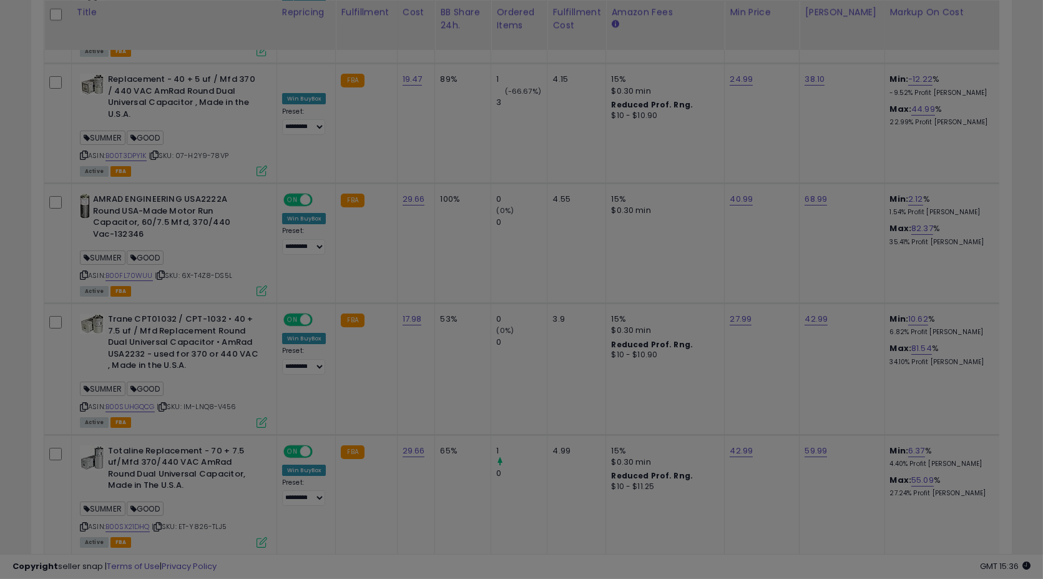
click at [944, 486] on button "Cancel" at bounding box center [937, 486] width 47 height 21
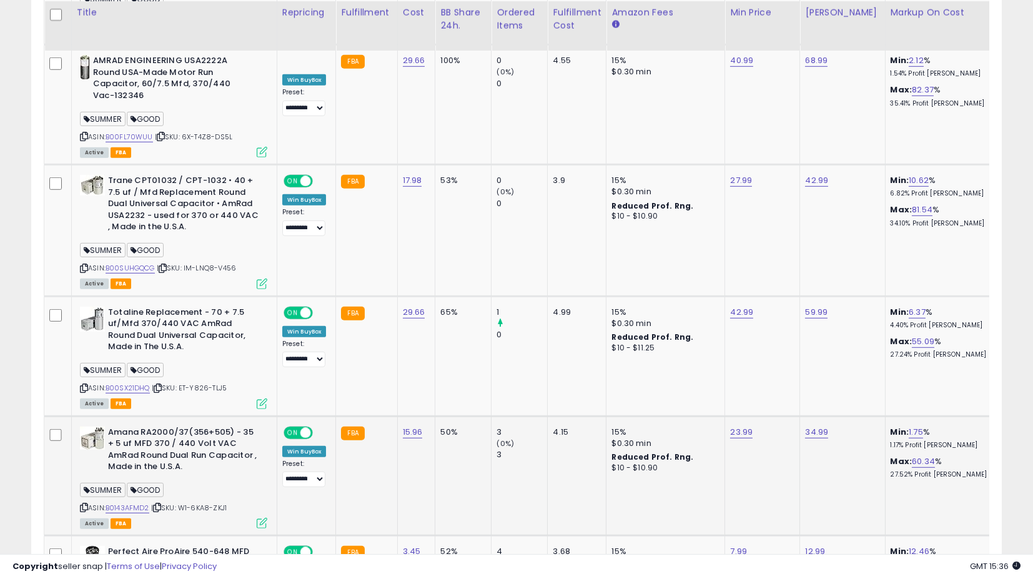
click at [260, 518] on icon at bounding box center [262, 523] width 11 height 11
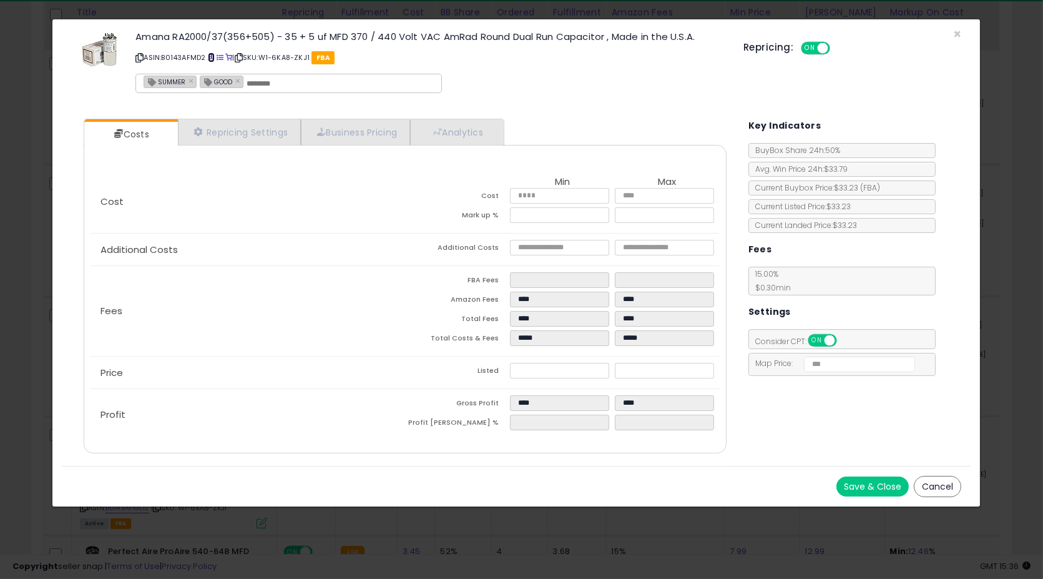
click at [212, 56] on span at bounding box center [211, 57] width 7 height 7
click at [945, 488] on button "Cancel" at bounding box center [937, 486] width 47 height 21
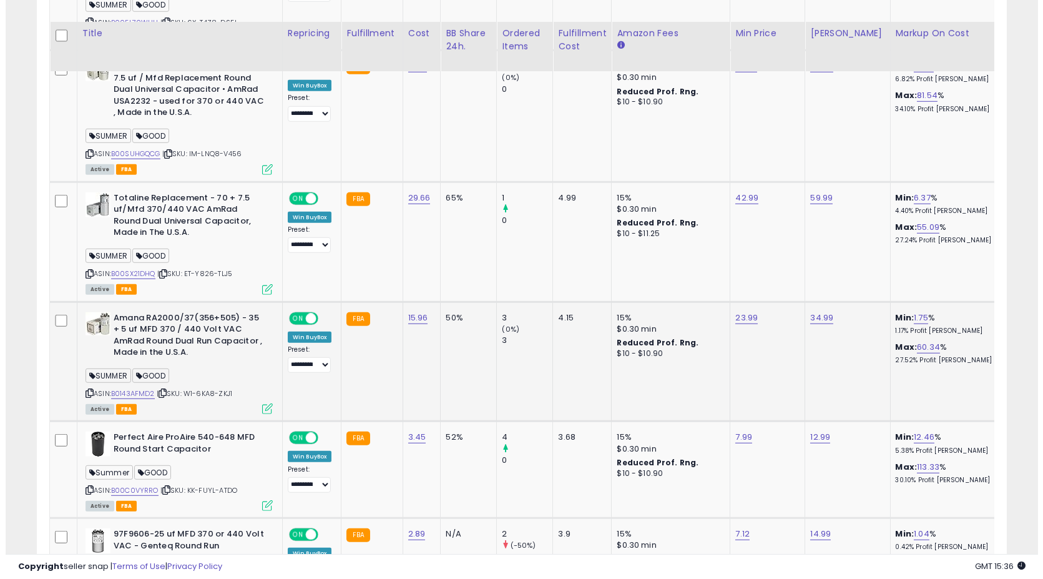
scroll to position [2763, 0]
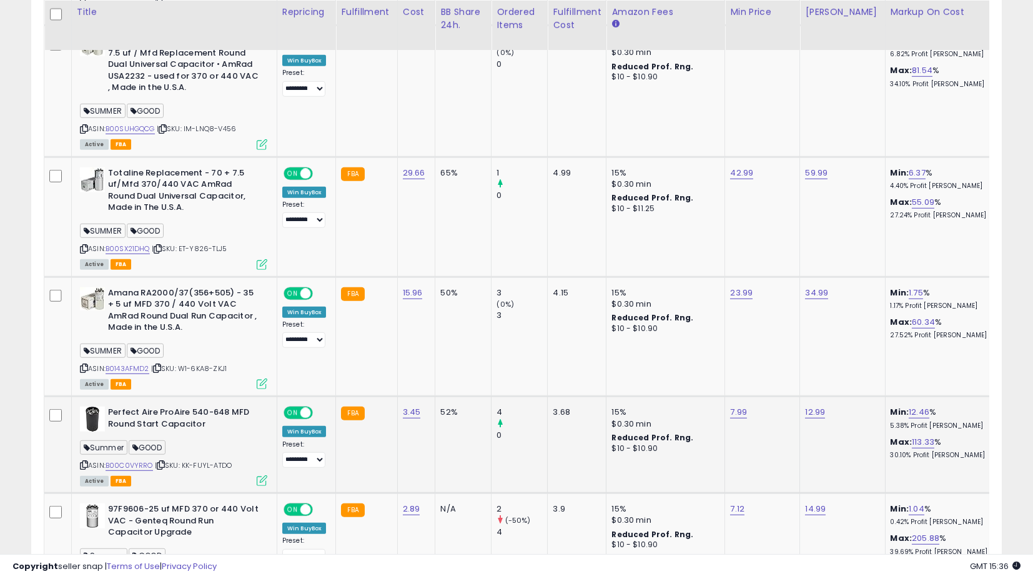
click at [259, 425] on div "ASIN: B00C0VYRRO | SKU: KK-FUYL-ATDO Active FBA" at bounding box center [173, 445] width 187 height 78
click at [258, 475] on icon at bounding box center [262, 480] width 11 height 11
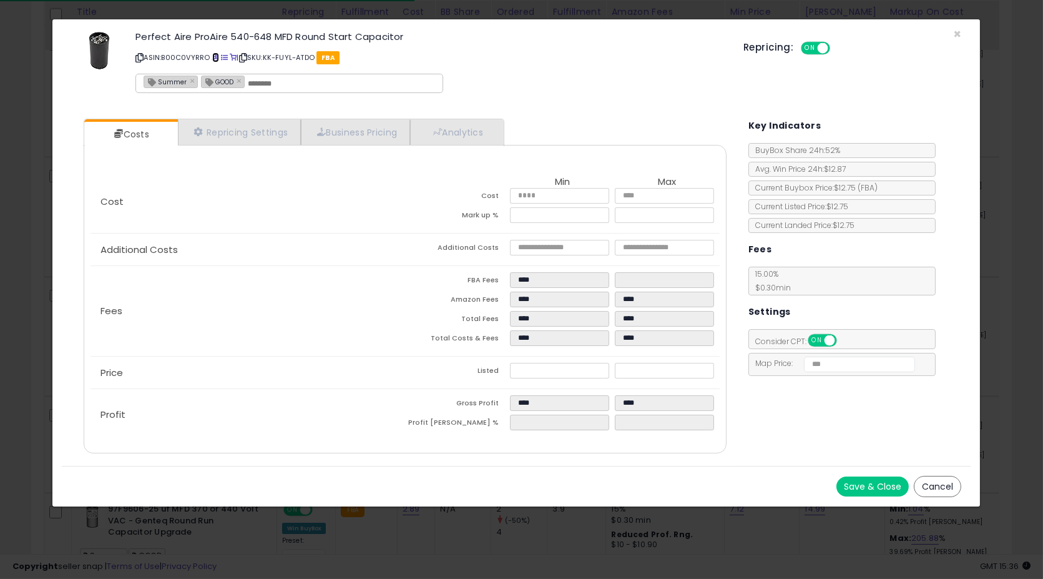
click at [214, 57] on span at bounding box center [215, 57] width 7 height 7
click at [924, 480] on button "Cancel" at bounding box center [937, 486] width 47 height 21
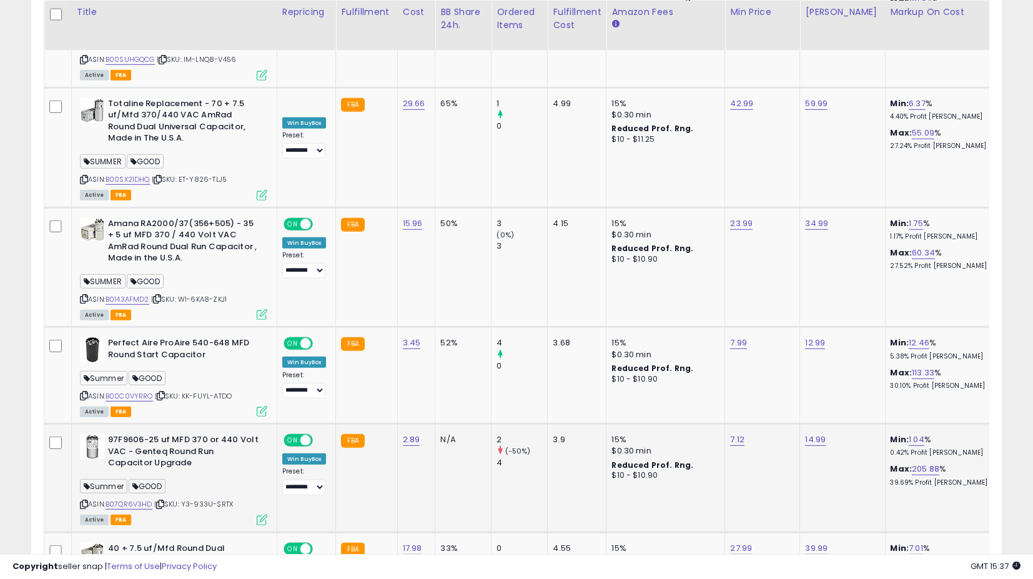
click at [262, 514] on icon at bounding box center [262, 519] width 11 height 11
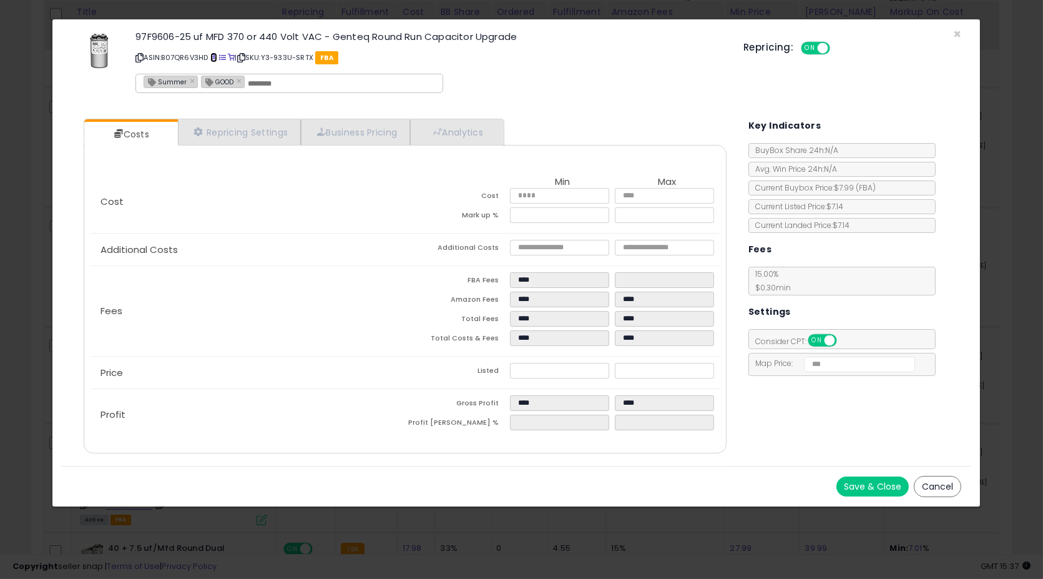
click at [215, 58] on span at bounding box center [213, 57] width 7 height 7
click at [929, 476] on button "Cancel" at bounding box center [937, 486] width 47 height 21
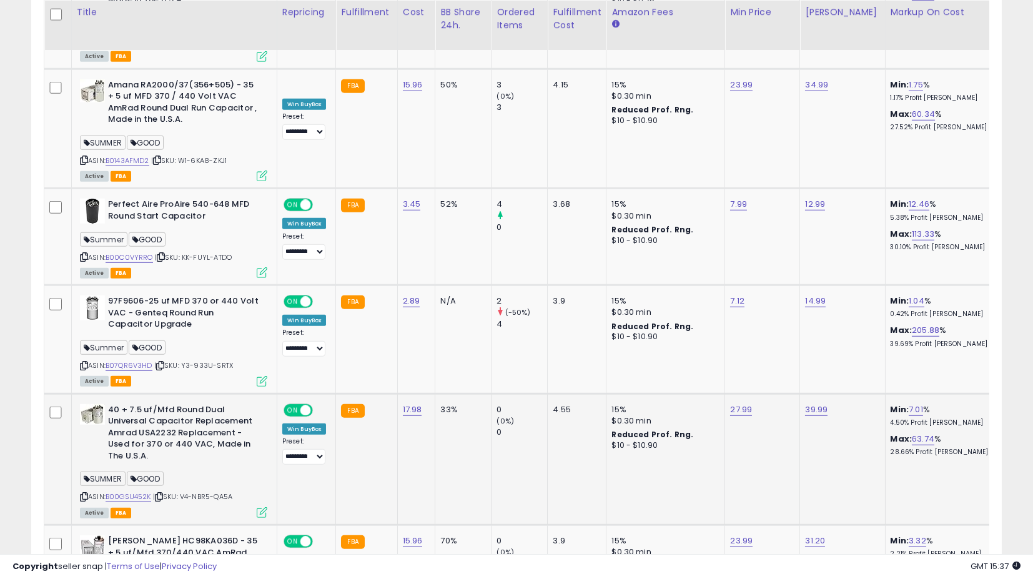
click at [260, 507] on icon at bounding box center [262, 512] width 11 height 11
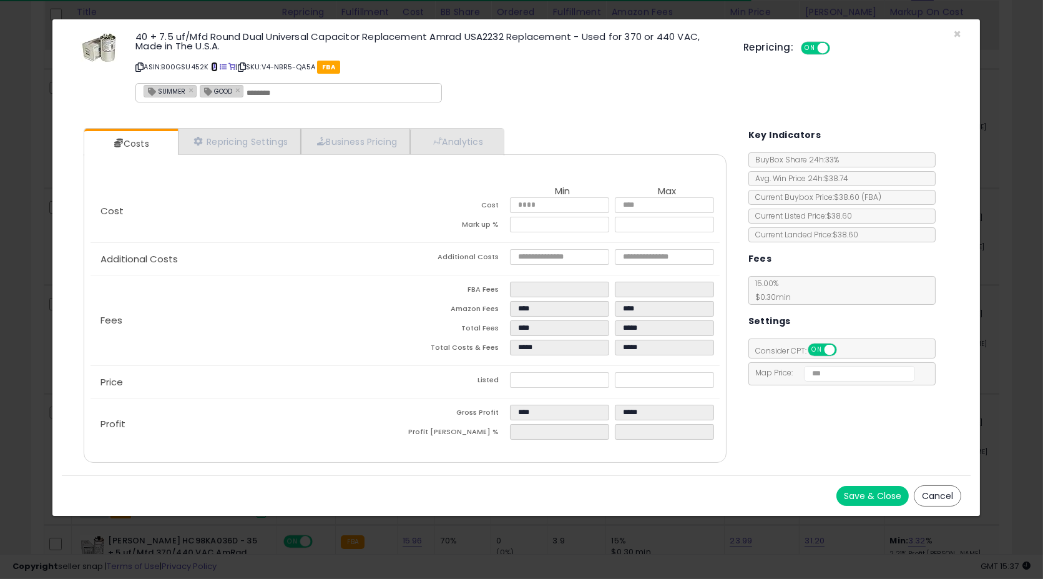
click at [213, 62] on link at bounding box center [214, 67] width 7 height 10
click at [941, 499] on button "Cancel" at bounding box center [937, 495] width 47 height 21
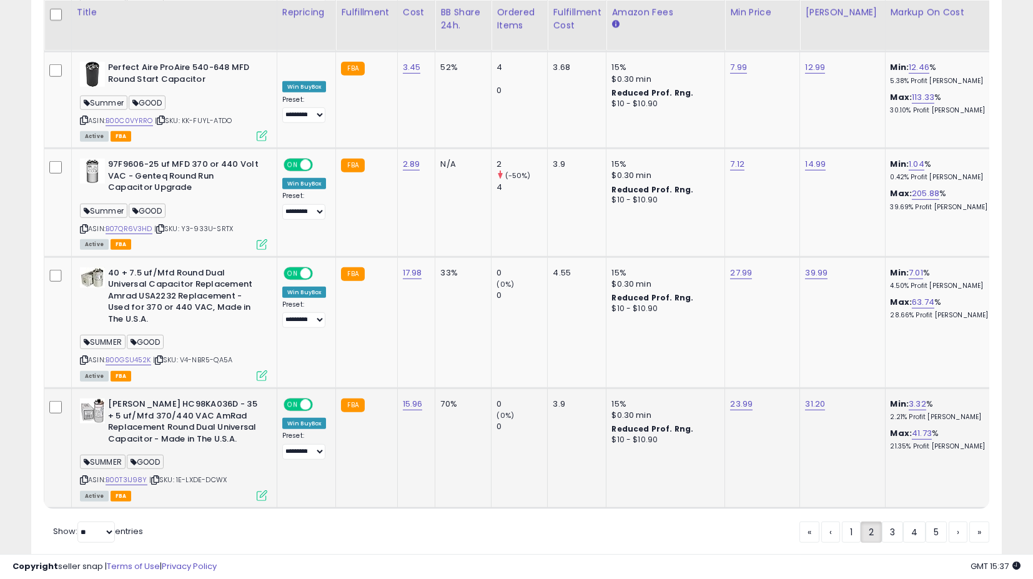
click at [258, 490] on icon at bounding box center [262, 495] width 11 height 11
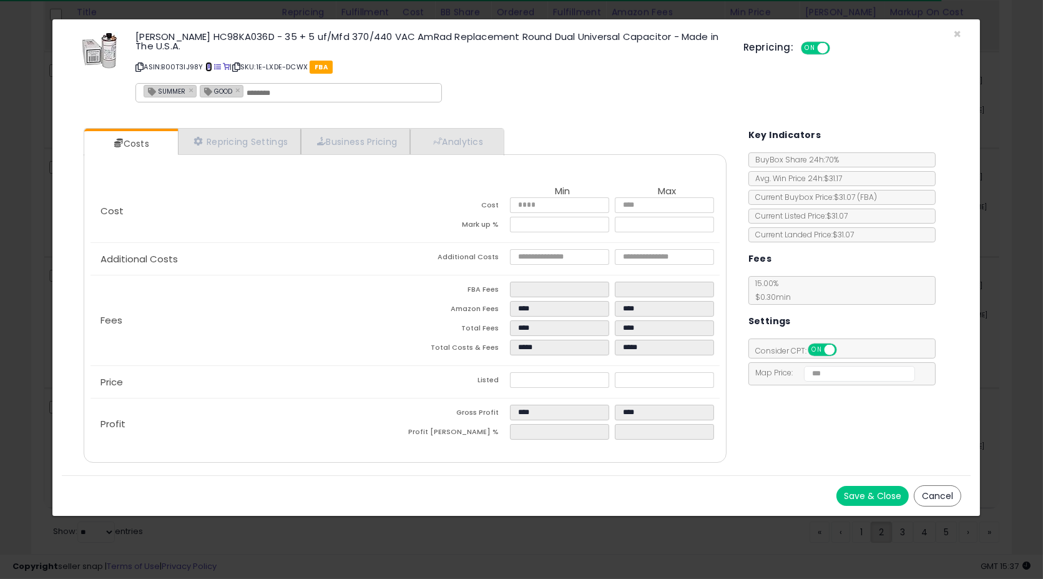
click at [209, 64] on span at bounding box center [208, 67] width 7 height 7
click at [940, 504] on div "× Close Payne HC98KA036D - 35 + 5 uf/Mfd 370/440 VAC AmRad Replacement Round Du…" at bounding box center [521, 289] width 1043 height 579
click at [942, 493] on button "Cancel" at bounding box center [937, 495] width 47 height 21
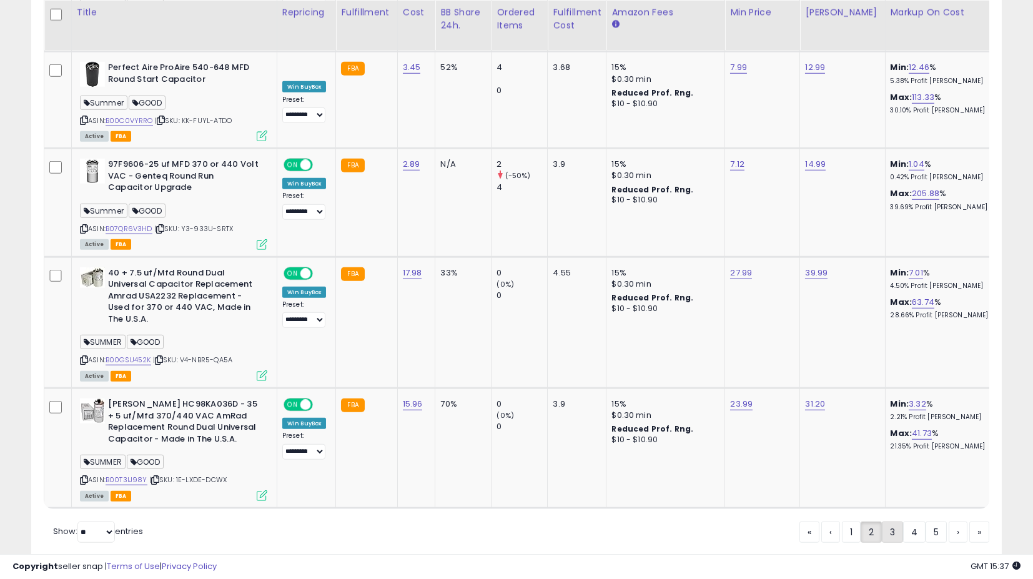
click at [896, 521] on link "3" at bounding box center [892, 531] width 21 height 21
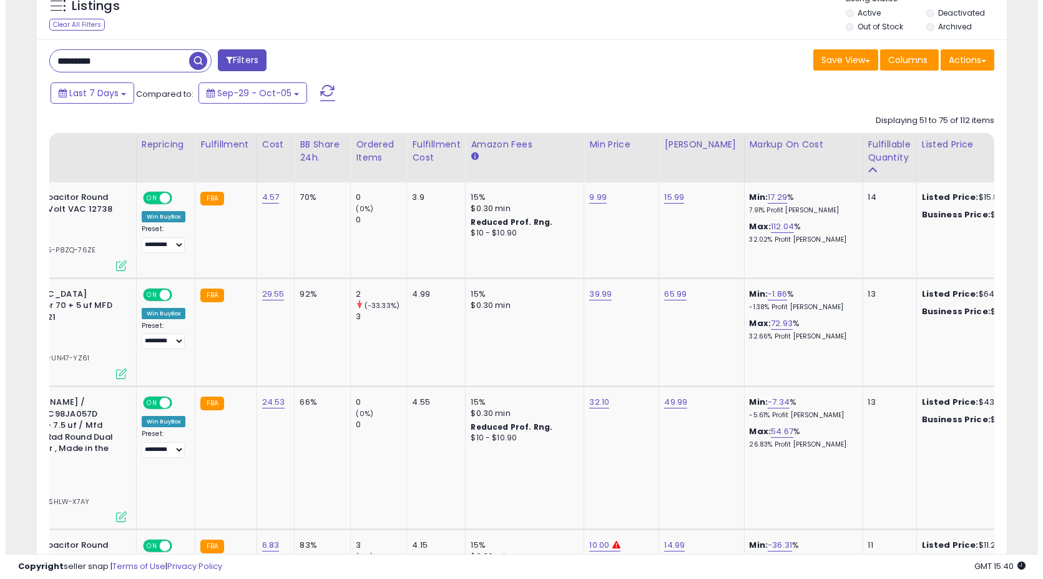
scroll to position [0, 0]
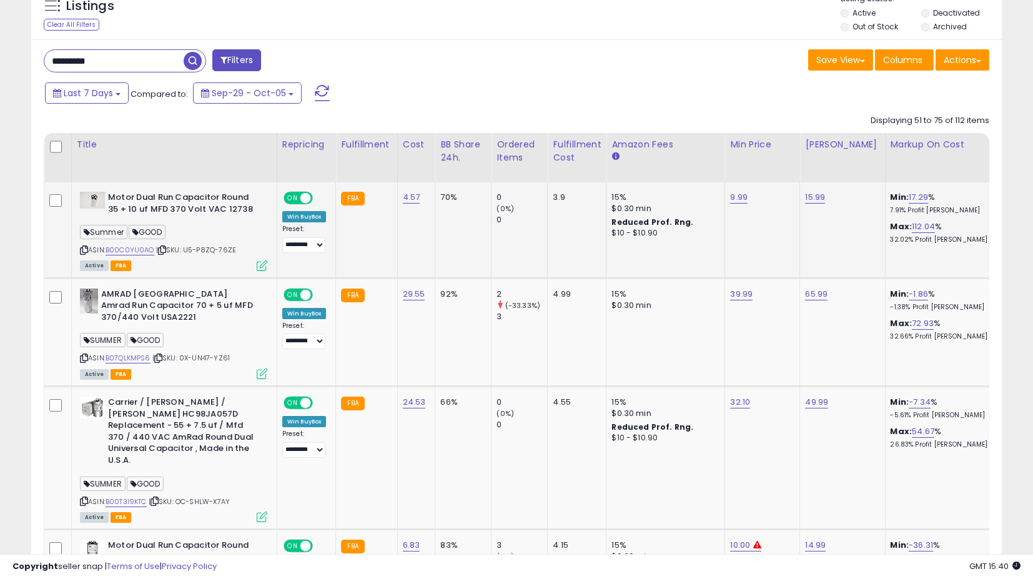
click at [260, 265] on icon at bounding box center [262, 265] width 11 height 11
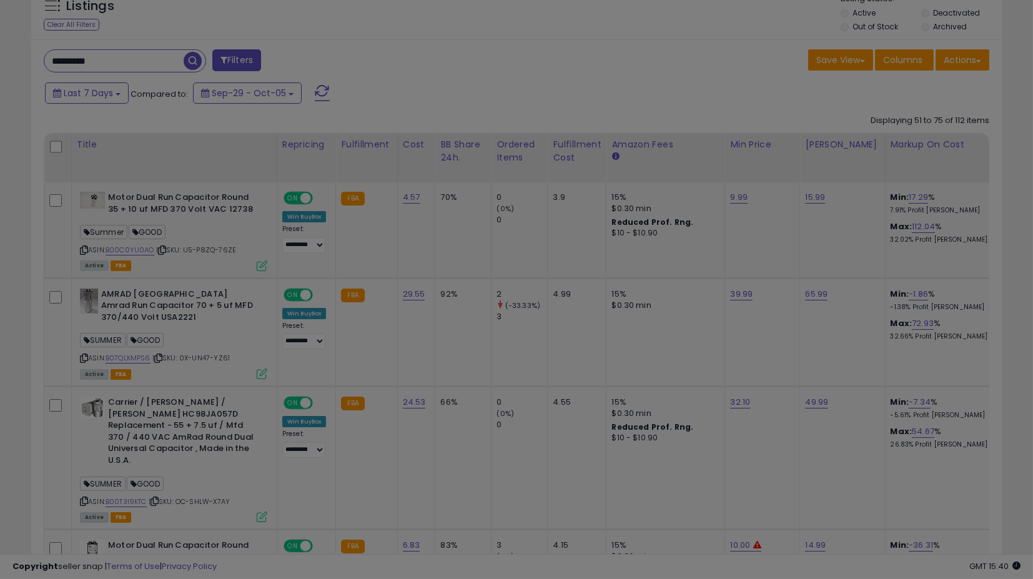
scroll to position [256, 569]
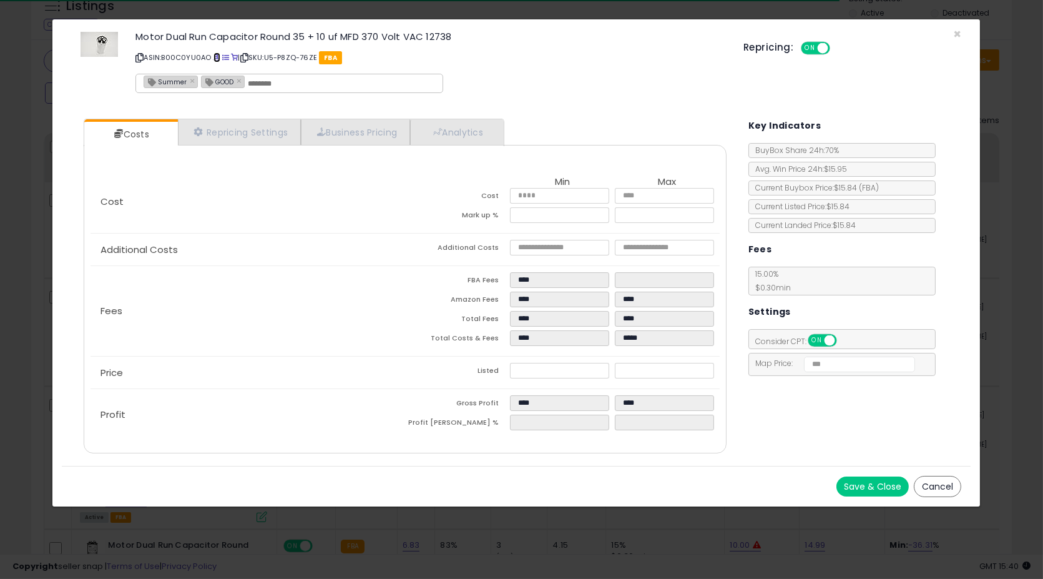
click at [217, 55] on span at bounding box center [217, 57] width 7 height 7
click at [924, 484] on button "Cancel" at bounding box center [937, 486] width 47 height 21
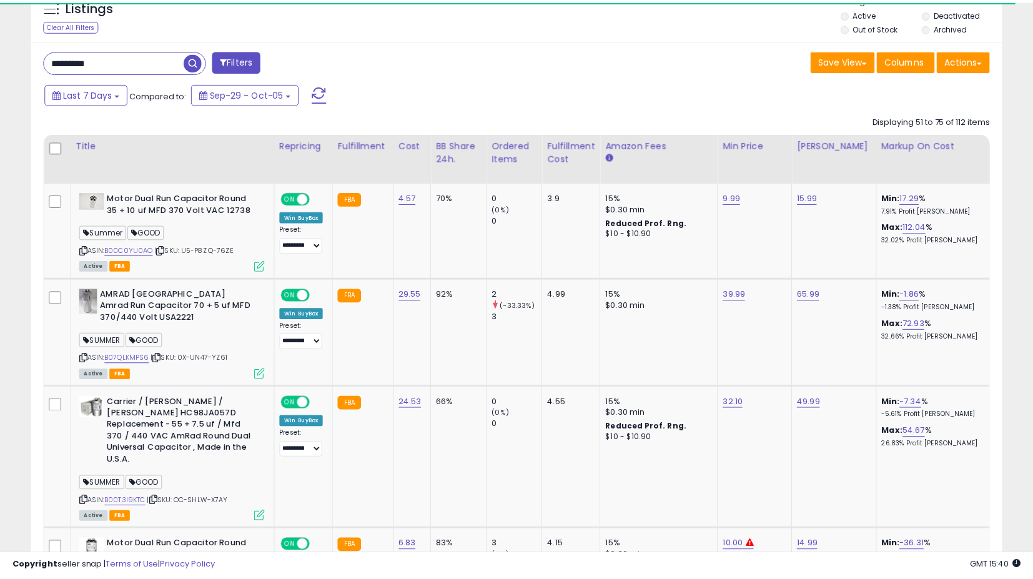
scroll to position [256, 562]
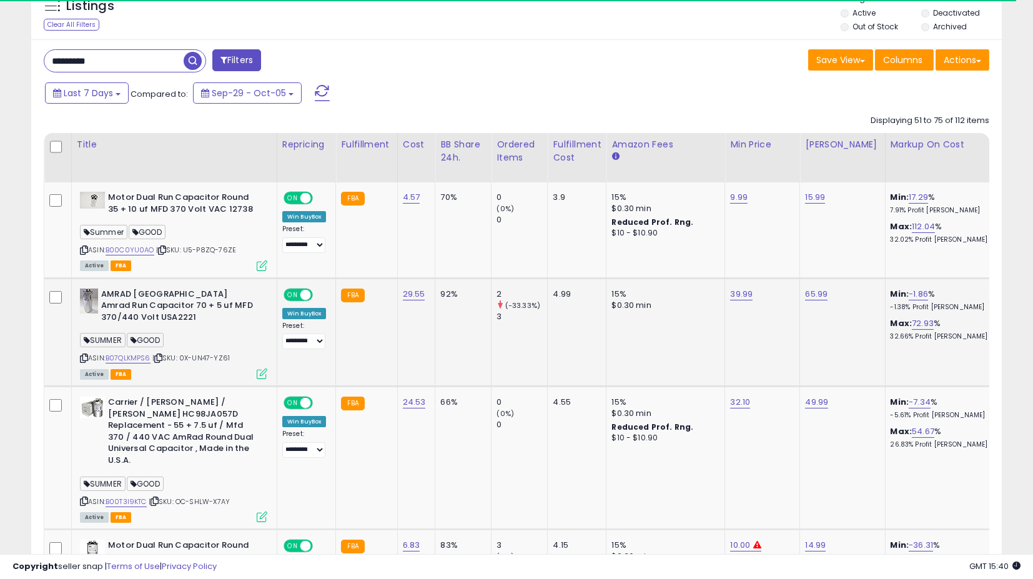
click at [262, 368] on icon at bounding box center [262, 373] width 11 height 11
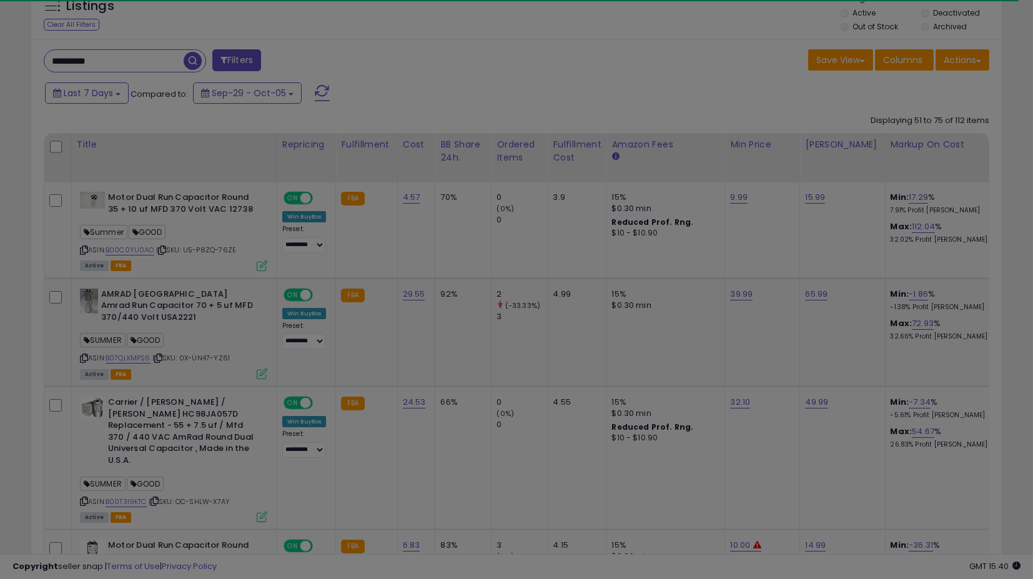
scroll to position [256, 569]
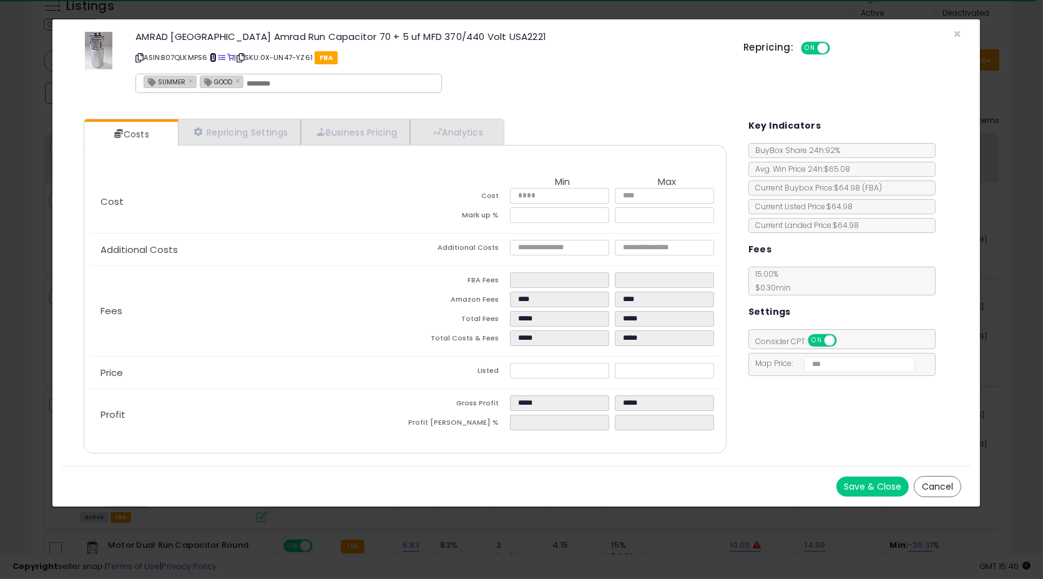
click at [214, 56] on span at bounding box center [213, 57] width 7 height 7
click at [943, 486] on button "Cancel" at bounding box center [937, 486] width 47 height 21
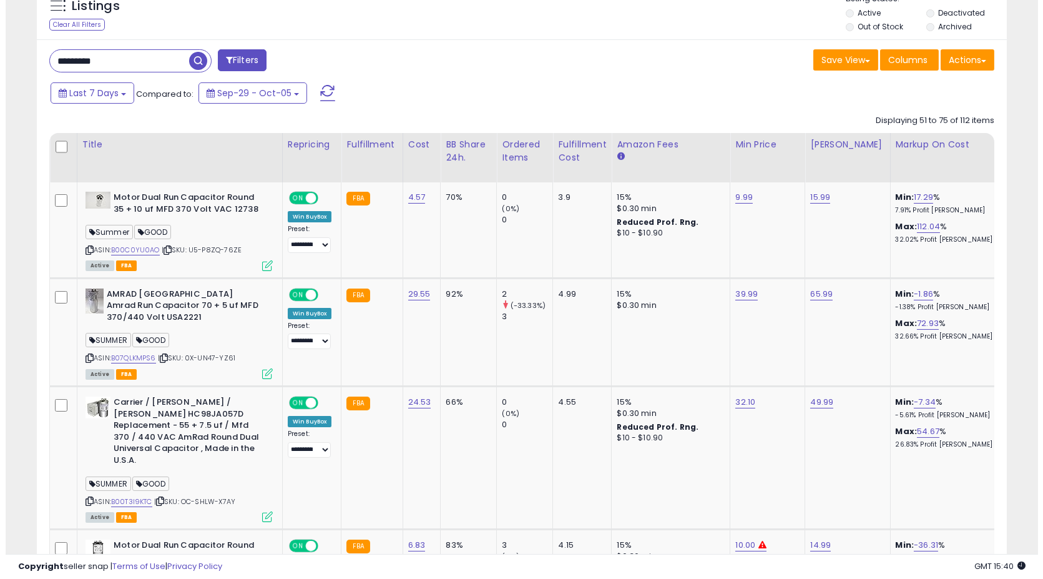
scroll to position [624115, 623809]
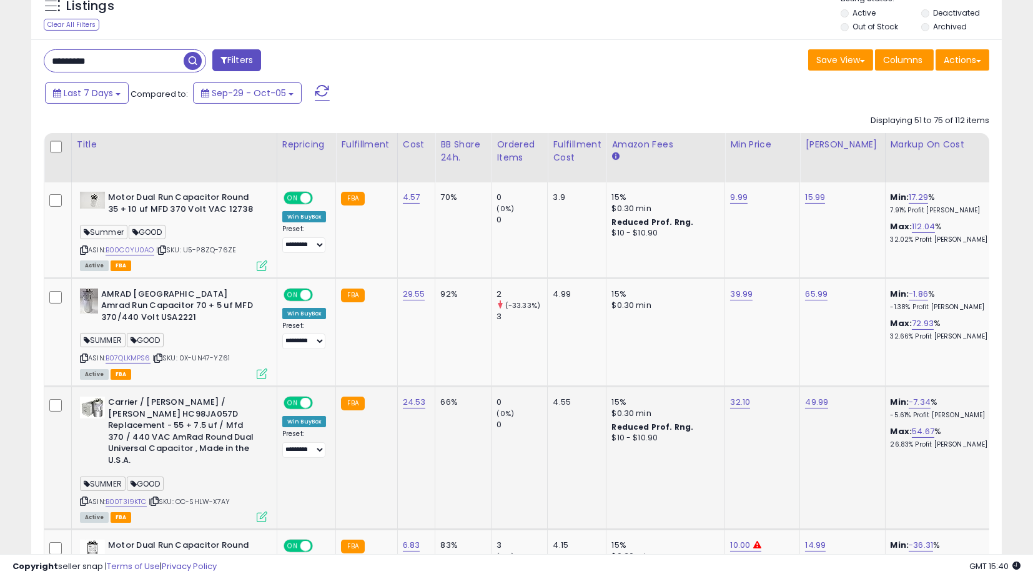
click at [262, 511] on icon at bounding box center [262, 516] width 11 height 11
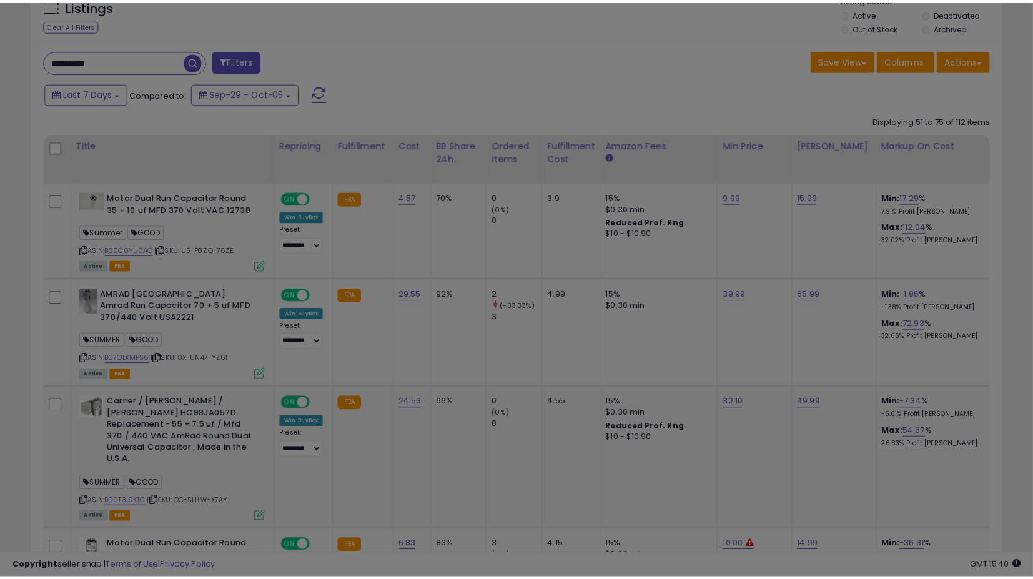
scroll to position [256, 569]
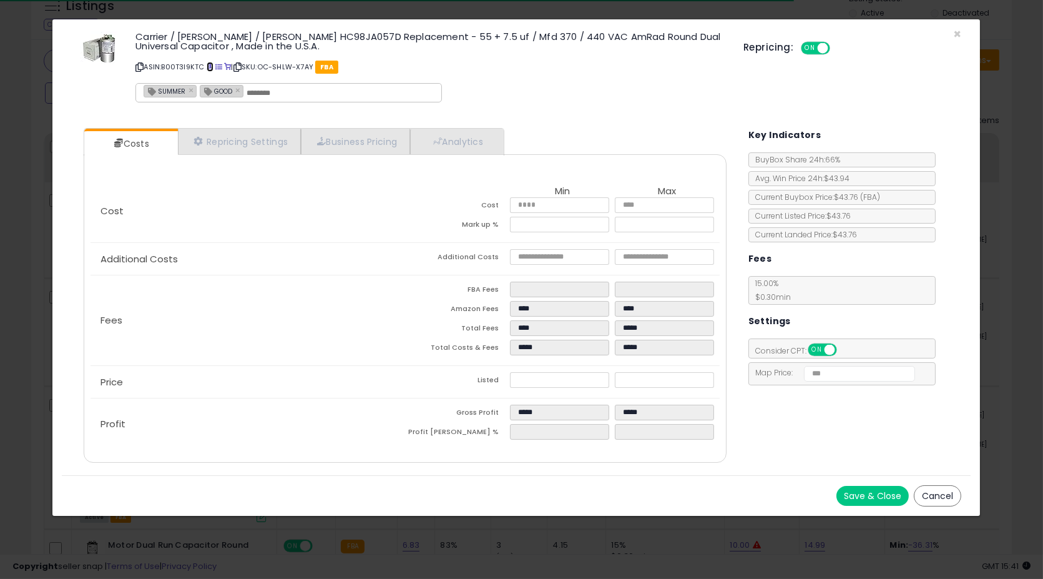
click at [209, 65] on span at bounding box center [210, 67] width 7 height 7
click at [935, 490] on button "Cancel" at bounding box center [937, 495] width 47 height 21
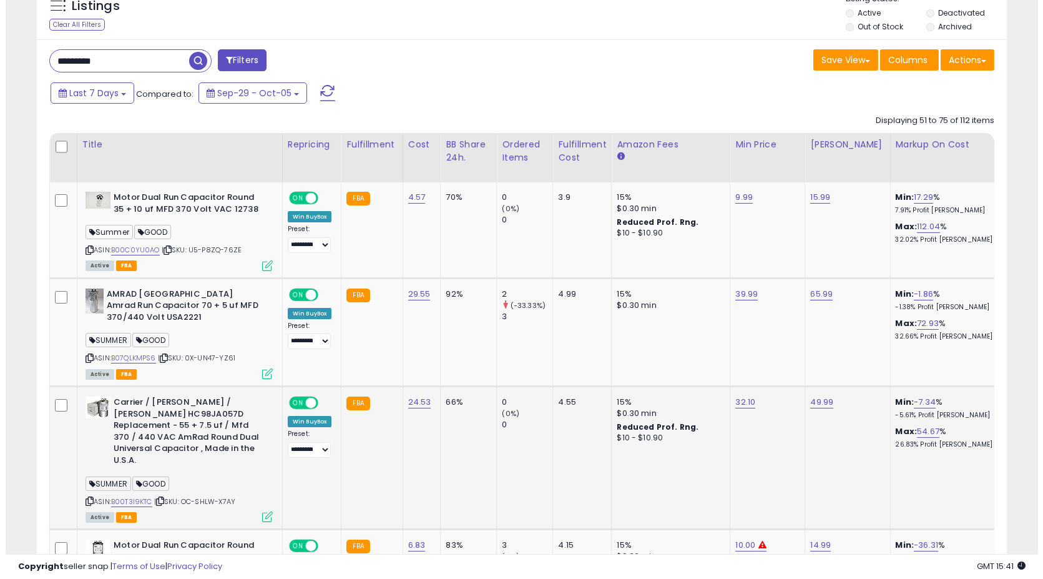
scroll to position [543, 0]
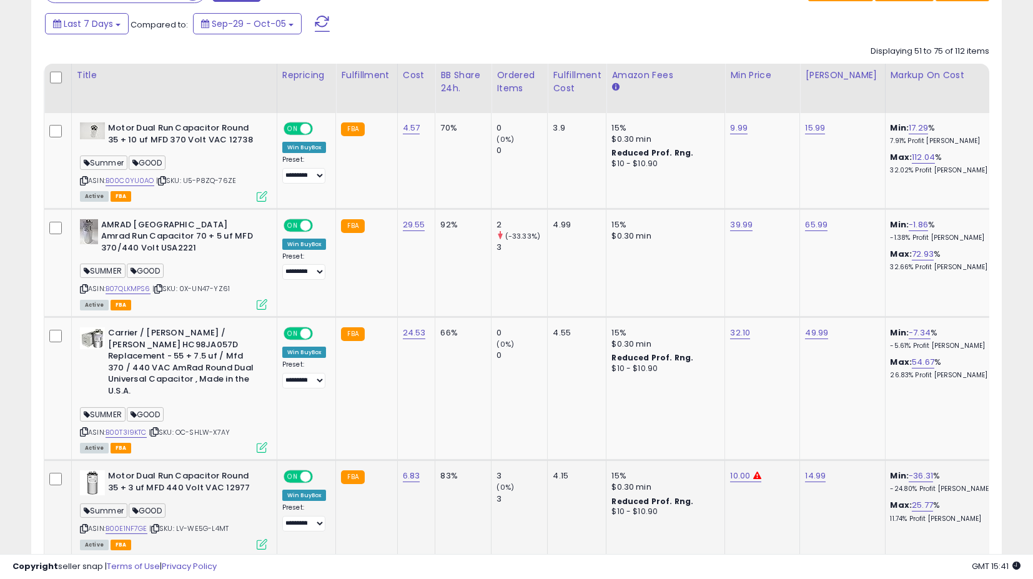
click at [260, 539] on icon at bounding box center [262, 544] width 11 height 11
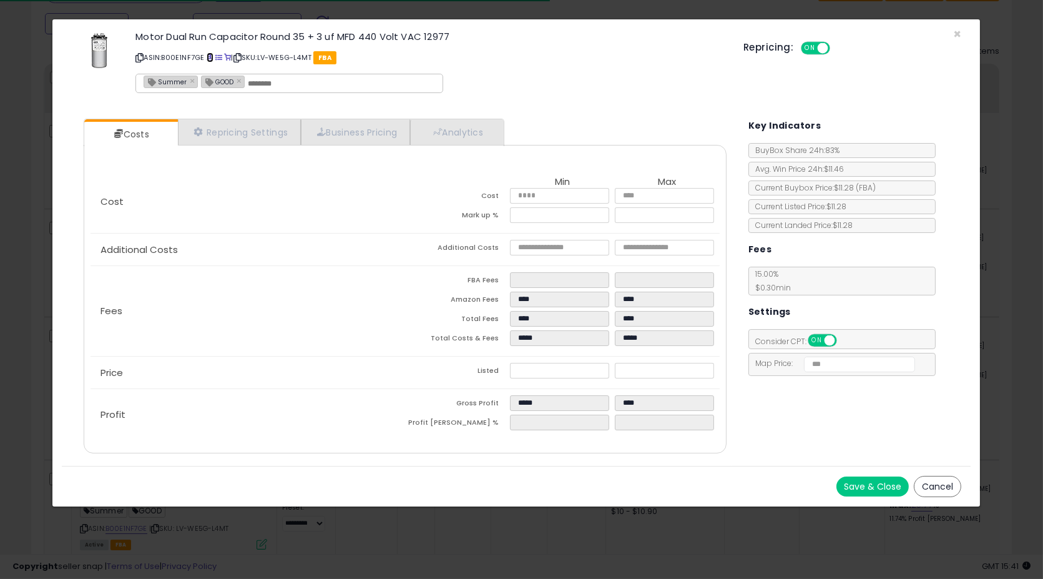
click at [210, 57] on span at bounding box center [210, 57] width 7 height 7
drag, startPoint x: 933, startPoint y: 481, endPoint x: 940, endPoint y: 480, distance: 7.0
click at [940, 480] on button "Cancel" at bounding box center [937, 486] width 47 height 21
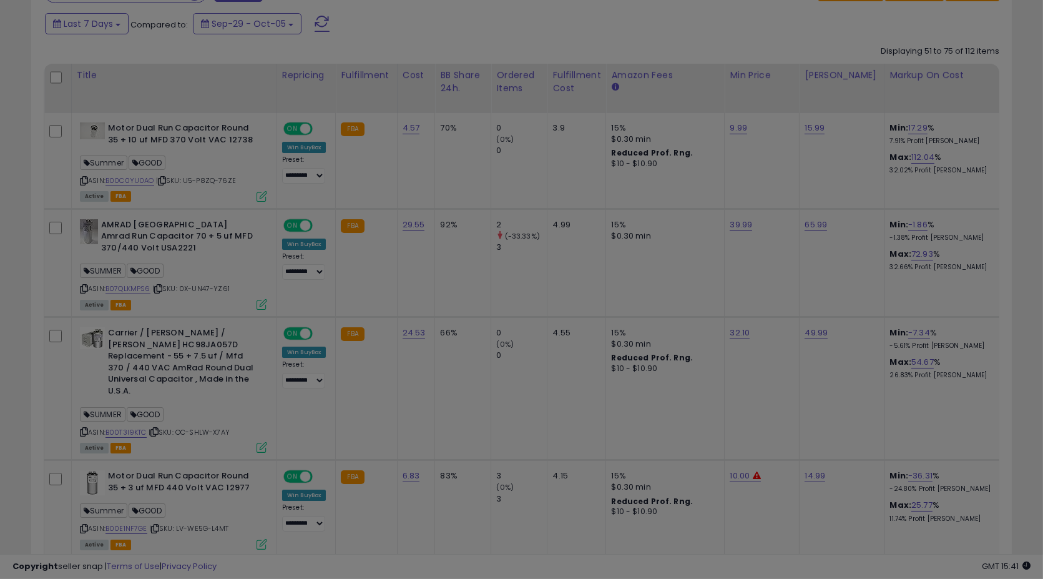
click at [940, 480] on button "Cancel" at bounding box center [937, 486] width 47 height 21
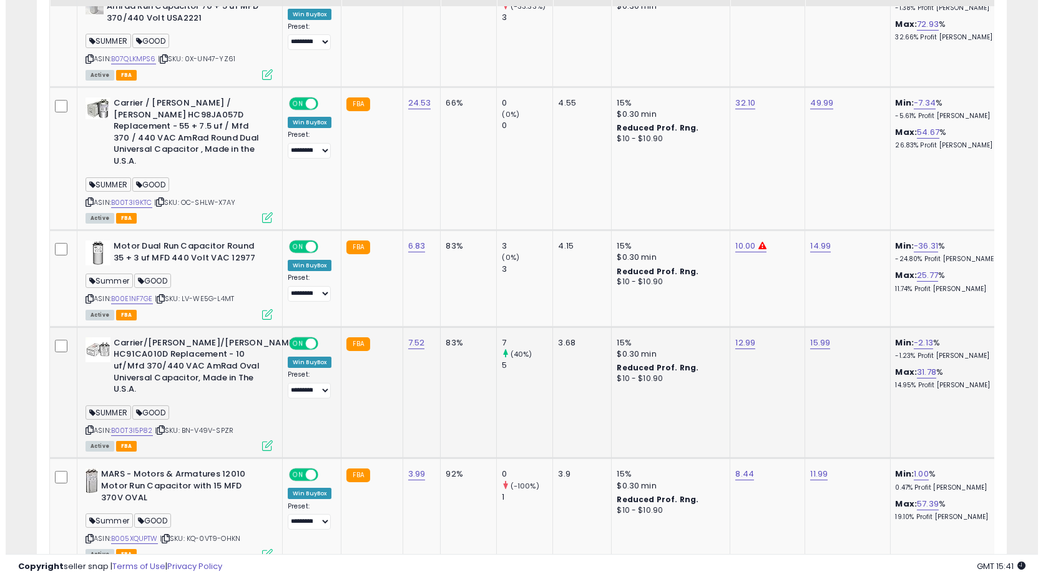
scroll to position [820, 0]
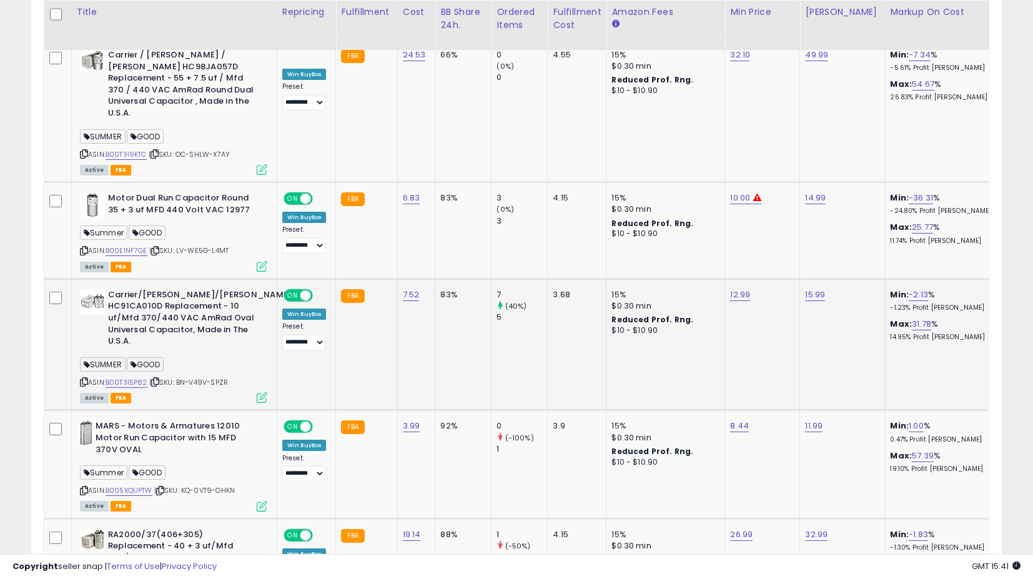
click at [258, 392] on icon at bounding box center [262, 397] width 11 height 11
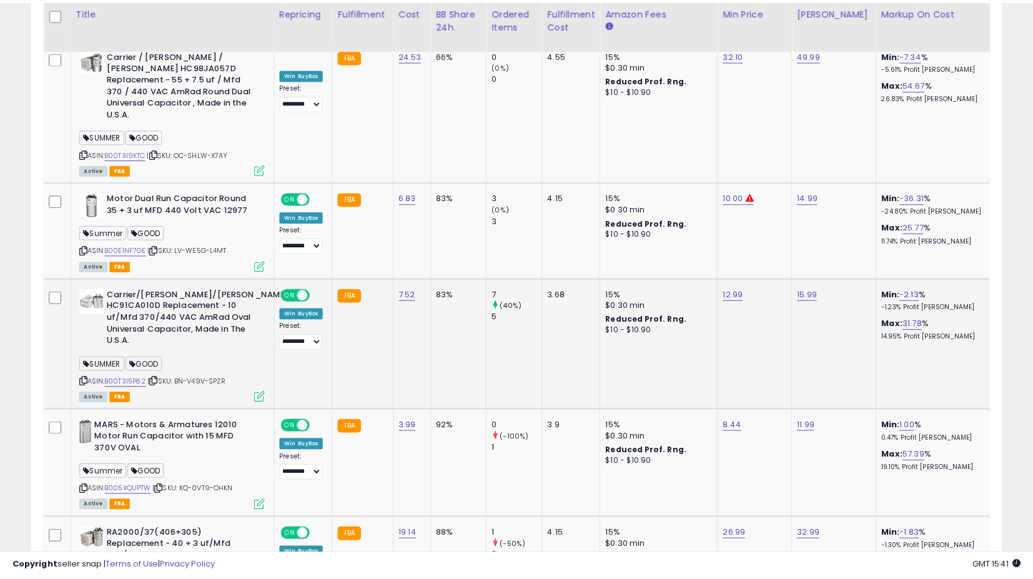
scroll to position [256, 569]
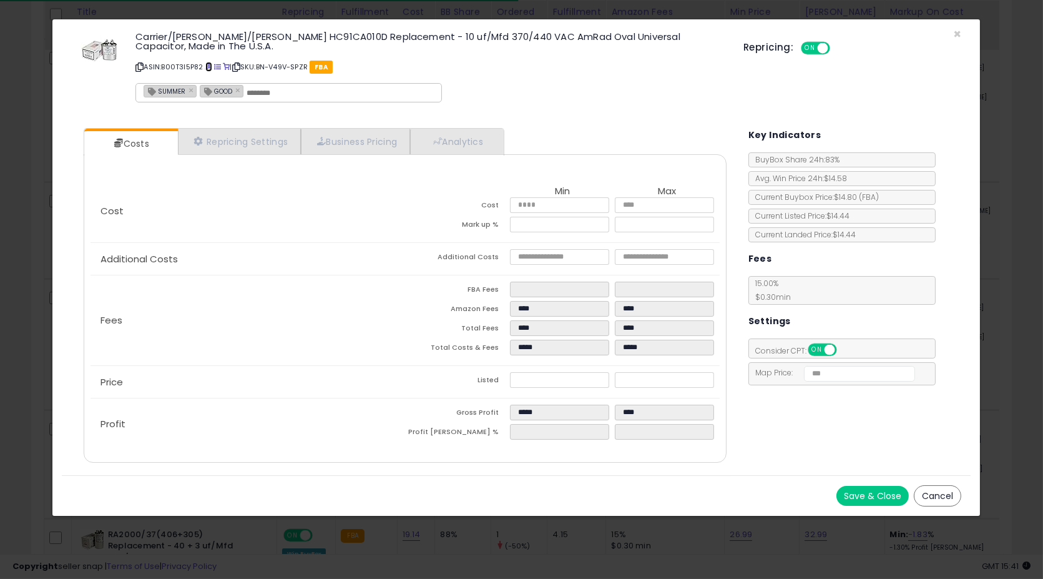
click at [211, 66] on span at bounding box center [208, 67] width 7 height 7
click at [922, 499] on button "Cancel" at bounding box center [937, 495] width 47 height 21
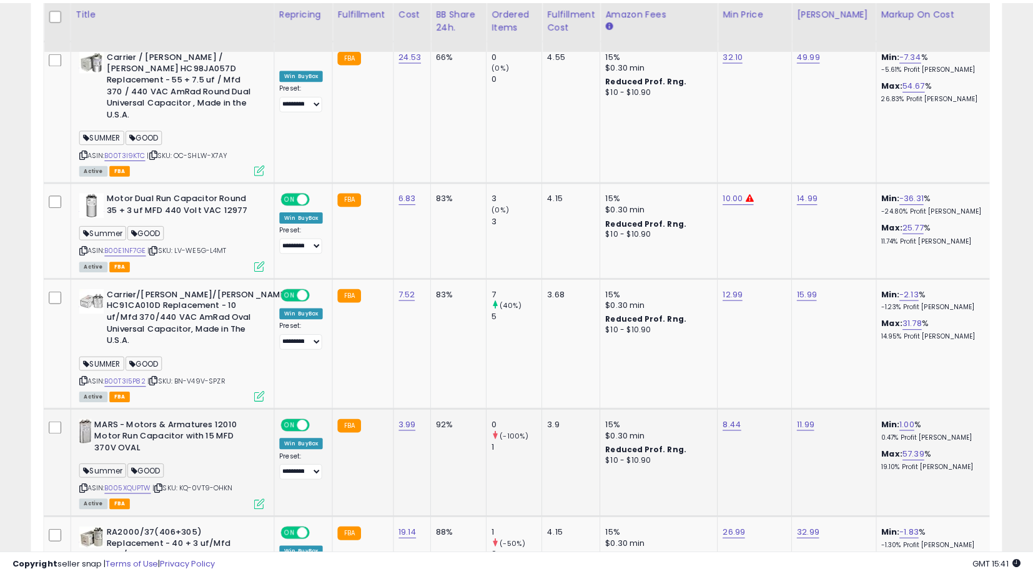
scroll to position [256, 562]
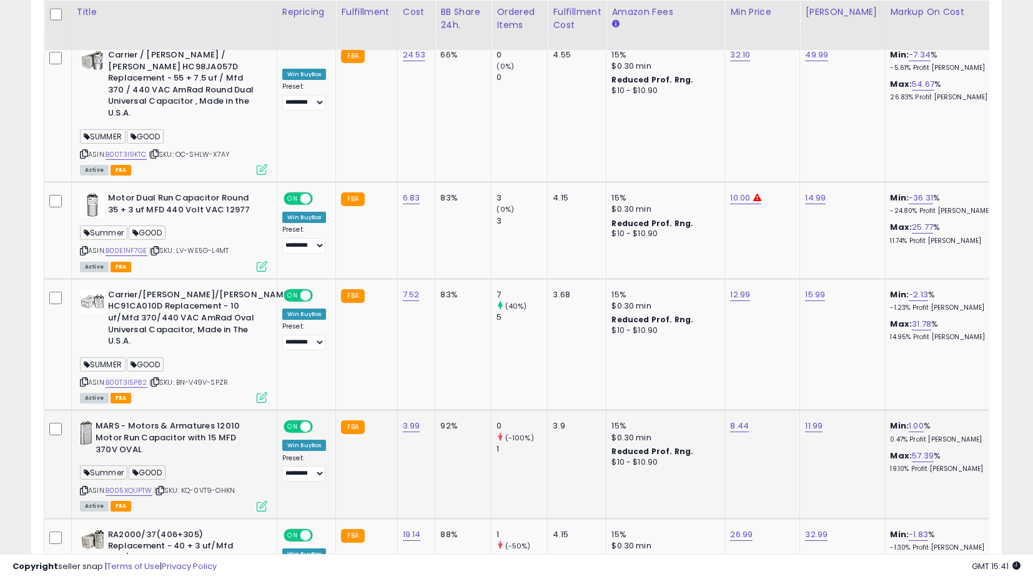
click at [265, 501] on icon at bounding box center [262, 506] width 11 height 11
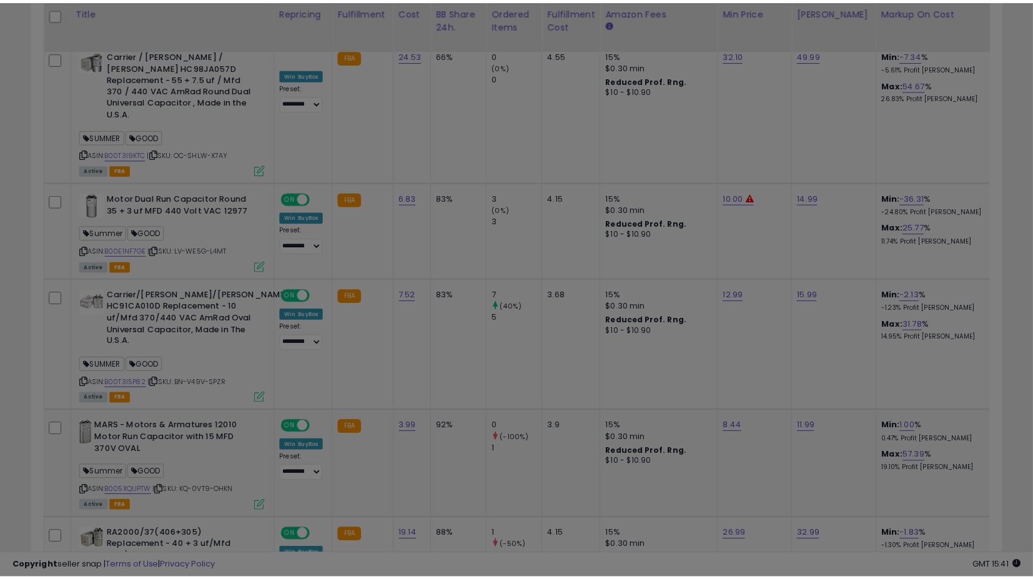
scroll to position [256, 569]
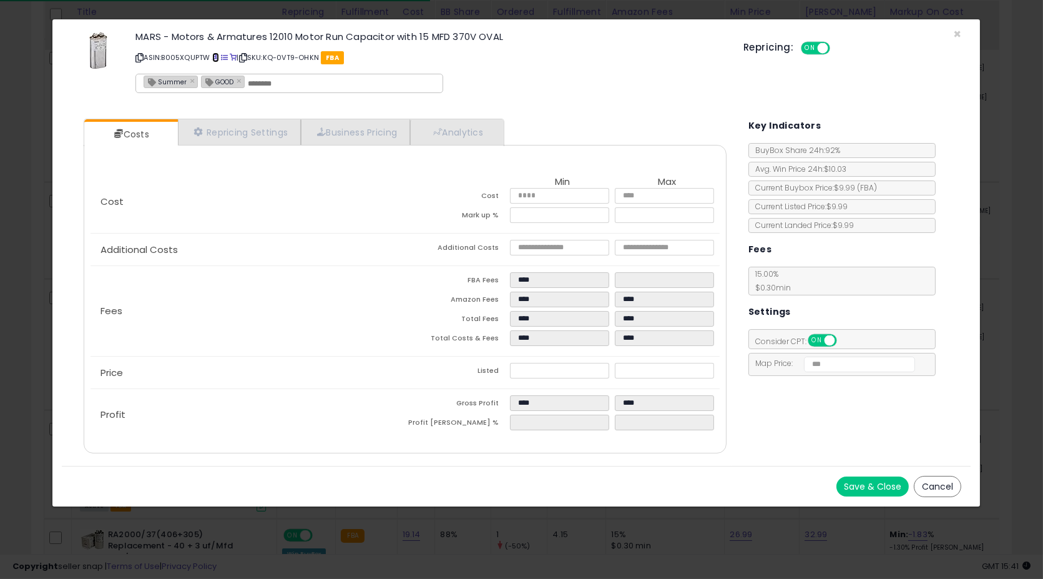
click at [217, 52] on link at bounding box center [215, 57] width 7 height 10
click at [927, 476] on button "Cancel" at bounding box center [937, 486] width 47 height 21
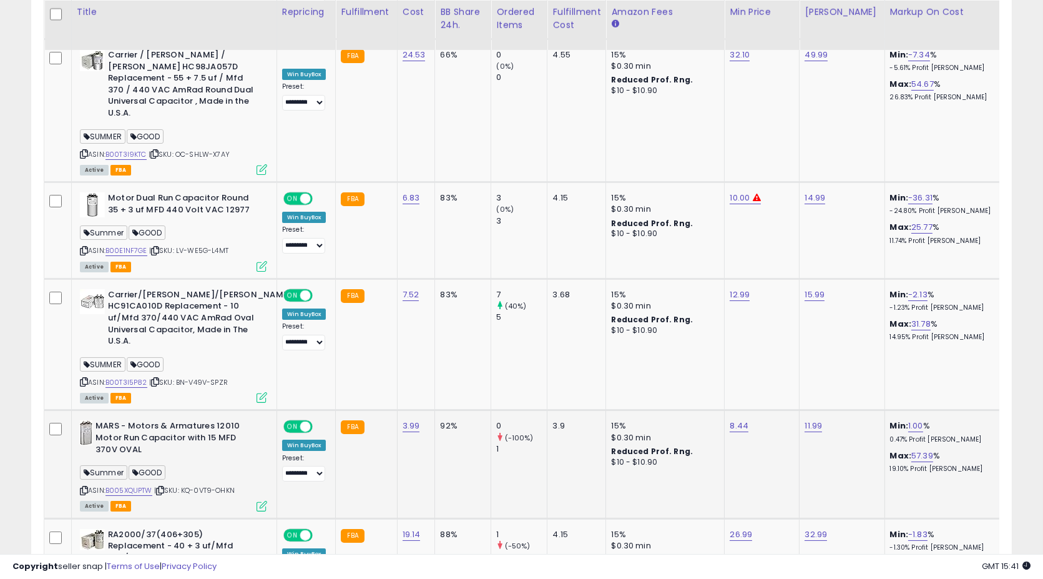
click at [927, 518] on td "Min: -1.83 % -1.30% Profit Margin Max: 24.82 % 14.40% Profit Margin" at bounding box center [944, 583] width 119 height 131
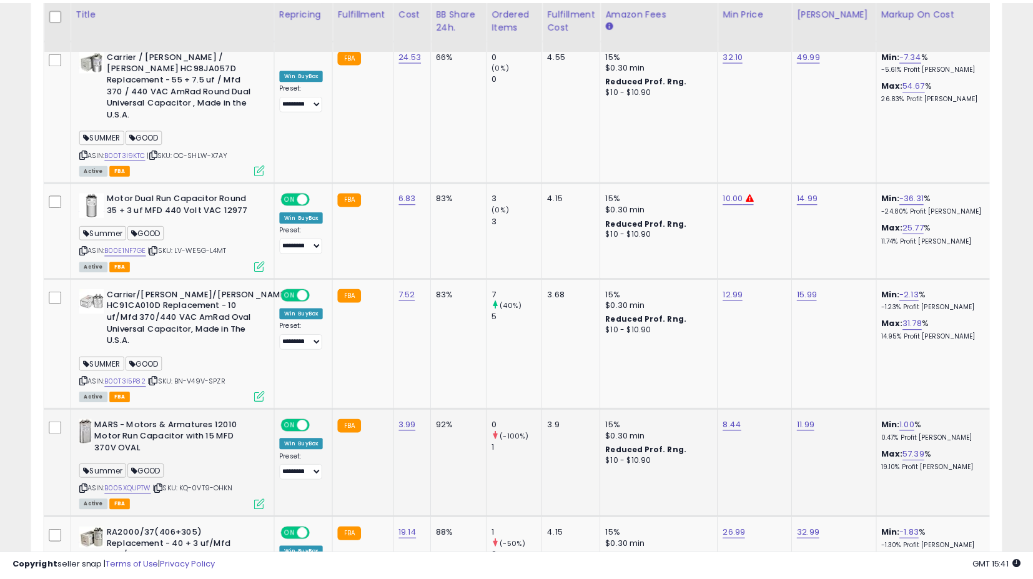
scroll to position [624115, 623809]
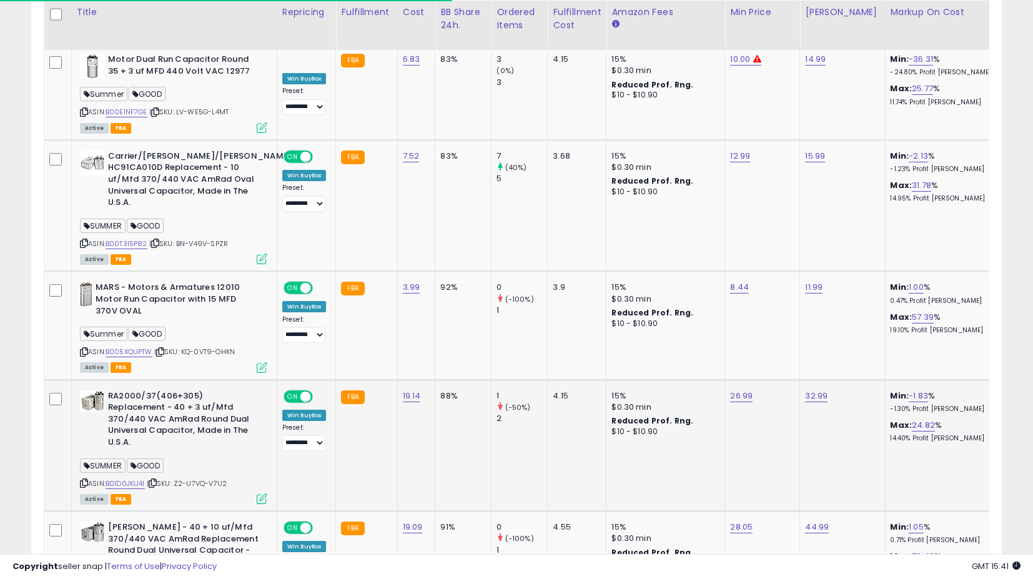
click at [260, 493] on icon at bounding box center [262, 498] width 11 height 11
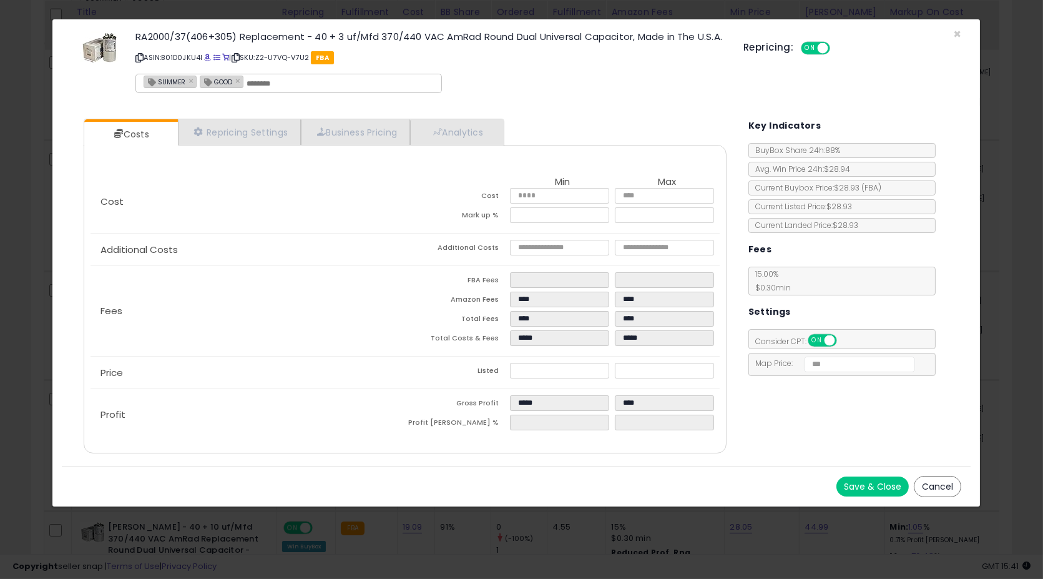
click at [205, 64] on p "ASIN: B01D0JKU4I | SKU: Z2-U7VQ-V7U2 FBA" at bounding box center [429, 57] width 589 height 20
click at [207, 61] on span at bounding box center [208, 57] width 7 height 7
click at [933, 492] on button "Cancel" at bounding box center [937, 486] width 47 height 21
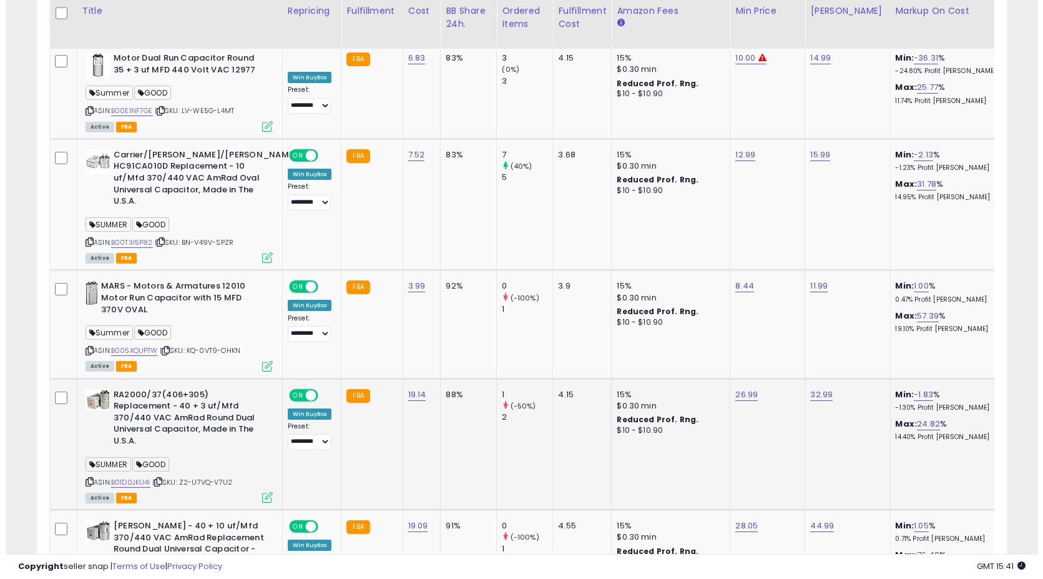
scroll to position [1028, 0]
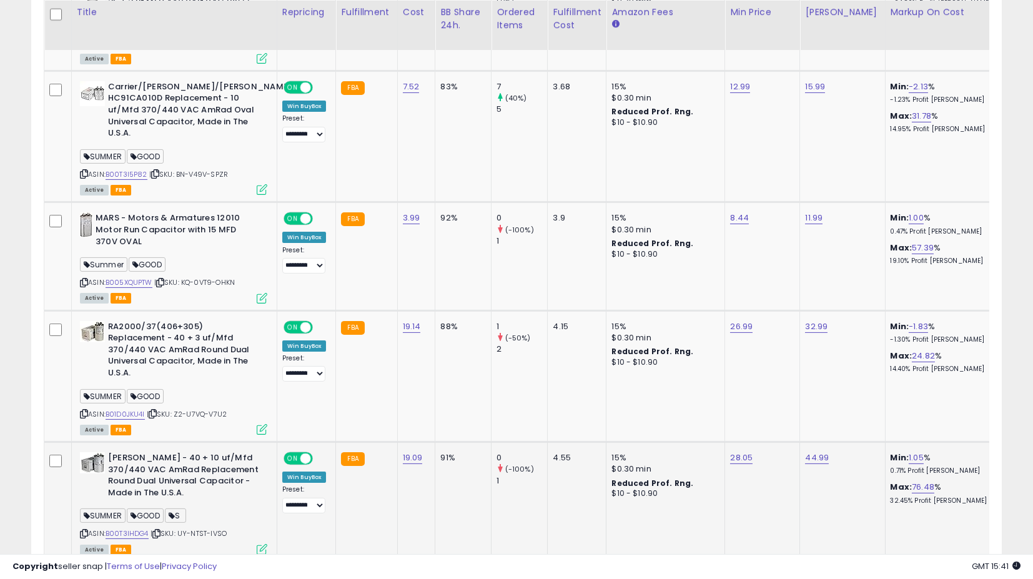
click at [260, 544] on icon at bounding box center [262, 549] width 11 height 11
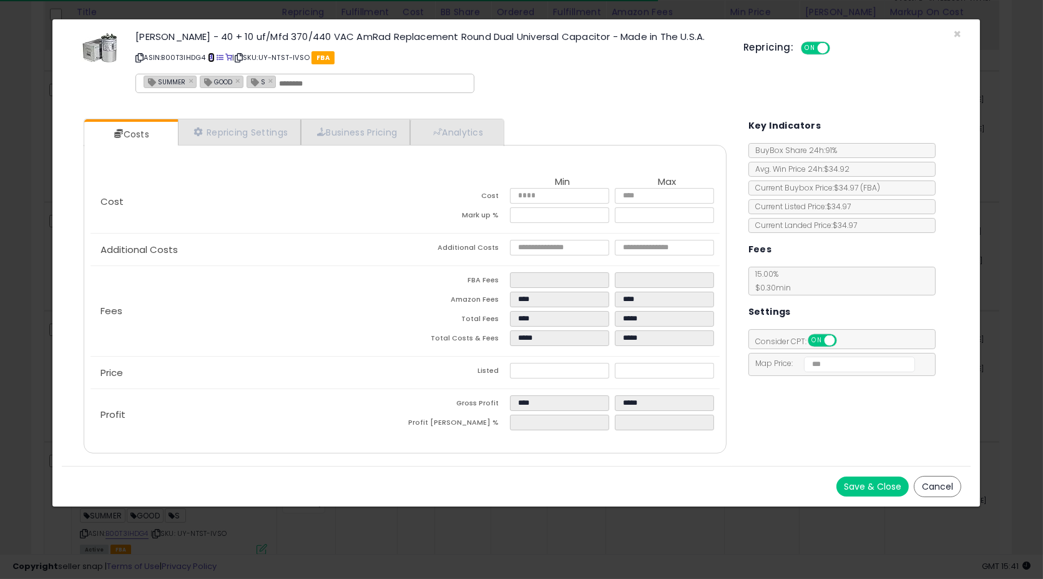
click at [212, 54] on span at bounding box center [211, 57] width 7 height 7
click at [926, 483] on button "Cancel" at bounding box center [937, 486] width 47 height 21
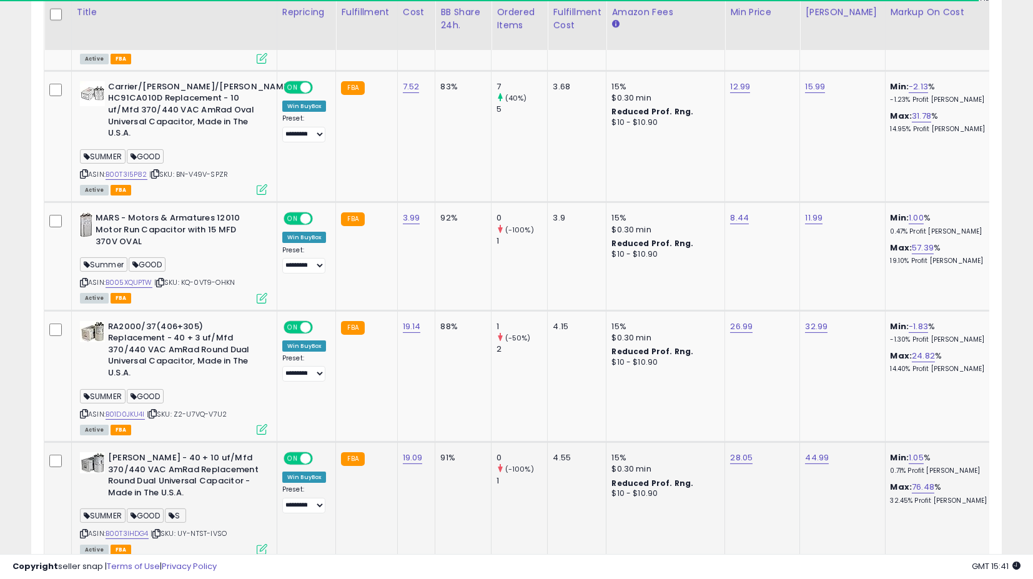
scroll to position [1079, 0]
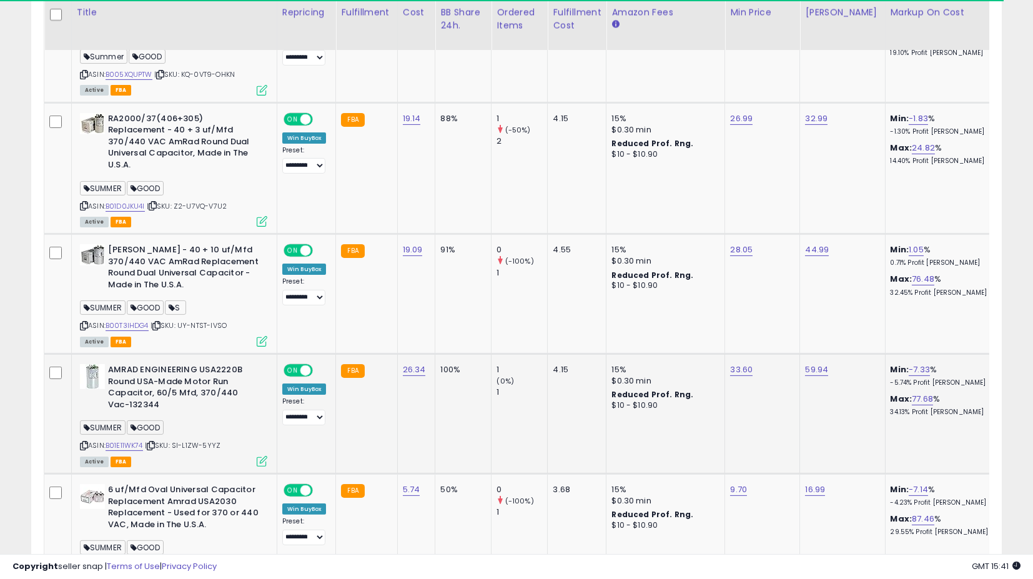
click at [263, 456] on icon at bounding box center [262, 461] width 11 height 11
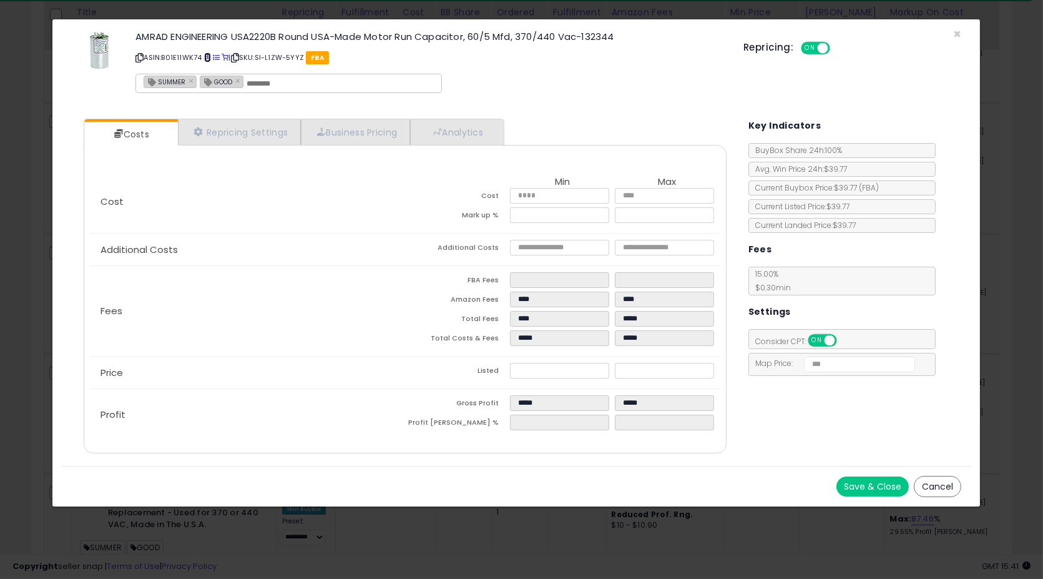
click at [207, 54] on span at bounding box center [207, 57] width 7 height 7
click at [933, 485] on button "Cancel" at bounding box center [937, 486] width 47 height 21
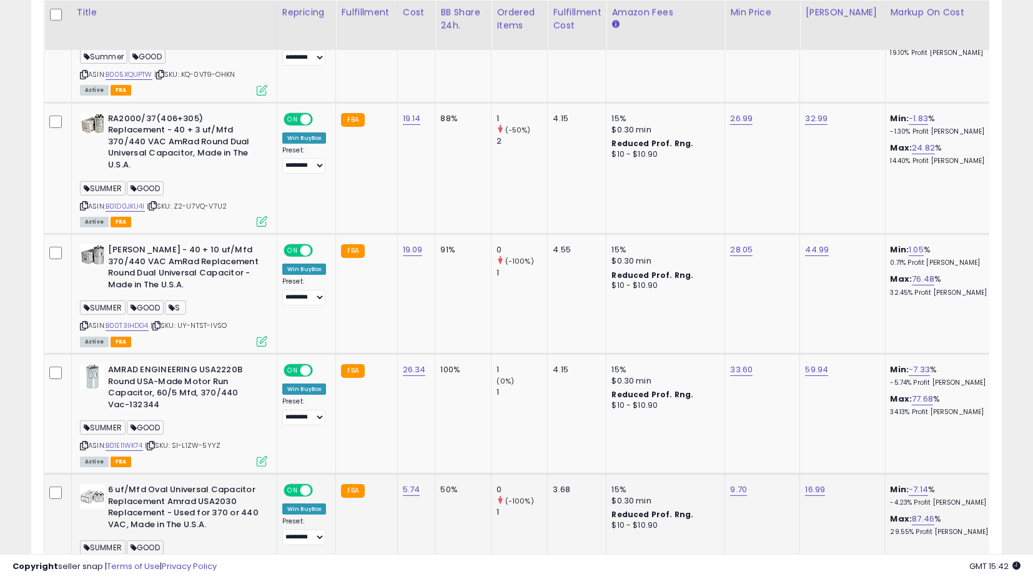
click at [263, 576] on icon at bounding box center [262, 581] width 11 height 11
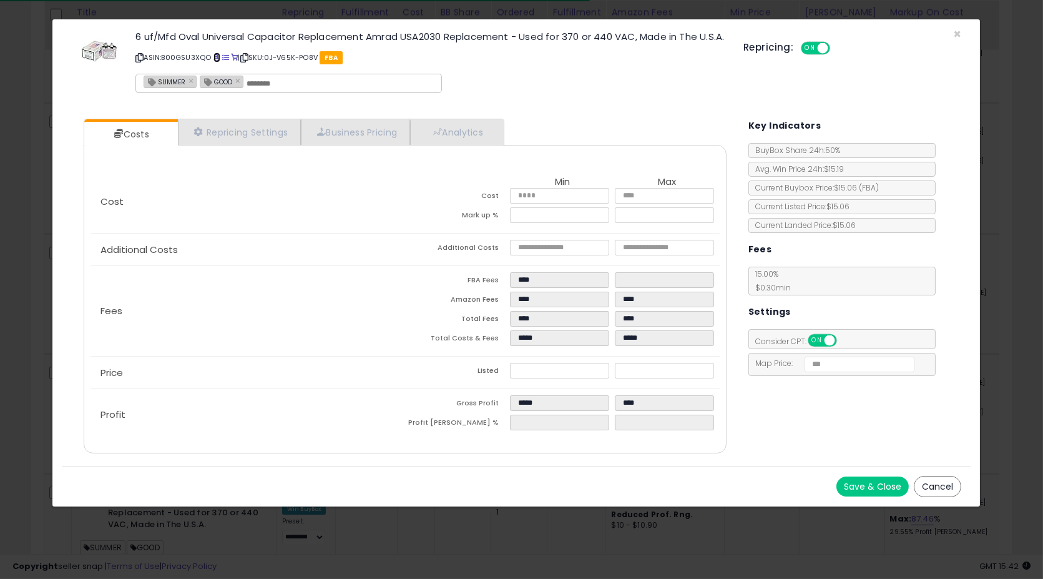
click at [214, 61] on span at bounding box center [217, 57] width 7 height 7
click at [942, 496] on button "Cancel" at bounding box center [937, 486] width 47 height 21
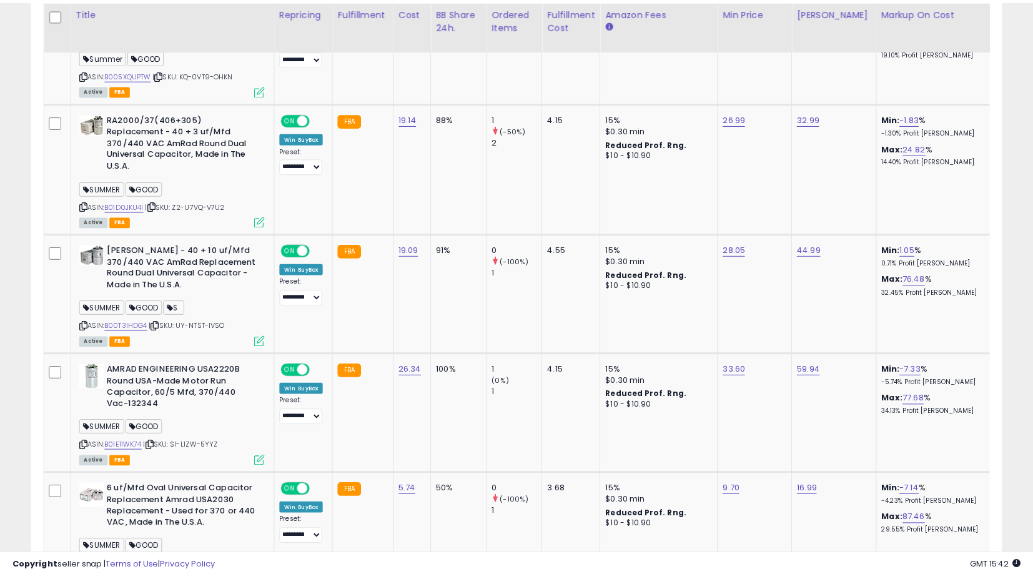
scroll to position [256, 562]
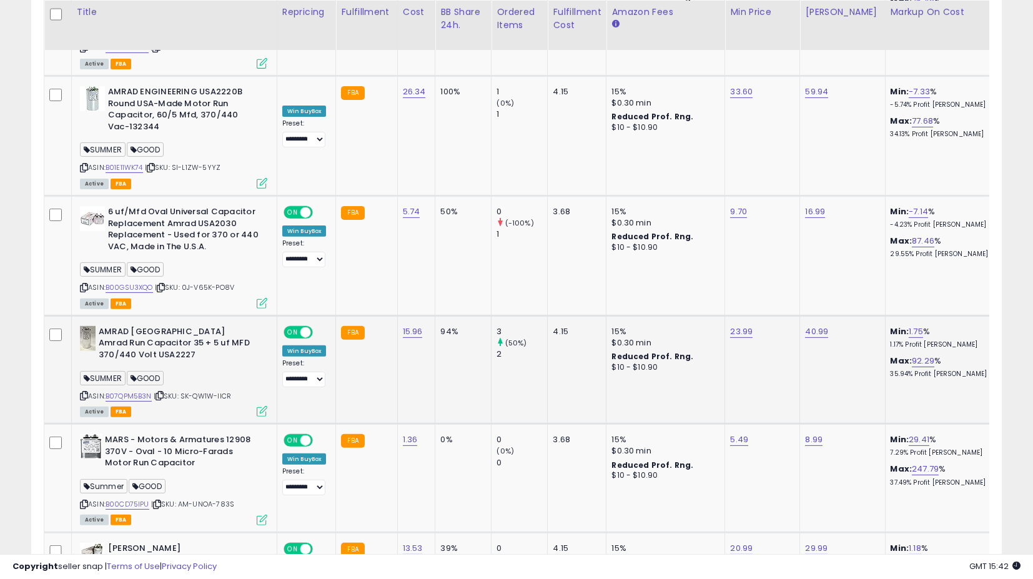
click at [262, 406] on icon at bounding box center [262, 411] width 11 height 11
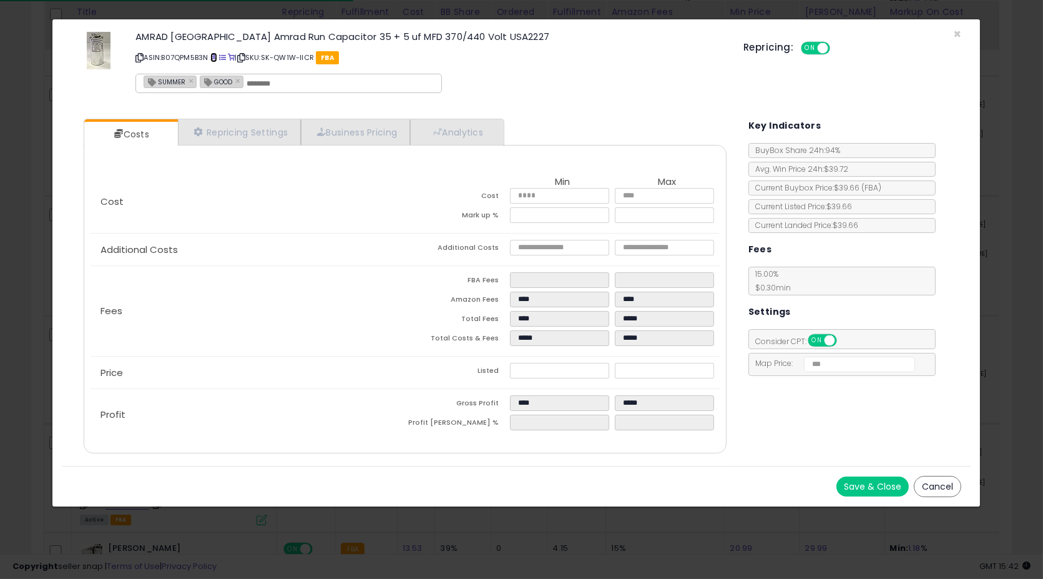
click at [214, 56] on span at bounding box center [213, 57] width 7 height 7
click at [875, 479] on button "Save & Close" at bounding box center [873, 486] width 72 height 20
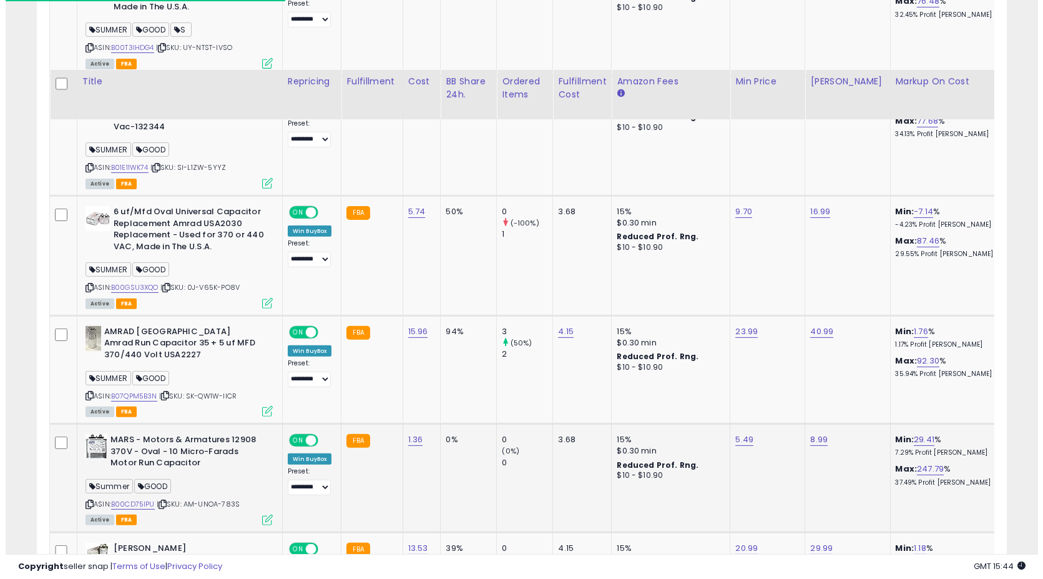
scroll to position [1583, 0]
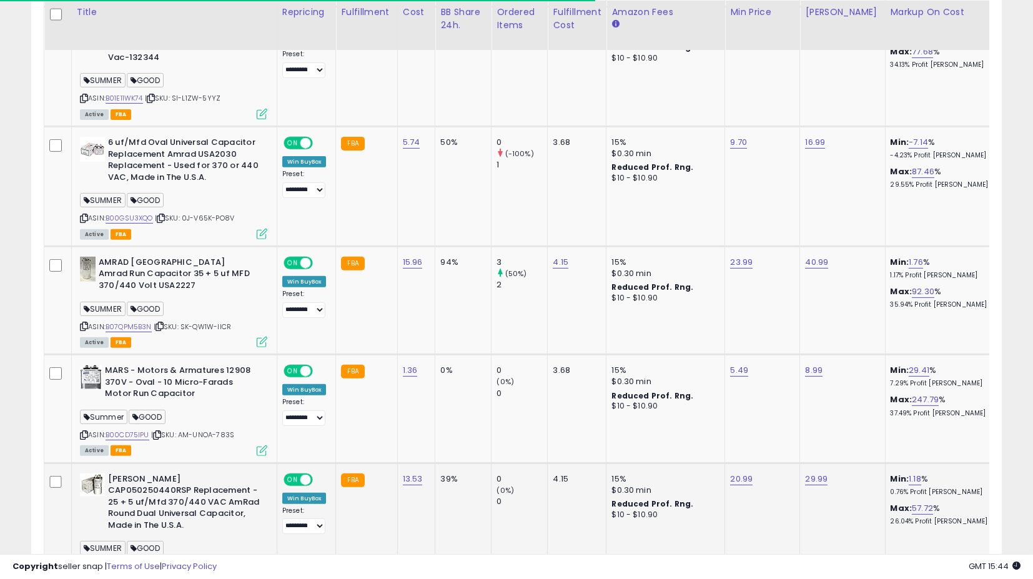
click at [262, 576] on icon at bounding box center [262, 581] width 11 height 11
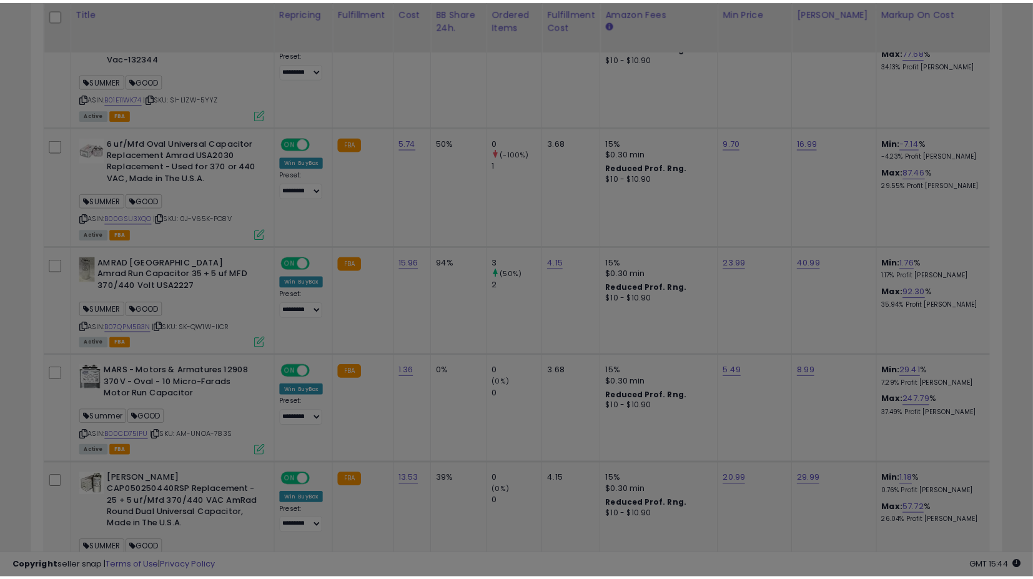
scroll to position [256, 569]
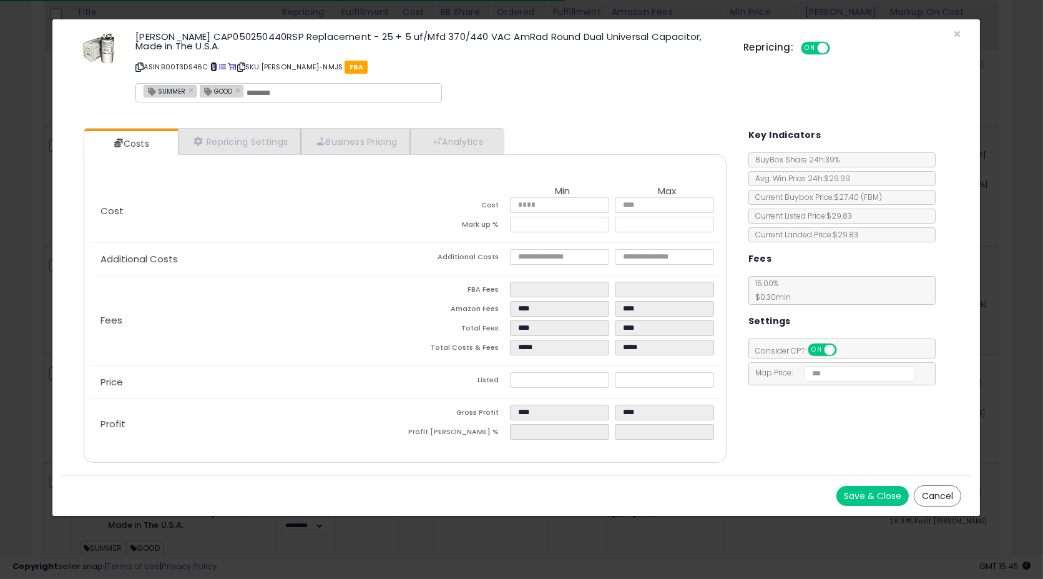
click at [214, 67] on span at bounding box center [213, 67] width 7 height 7
click at [957, 493] on button "Cancel" at bounding box center [937, 495] width 47 height 21
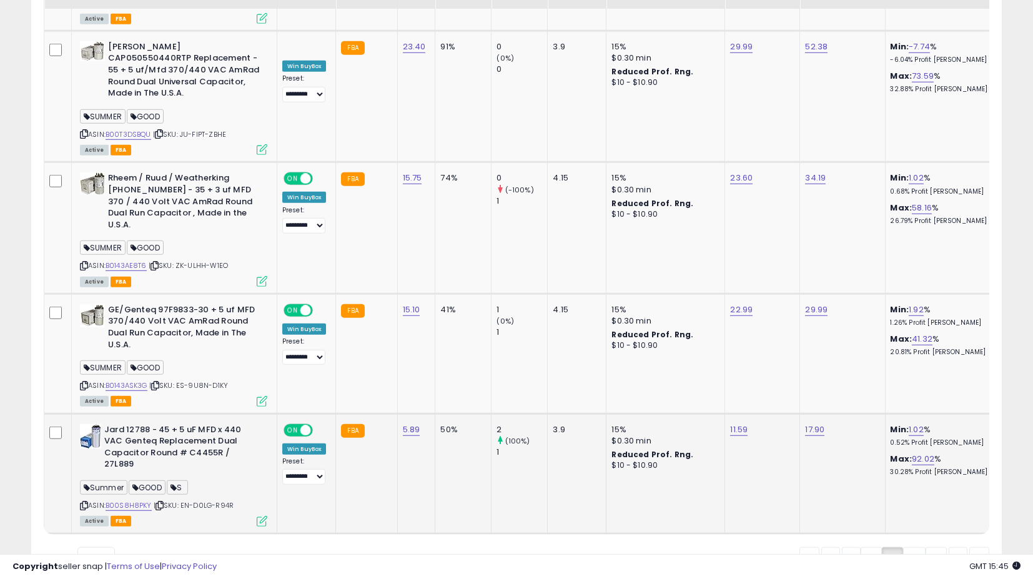
scroll to position [3119, 0]
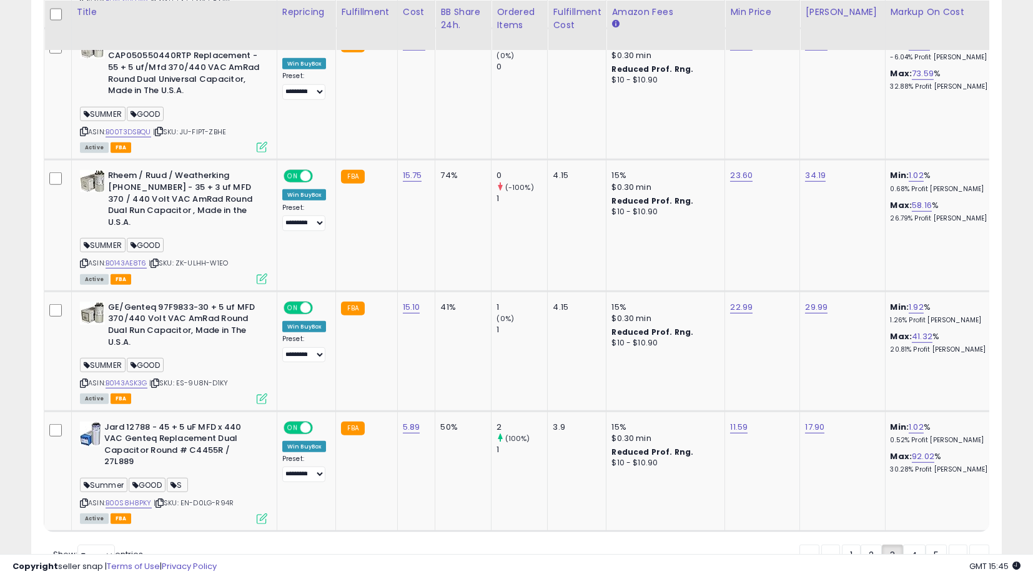
drag, startPoint x: 1031, startPoint y: 519, endPoint x: 995, endPoint y: 131, distance: 390.1
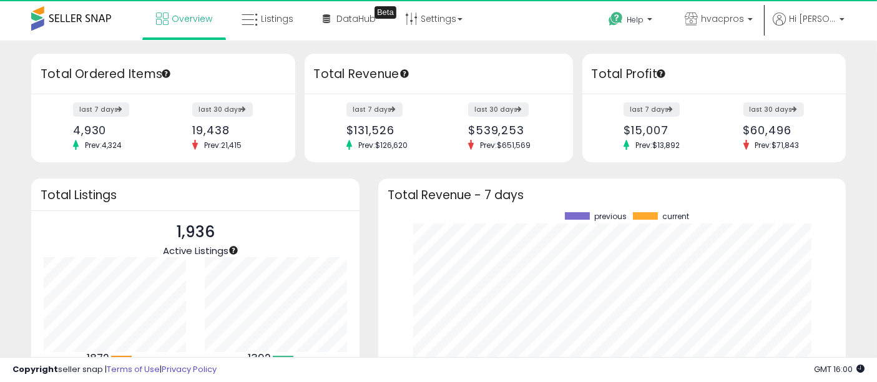
scroll to position [624198, 623929]
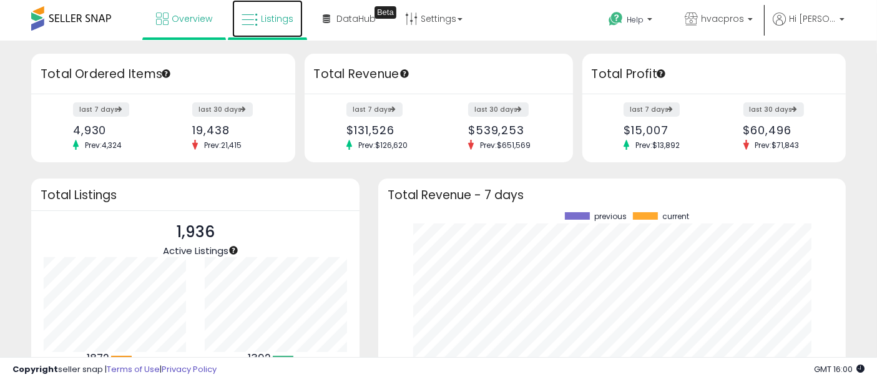
click at [250, 22] on icon at bounding box center [250, 20] width 16 height 16
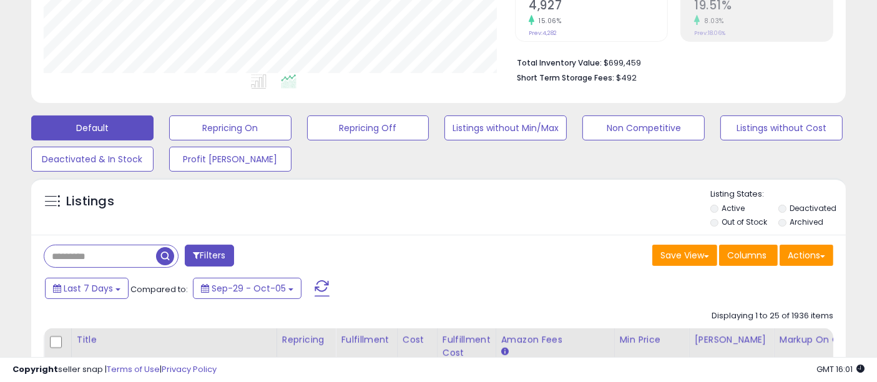
scroll to position [485, 0]
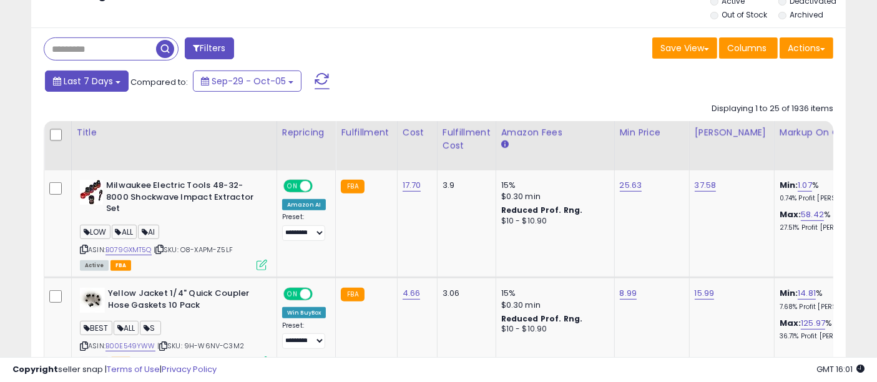
click at [92, 81] on span "Last 7 Days" at bounding box center [88, 81] width 49 height 12
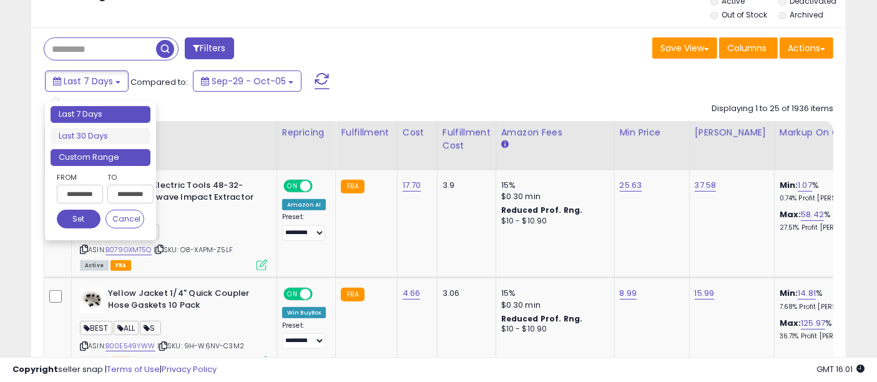
click at [107, 154] on li "Custom Range" at bounding box center [101, 157] width 100 height 17
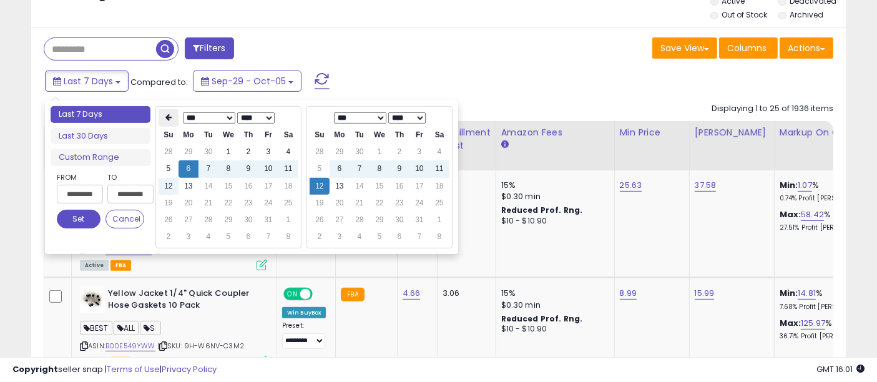
click at [167, 114] on icon at bounding box center [168, 117] width 6 height 7
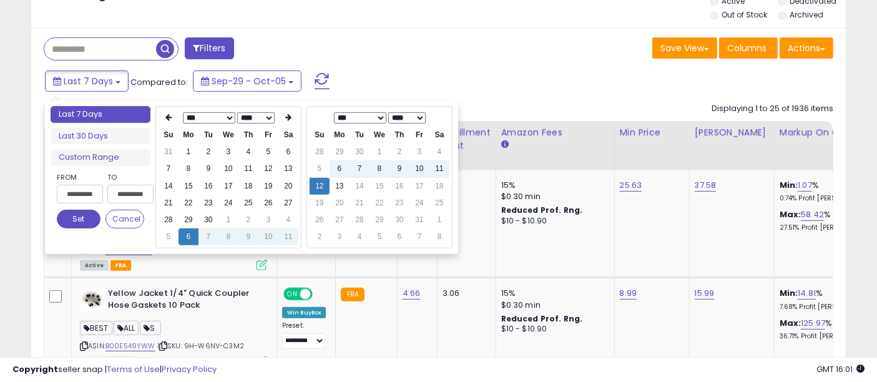
click at [167, 114] on icon at bounding box center [168, 117] width 6 height 7
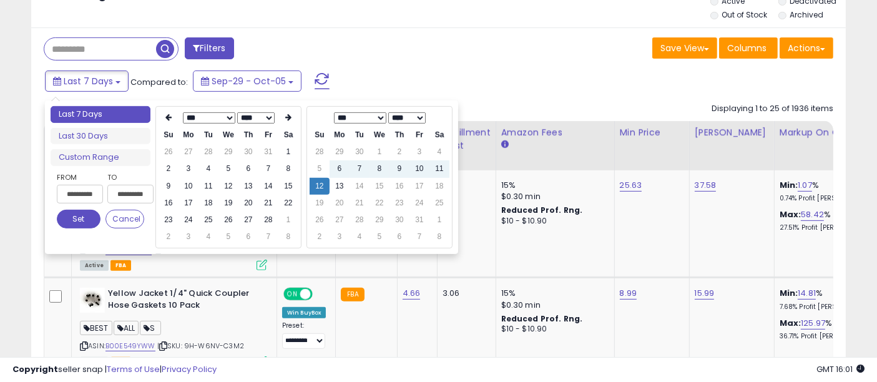
click at [167, 114] on icon at bounding box center [168, 117] width 6 height 7
click at [285, 116] on icon at bounding box center [288, 117] width 6 height 7
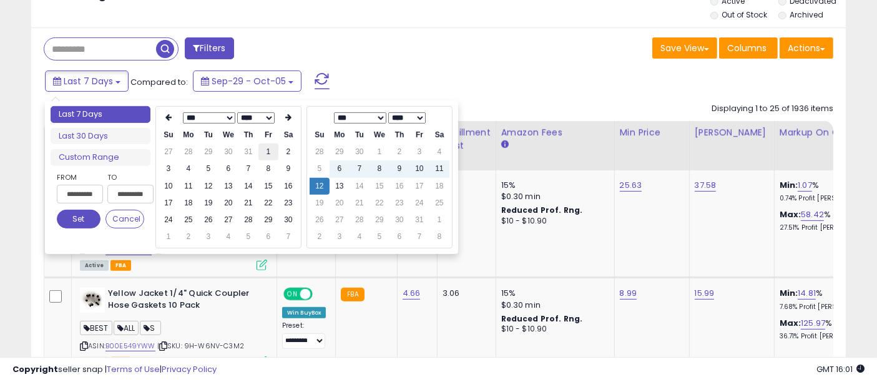
click at [272, 152] on td "1" at bounding box center [268, 152] width 20 height 17
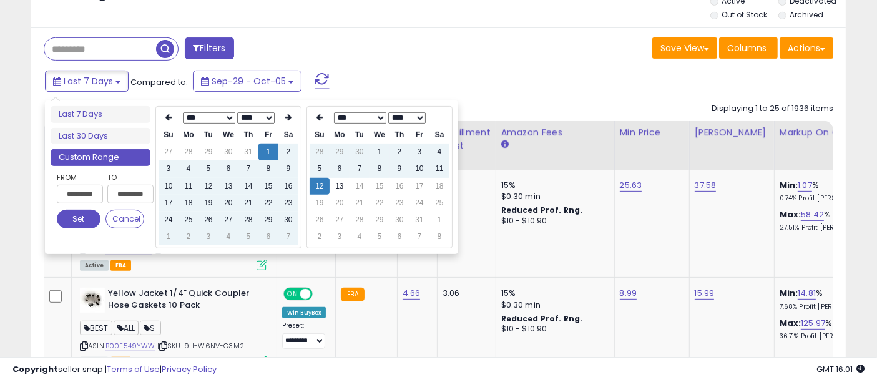
type input "**********"
click at [319, 117] on icon at bounding box center [320, 117] width 6 height 7
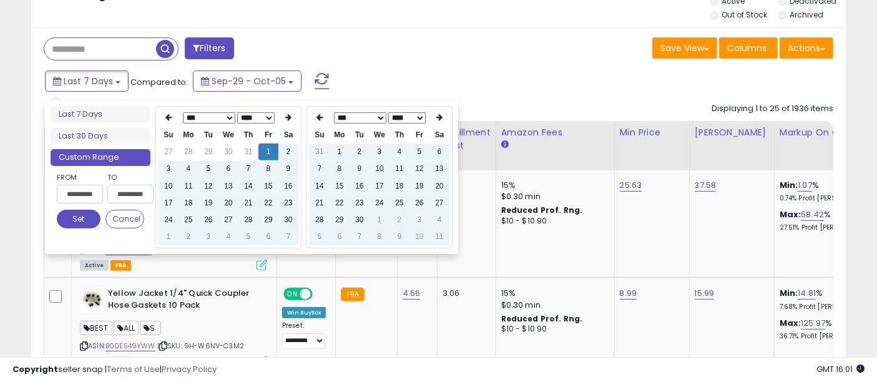
click at [319, 117] on icon at bounding box center [320, 117] width 6 height 7
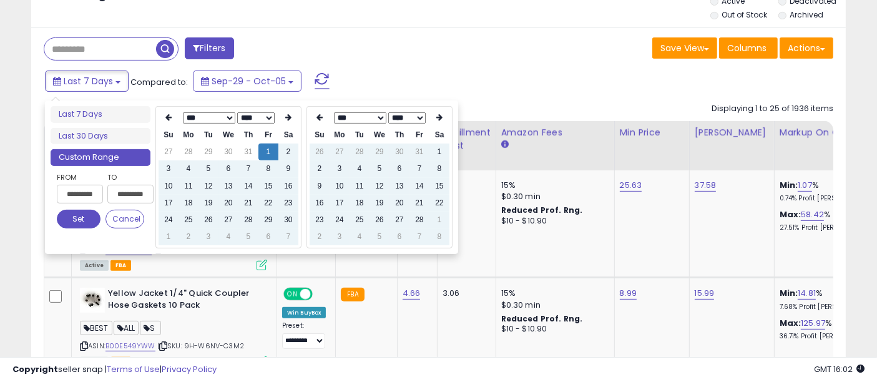
click at [319, 117] on icon at bounding box center [320, 117] width 6 height 7
click at [431, 117] on th at bounding box center [440, 117] width 20 height 17
click at [415, 217] on td "31" at bounding box center [420, 220] width 20 height 17
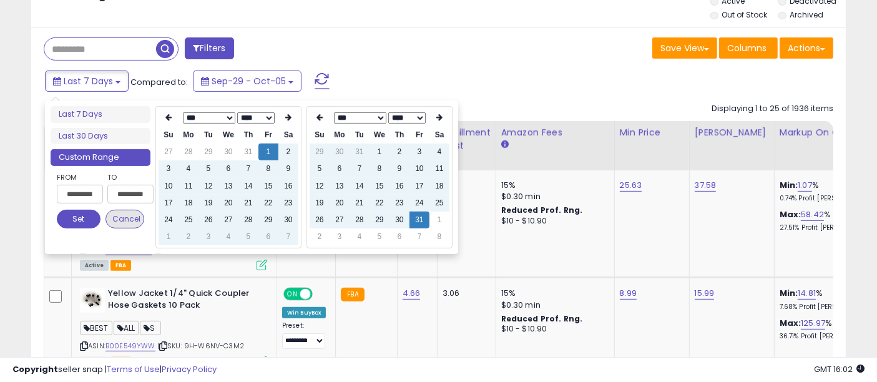
type input "**********"
click at [73, 219] on button "Set" at bounding box center [79, 219] width 44 height 19
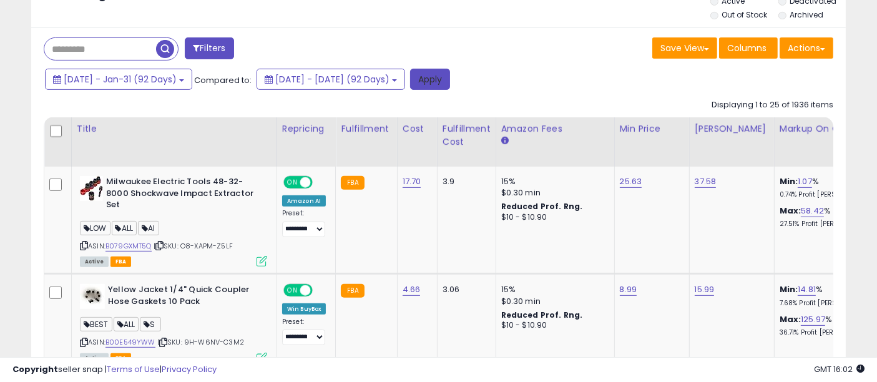
click at [450, 84] on button "Apply" at bounding box center [430, 79] width 40 height 21
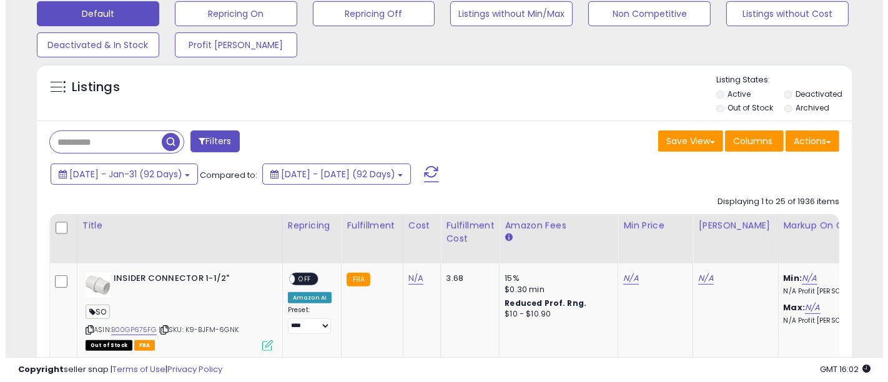
scroll to position [256, 471]
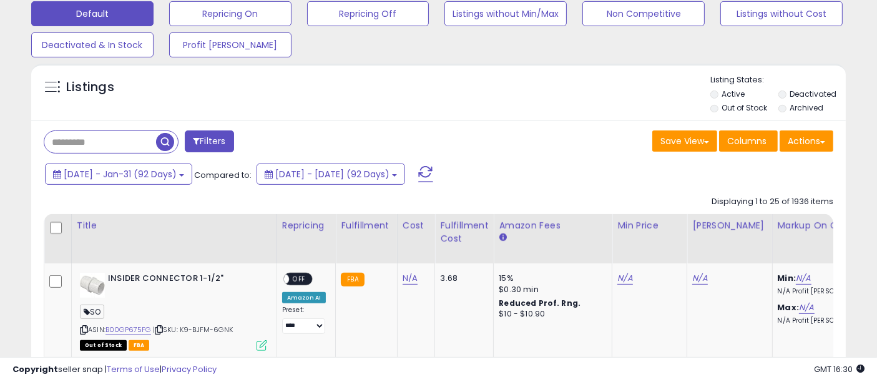
click at [133, 132] on input "text" at bounding box center [100, 142] width 112 height 22
paste input "**********"
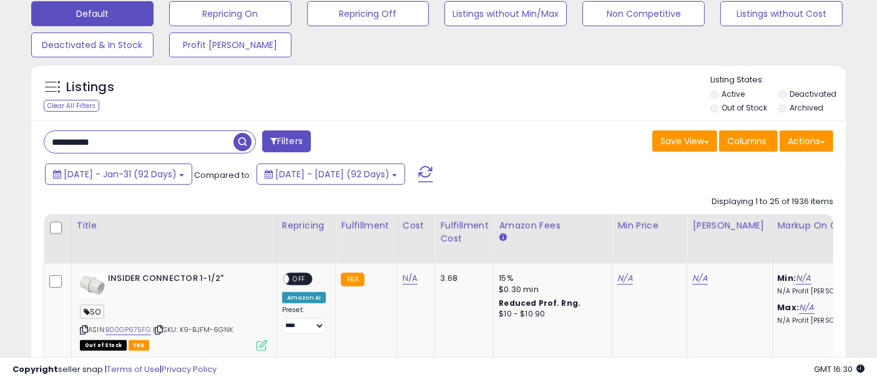
click at [241, 145] on span "button" at bounding box center [243, 142] width 18 height 18
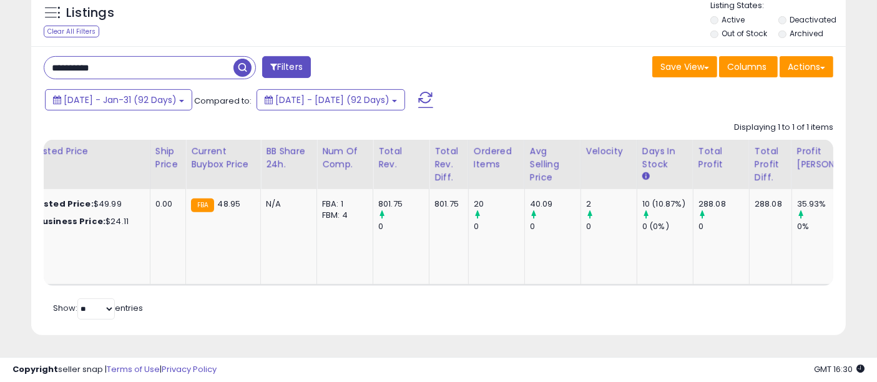
scroll to position [0, 0]
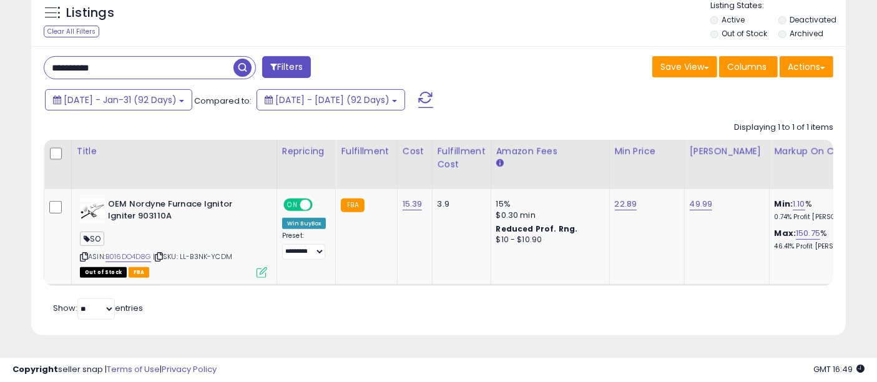
paste input "text"
type input "**********"
click at [257, 57] on div "**********" at bounding box center [236, 68] width 405 height 25
click at [245, 59] on span "button" at bounding box center [243, 68] width 18 height 18
